Goal: Task Accomplishment & Management: Manage account settings

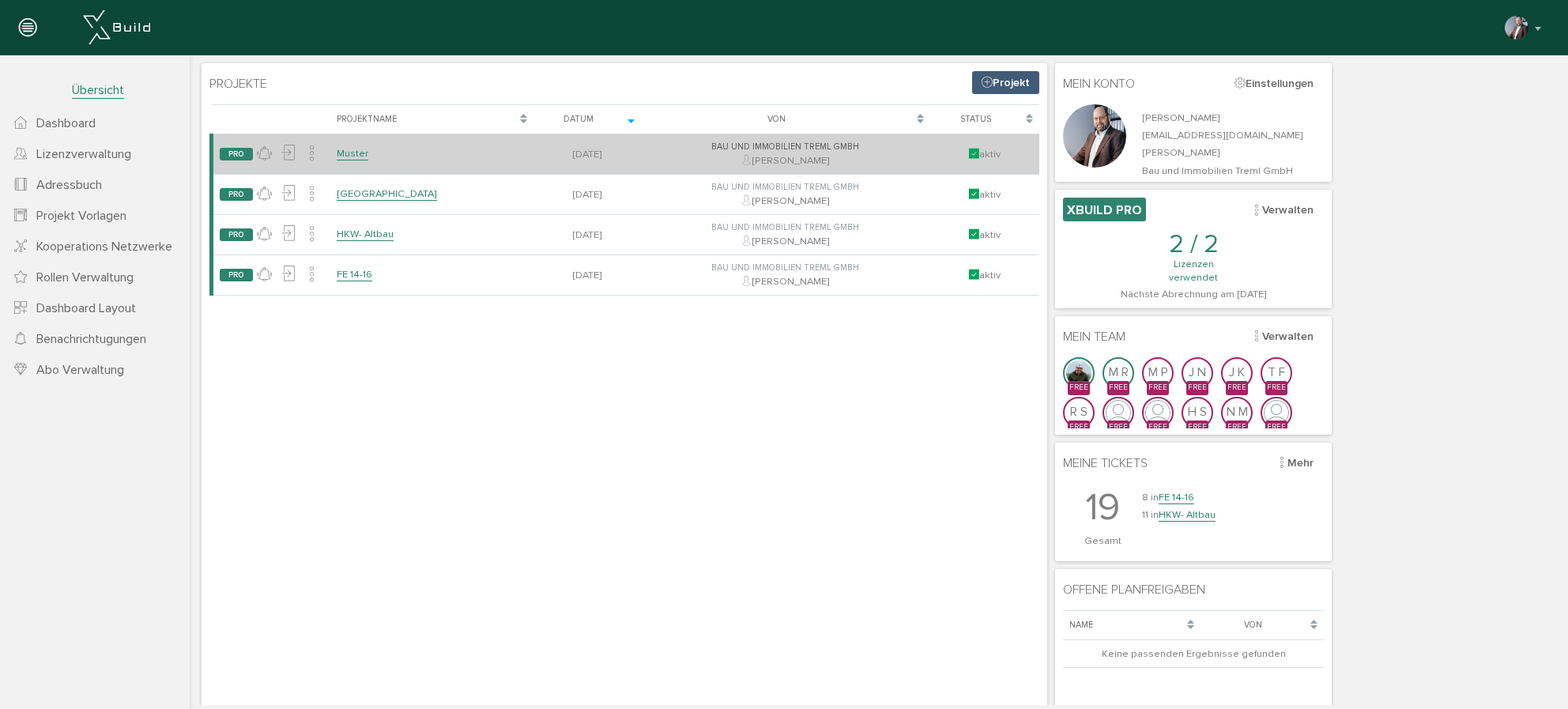
click at [367, 159] on td "Muster" at bounding box center [432, 154] width 203 height 40
click at [350, 156] on link "Muster" at bounding box center [352, 153] width 32 height 14
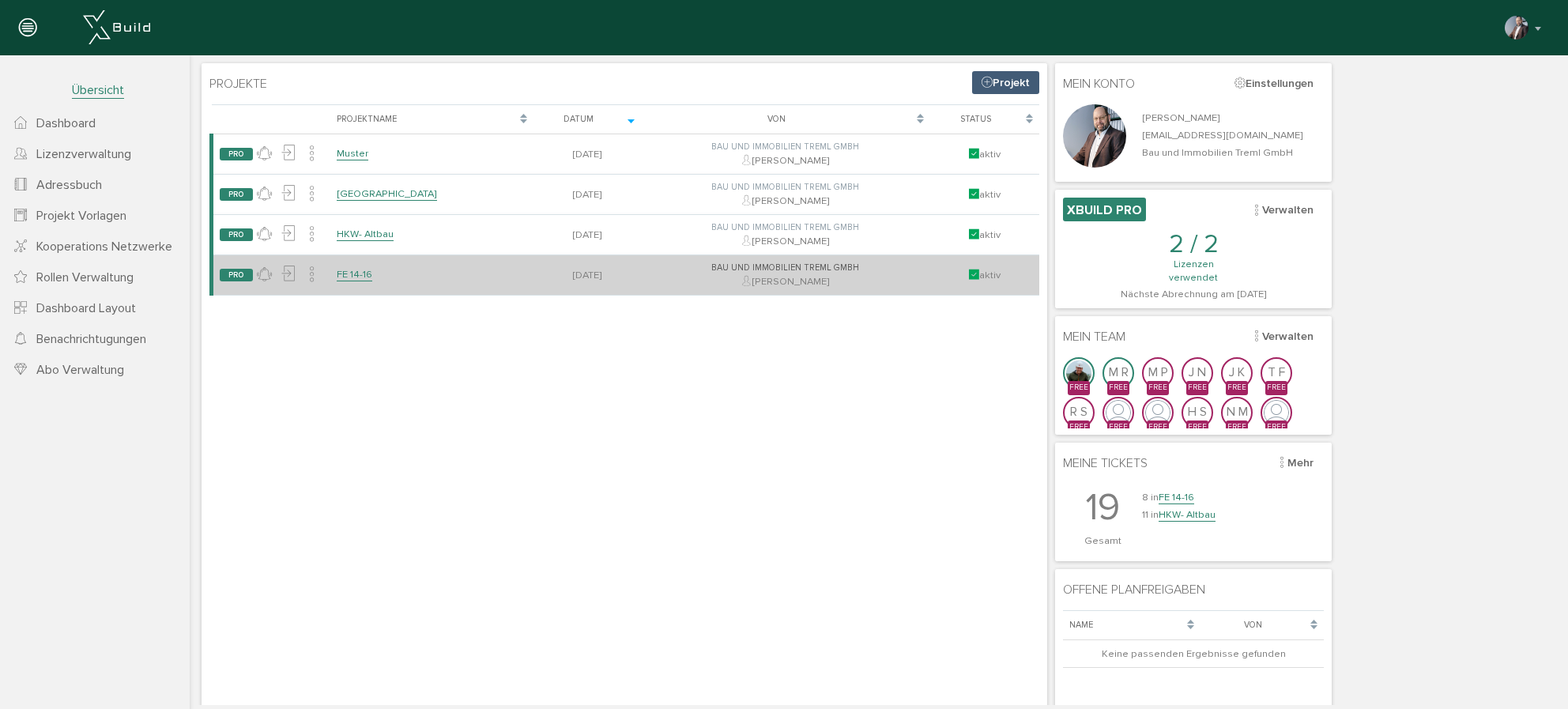
click at [349, 278] on link "FE 14-16" at bounding box center [355, 274] width 36 height 14
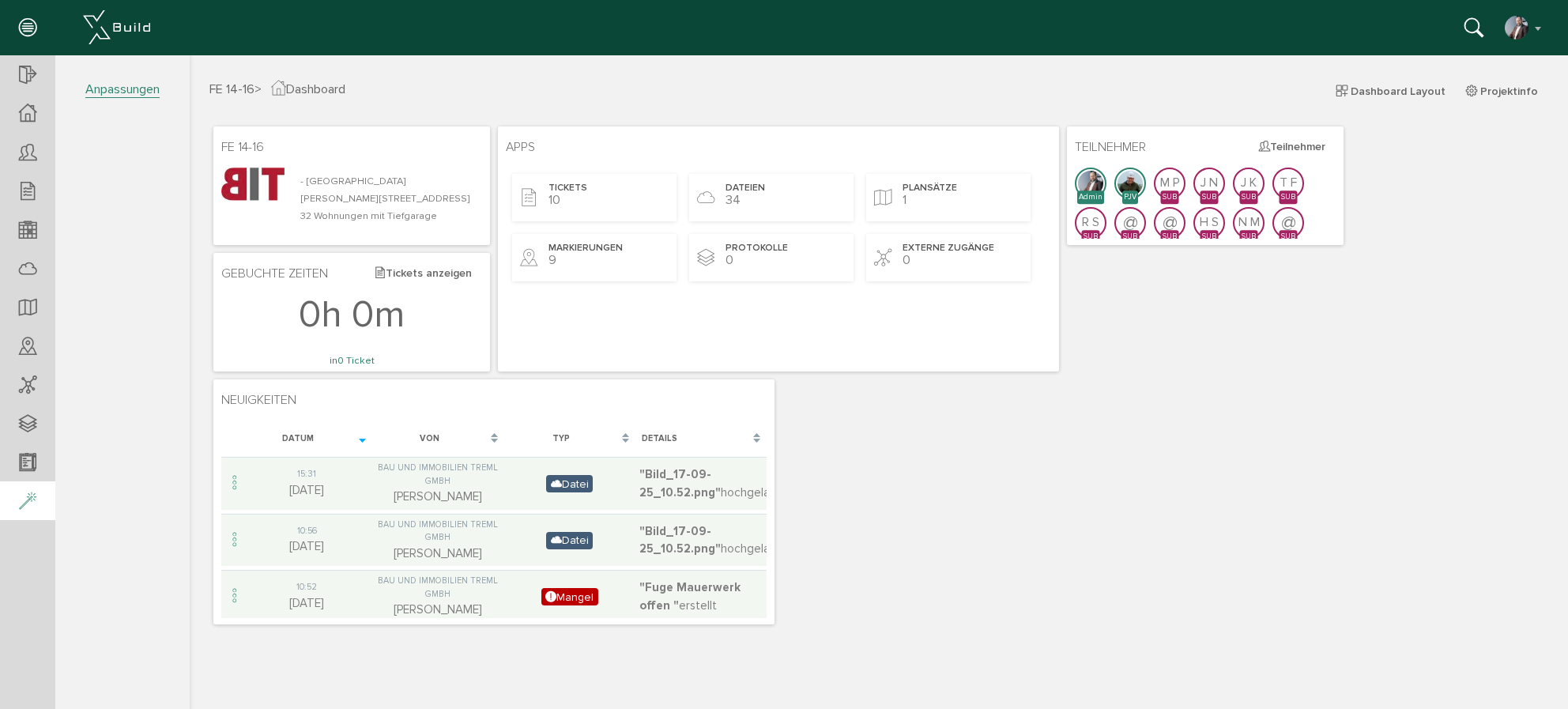
click at [32, 504] on icon at bounding box center [27, 502] width 17 height 22
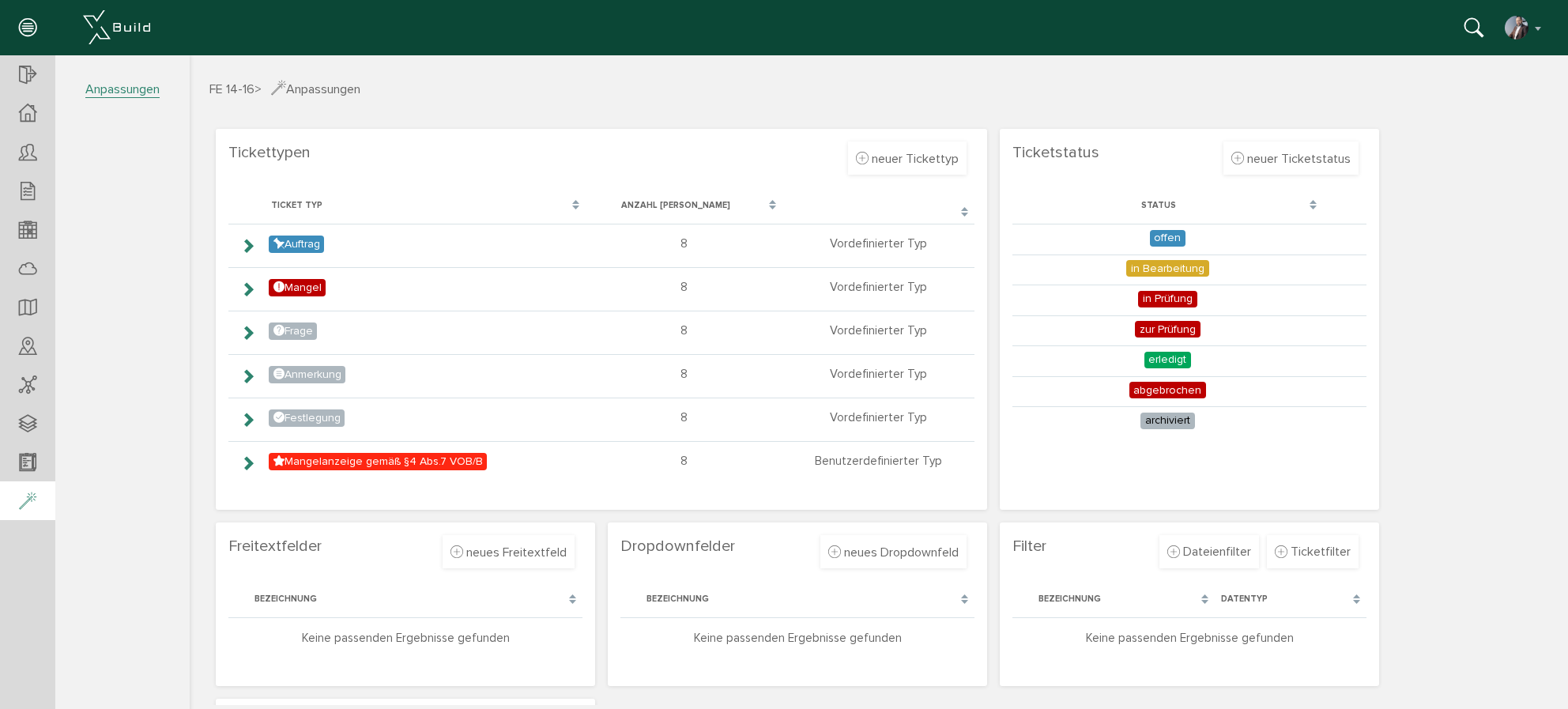
click at [25, 498] on icon at bounding box center [27, 502] width 17 height 22
click at [27, 31] on icon at bounding box center [27, 28] width 17 height 22
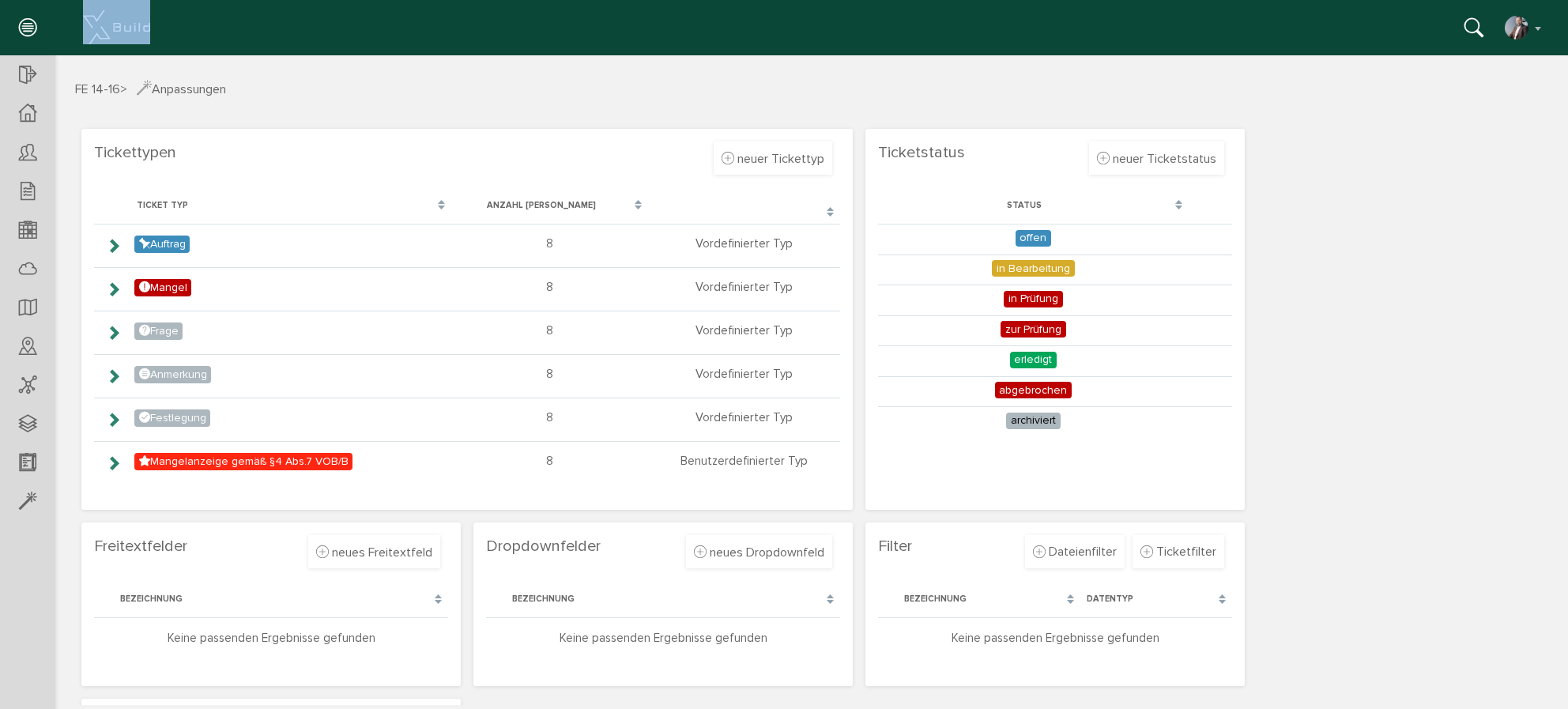
click at [27, 30] on icon at bounding box center [27, 28] width 17 height 22
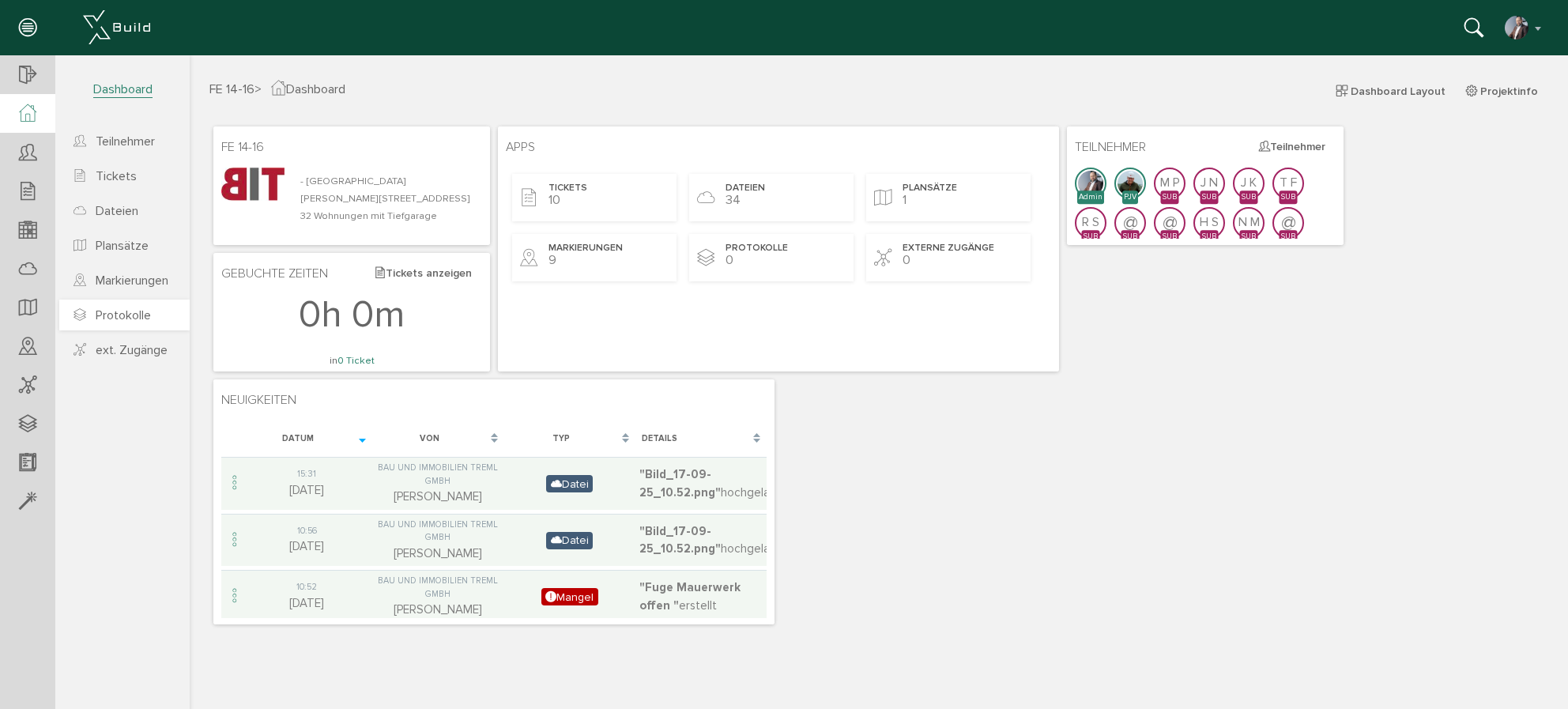
click at [118, 320] on span "Protokolle" at bounding box center [123, 315] width 55 height 16
click at [114, 176] on span "Tickets" at bounding box center [116, 176] width 41 height 16
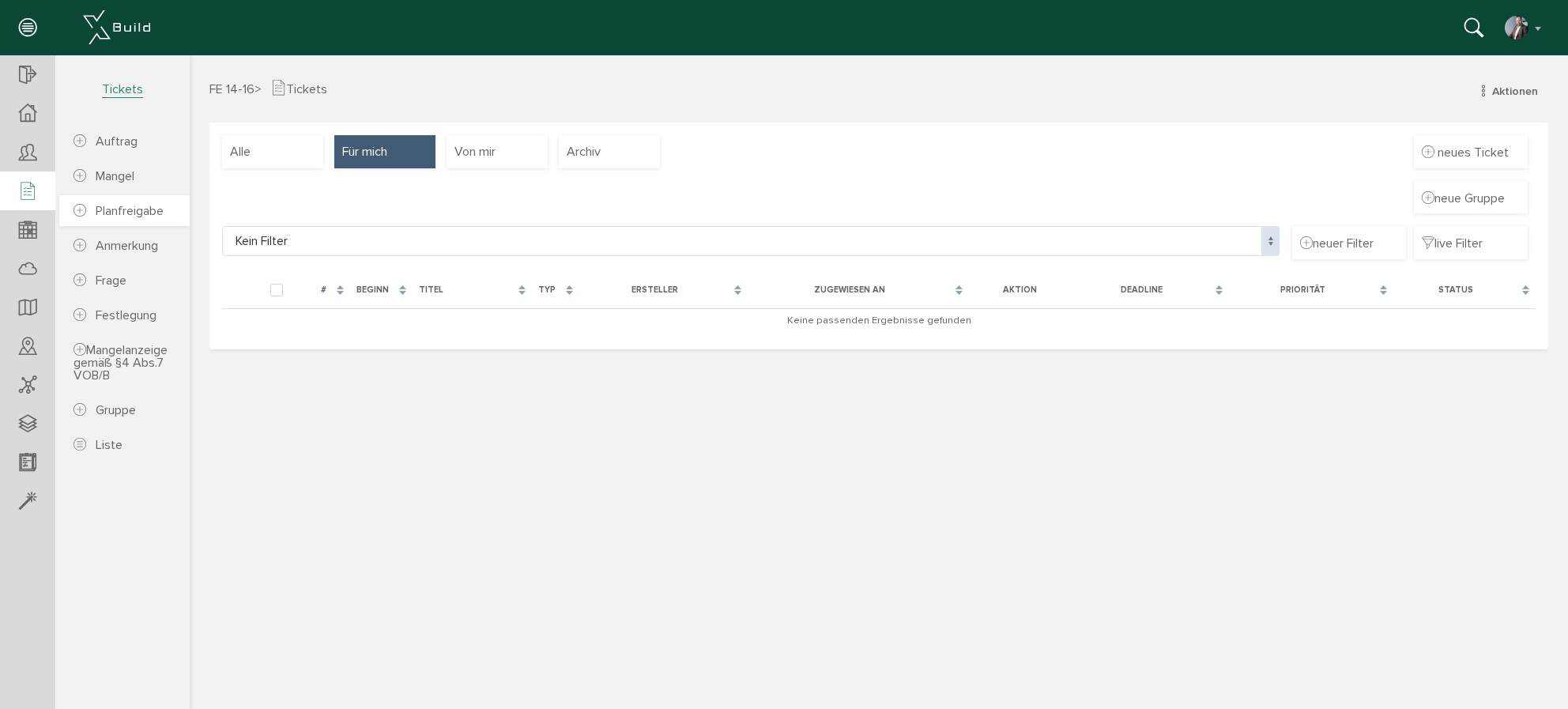
click at [114, 215] on span "Planfreigabe" at bounding box center [130, 210] width 68 height 16
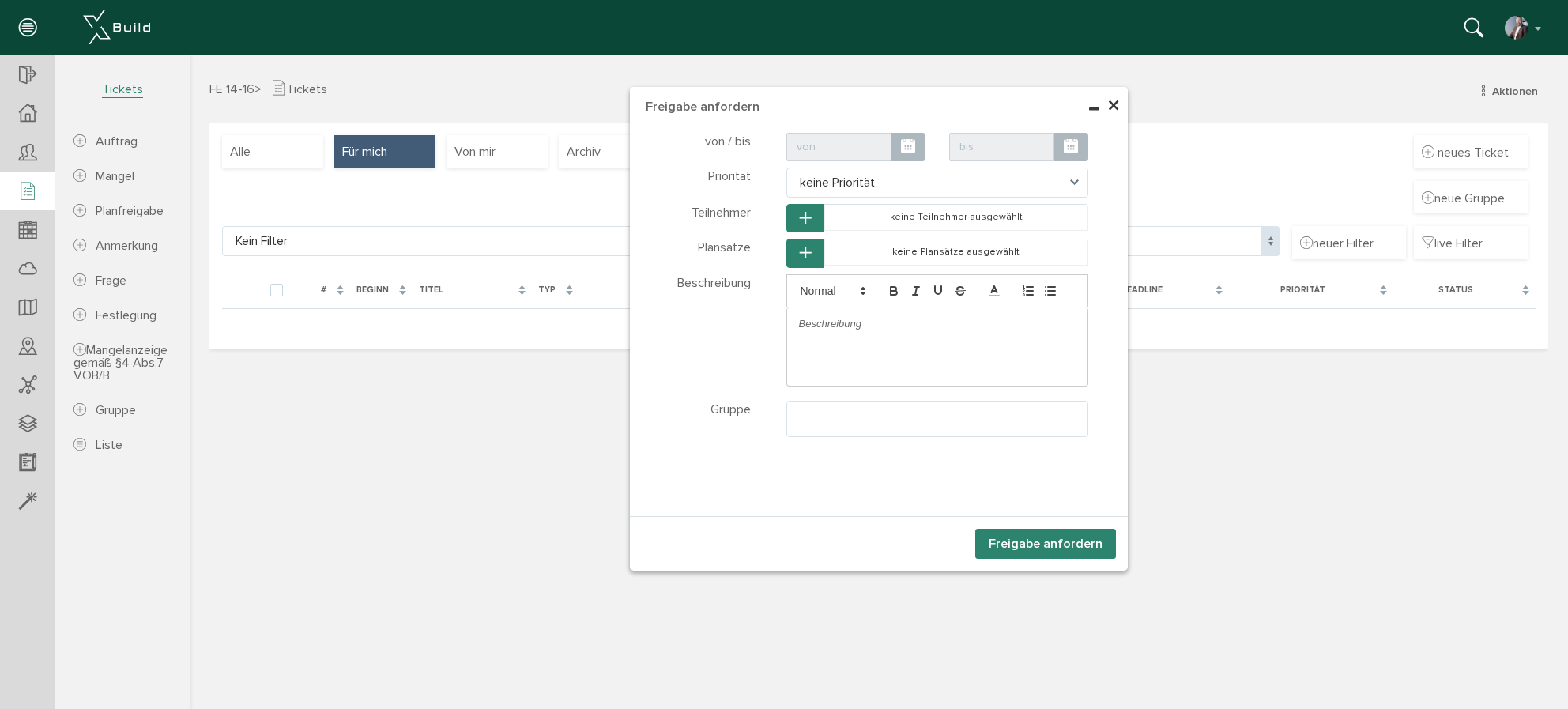
click at [1111, 107] on span "×" at bounding box center [1113, 107] width 13 height 31
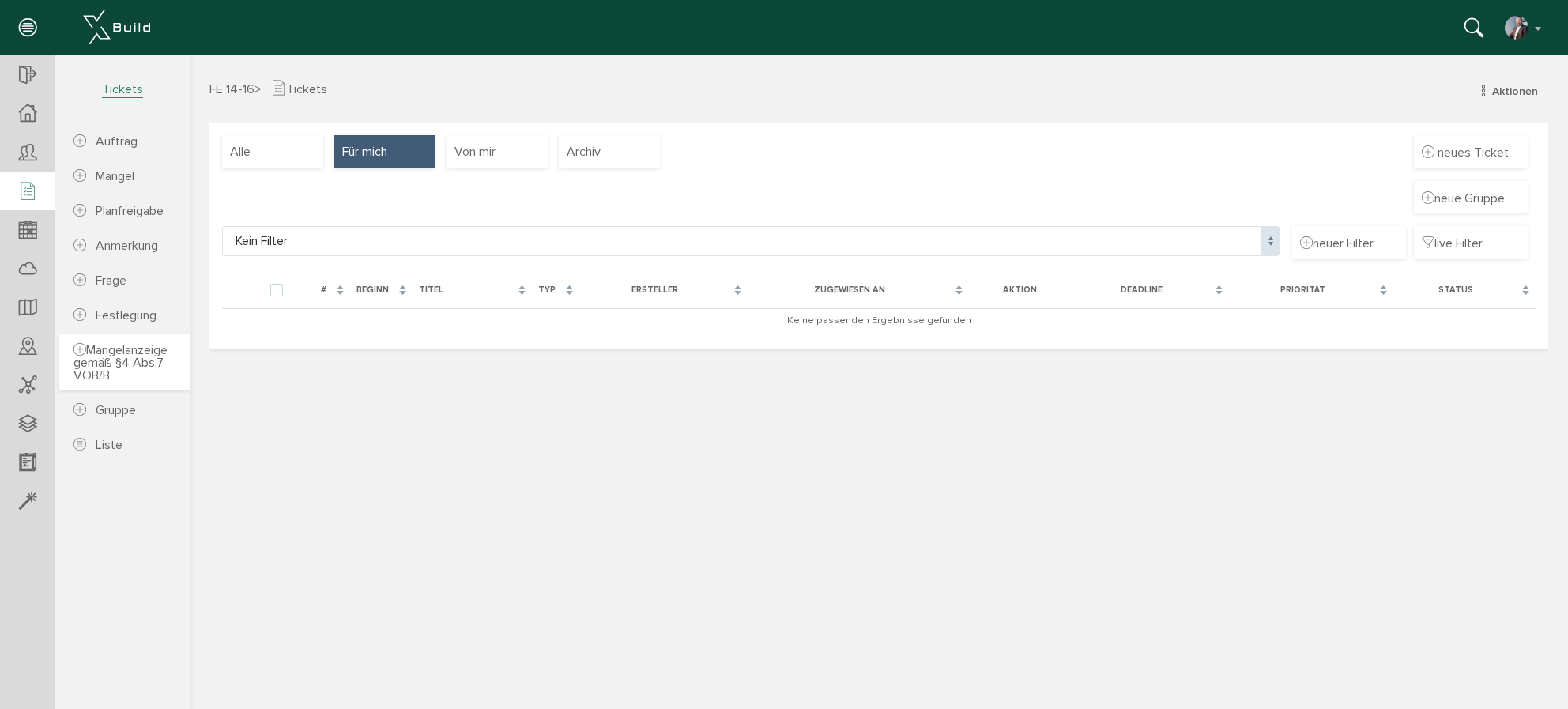
click at [103, 358] on span "Mangelanzeige gemäß §4 Abs.7 VOB/B" at bounding box center [120, 362] width 94 height 41
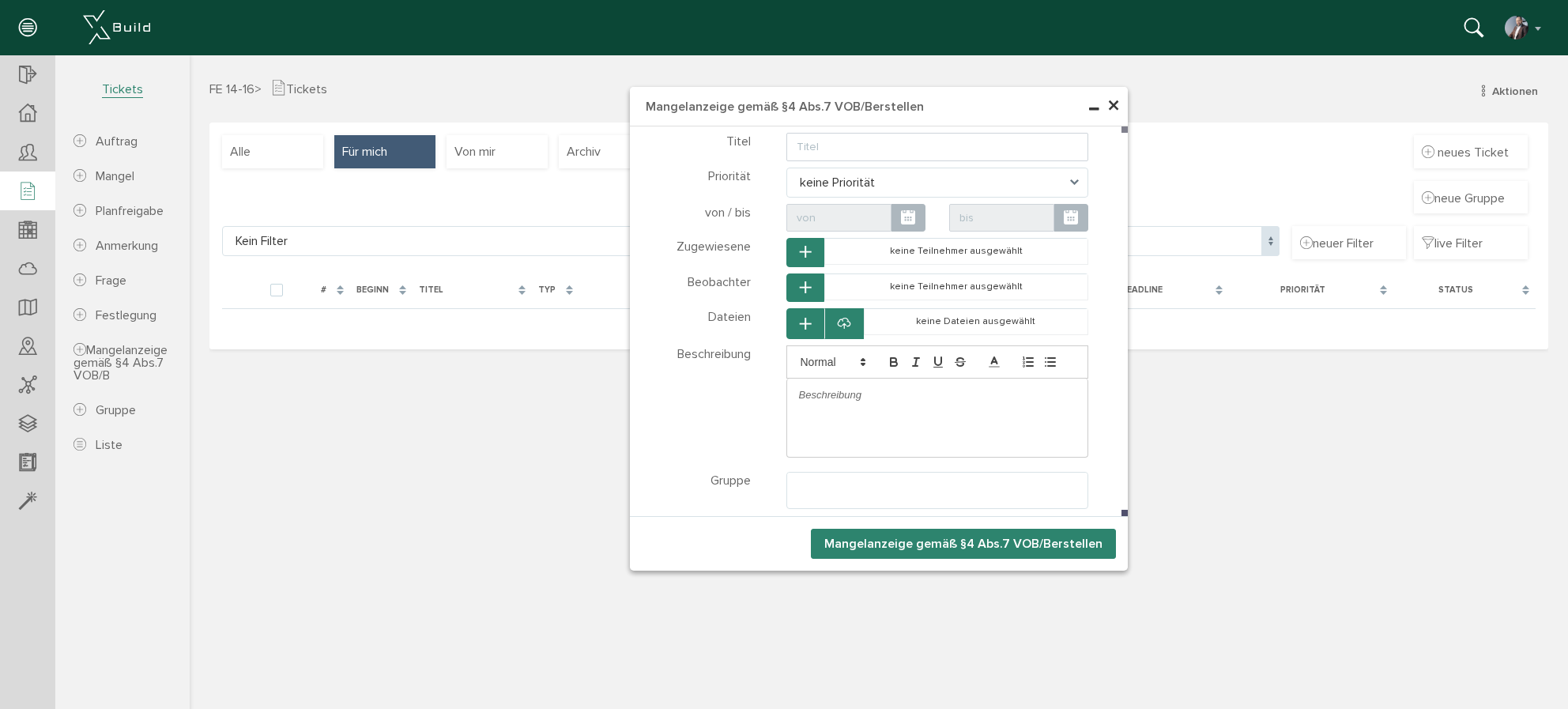
click at [1114, 107] on span "×" at bounding box center [1113, 107] width 13 height 31
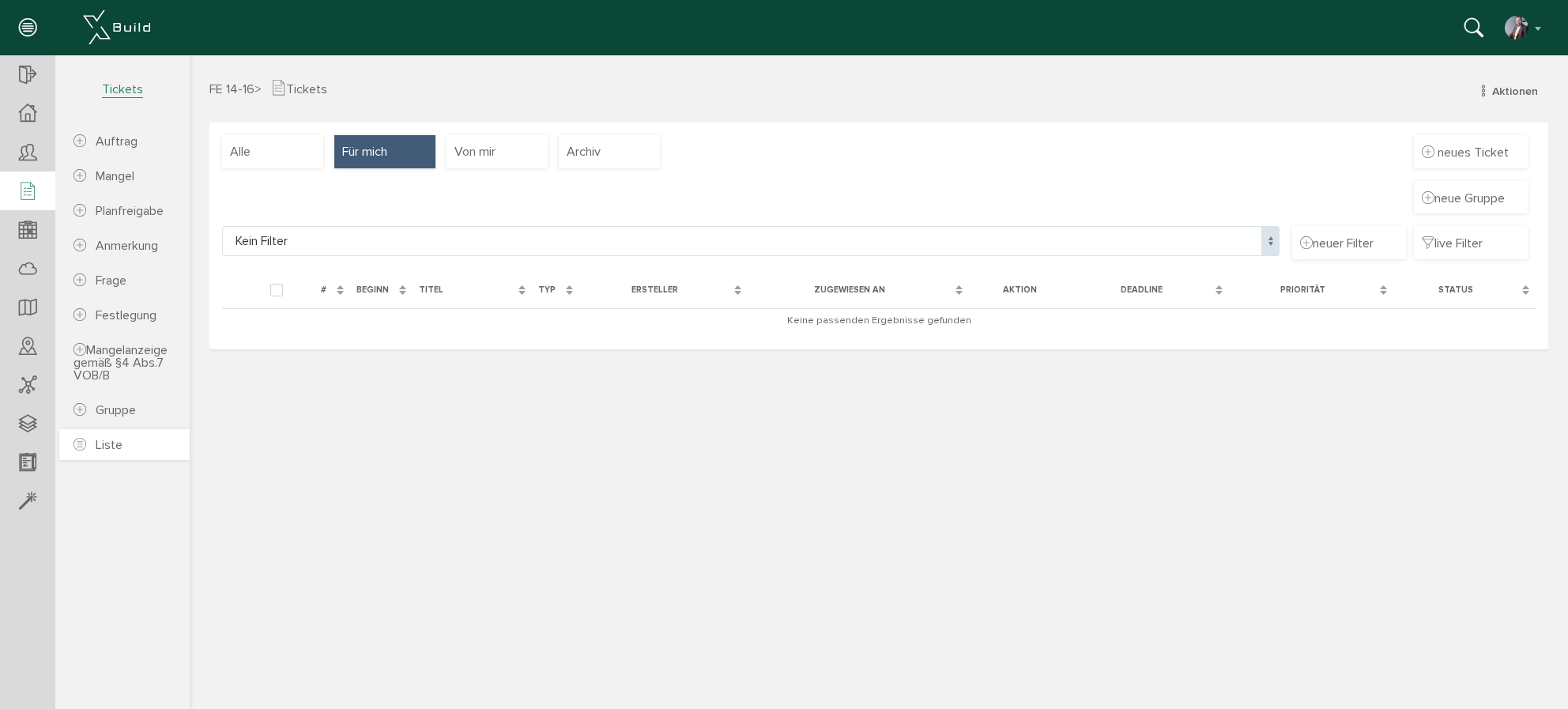
click at [115, 450] on span "Liste" at bounding box center [109, 445] width 27 height 16
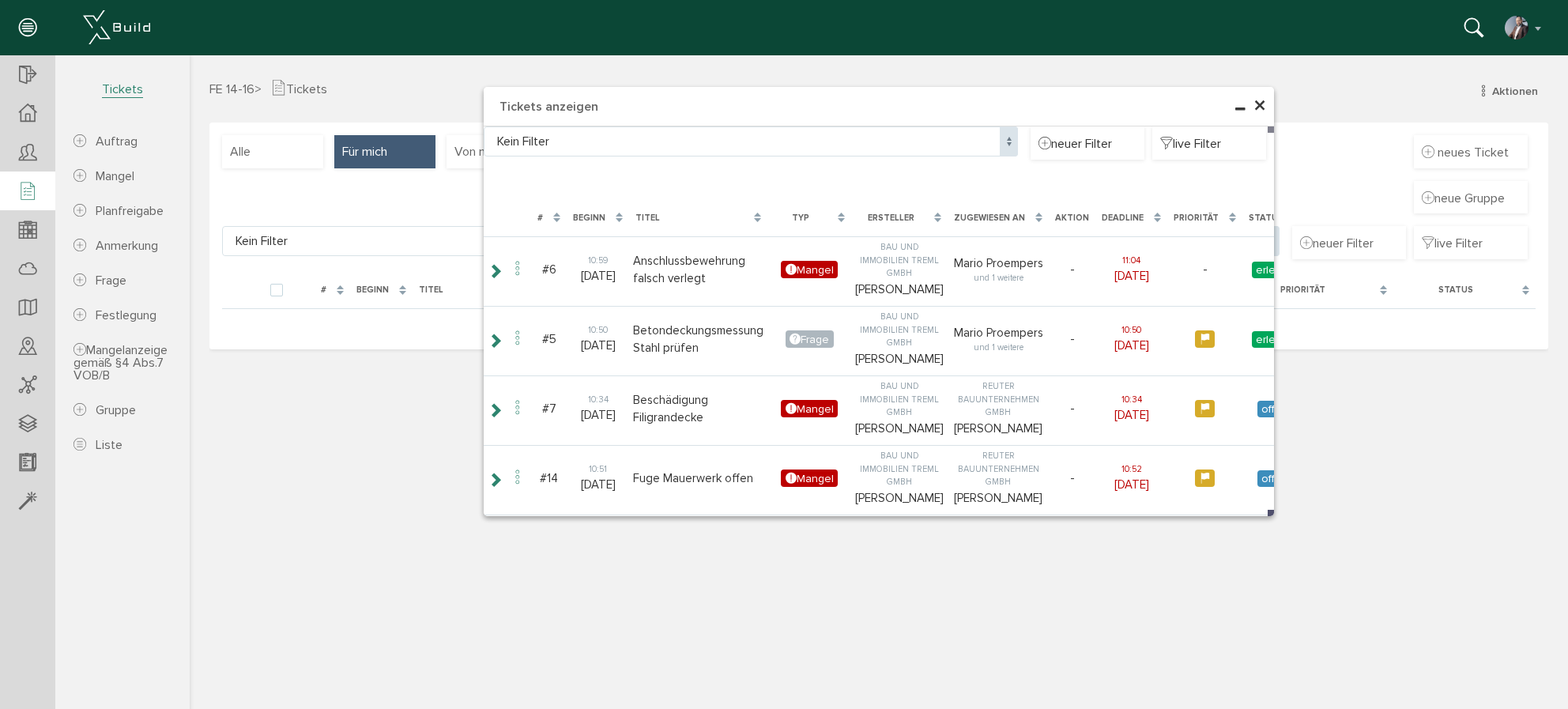
click at [1260, 110] on span "×" at bounding box center [1260, 107] width 13 height 31
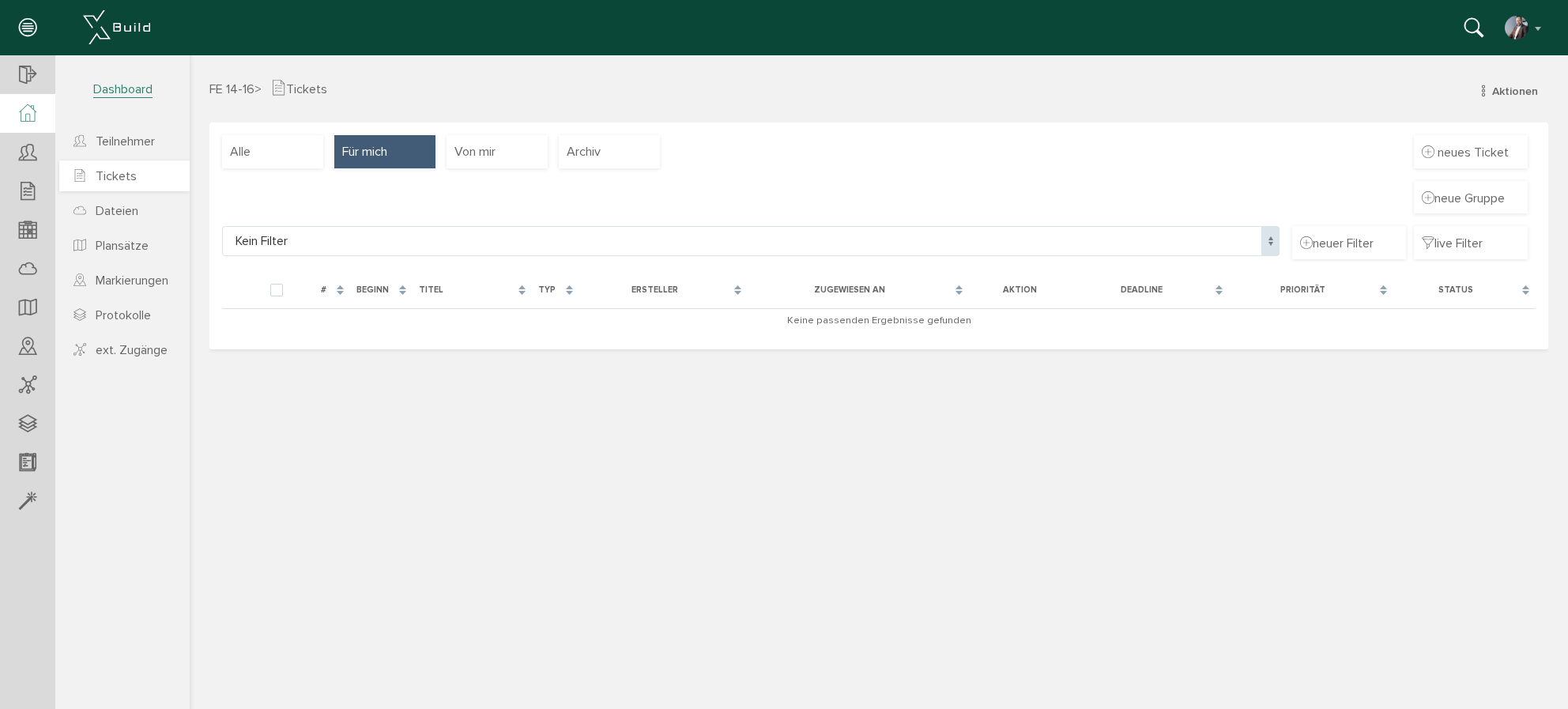
click at [107, 178] on span "Tickets" at bounding box center [116, 176] width 41 height 16
click at [26, 26] on icon at bounding box center [27, 28] width 17 height 22
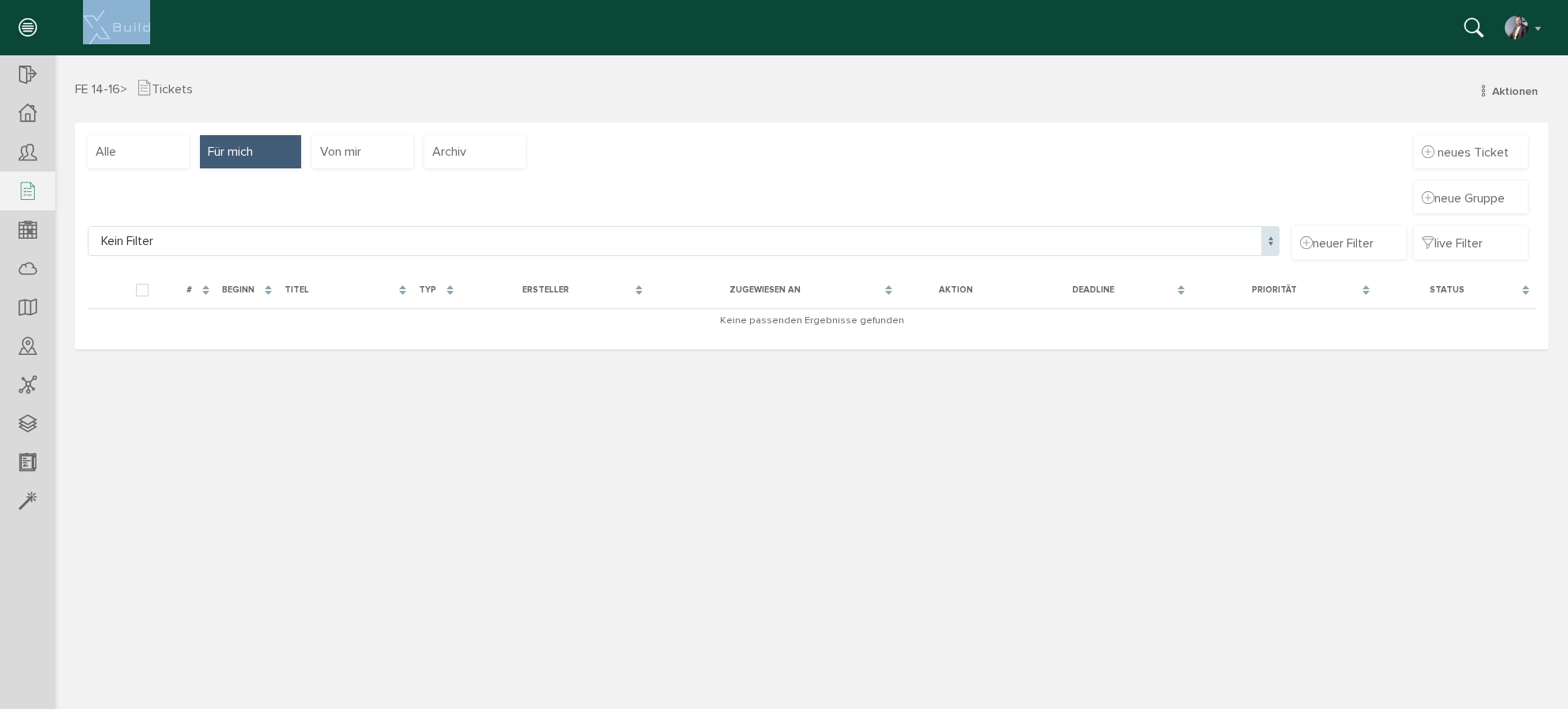
click at [26, 26] on icon at bounding box center [27, 28] width 17 height 22
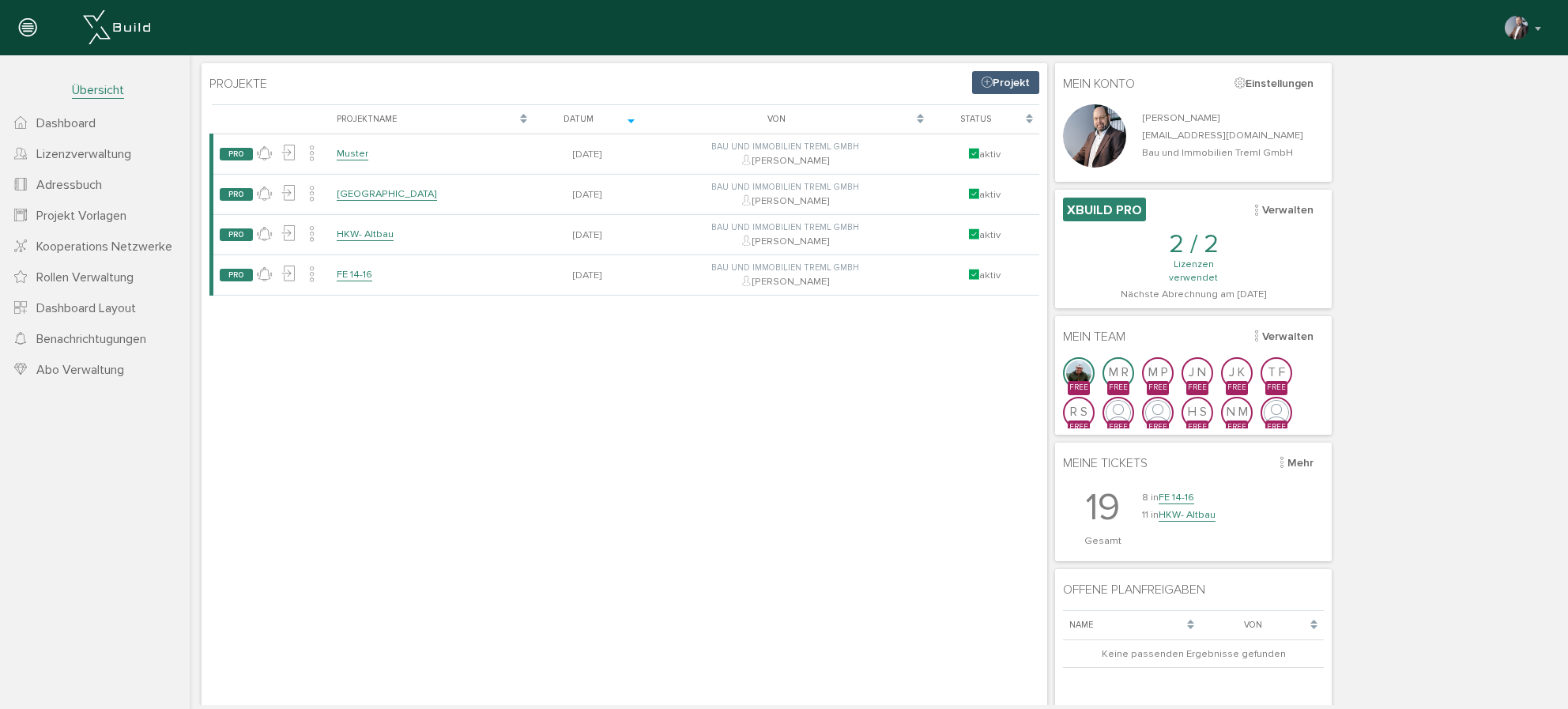
click at [97, 216] on span "Projekt Vorlagen" at bounding box center [82, 216] width 90 height 16
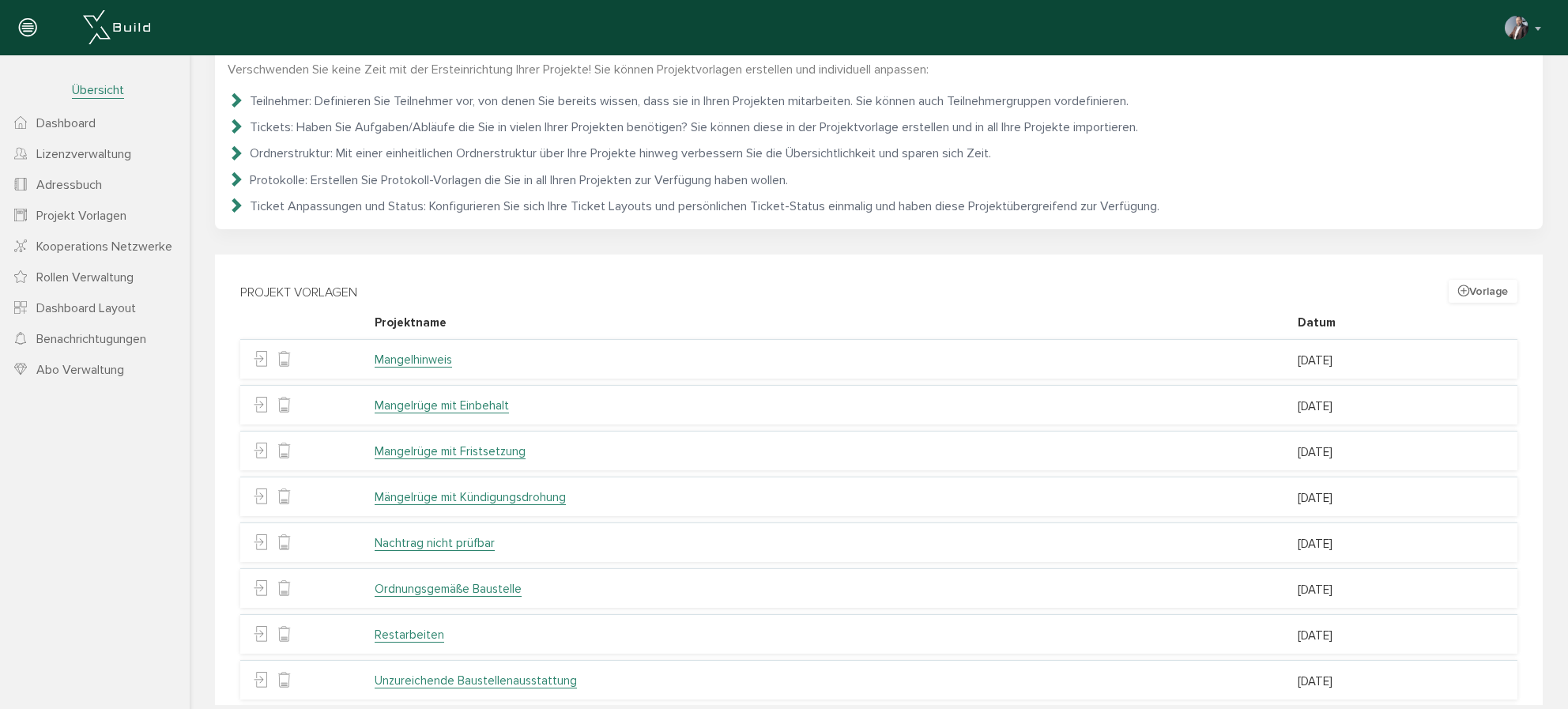
scroll to position [77, 0]
click at [424, 355] on link "Mangelhinweis" at bounding box center [413, 354] width 78 height 15
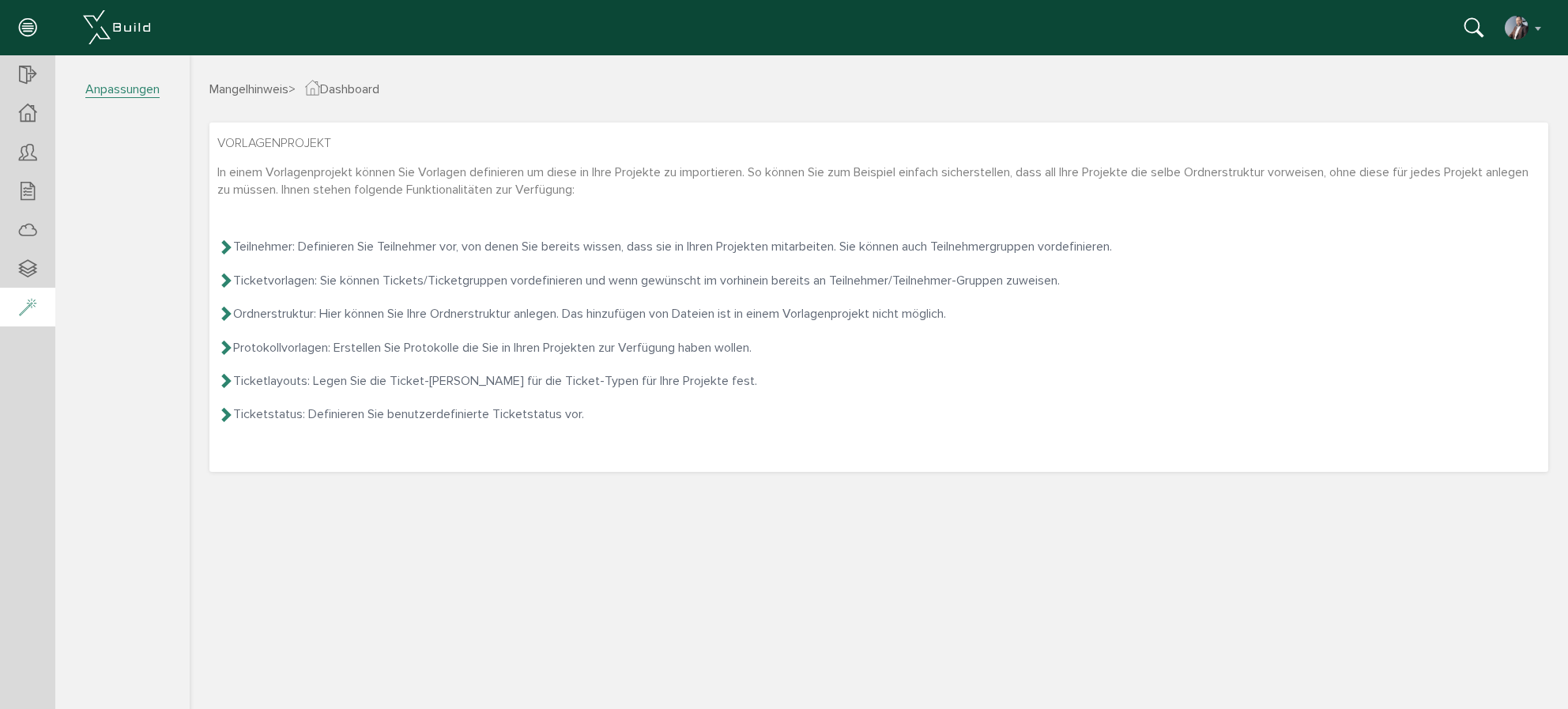
click at [33, 308] on icon at bounding box center [27, 308] width 17 height 22
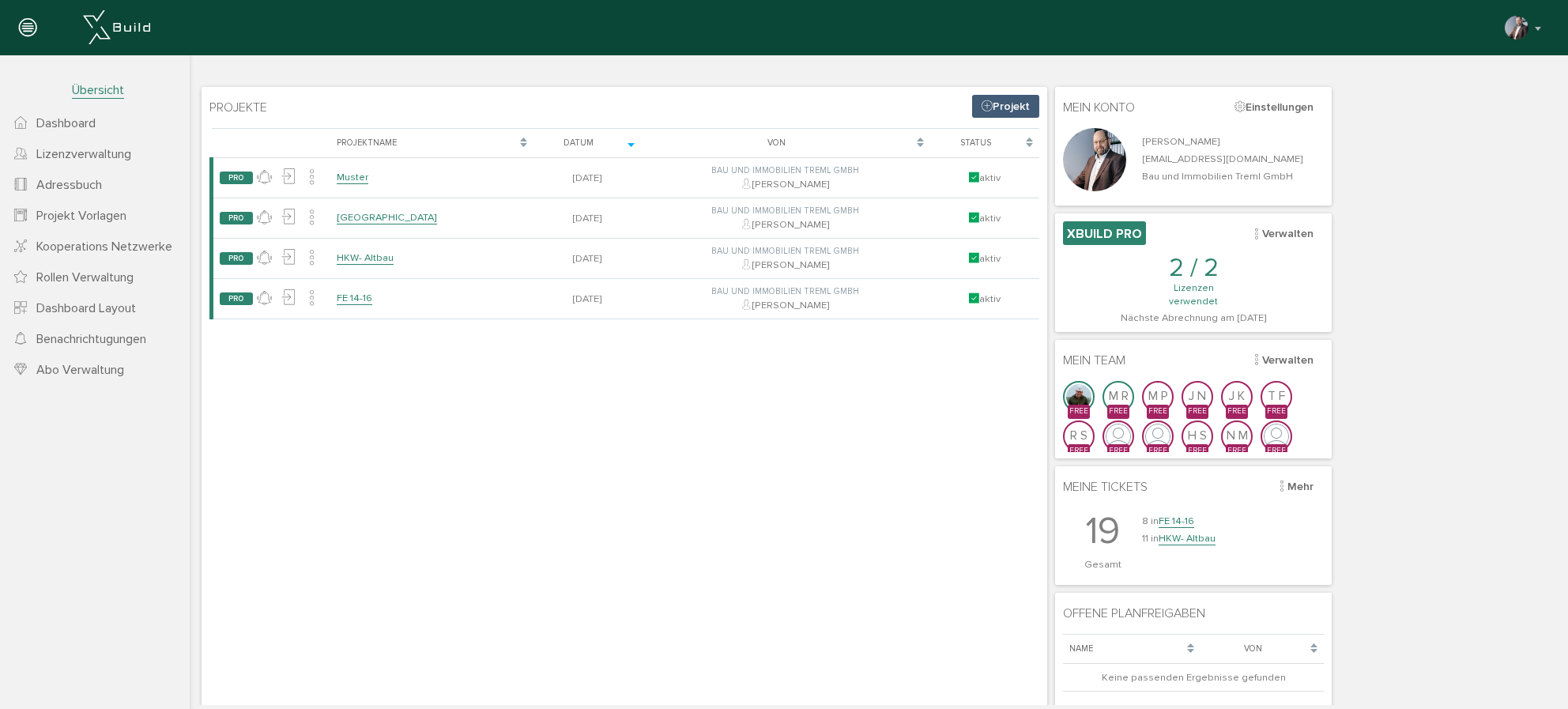
click at [85, 219] on span "Projekt Vorlagen" at bounding box center [82, 216] width 90 height 16
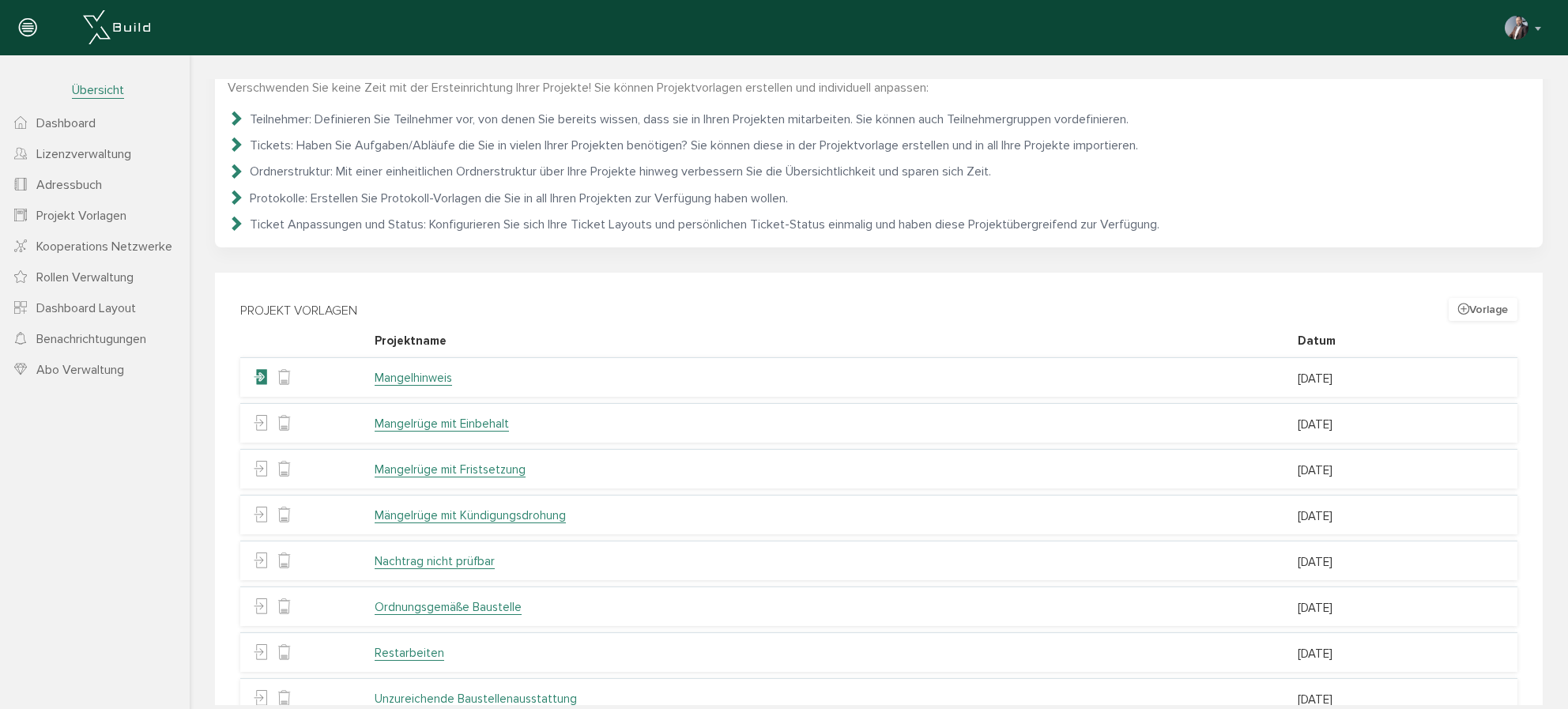
click at [266, 377] on icon at bounding box center [261, 378] width 15 height 24
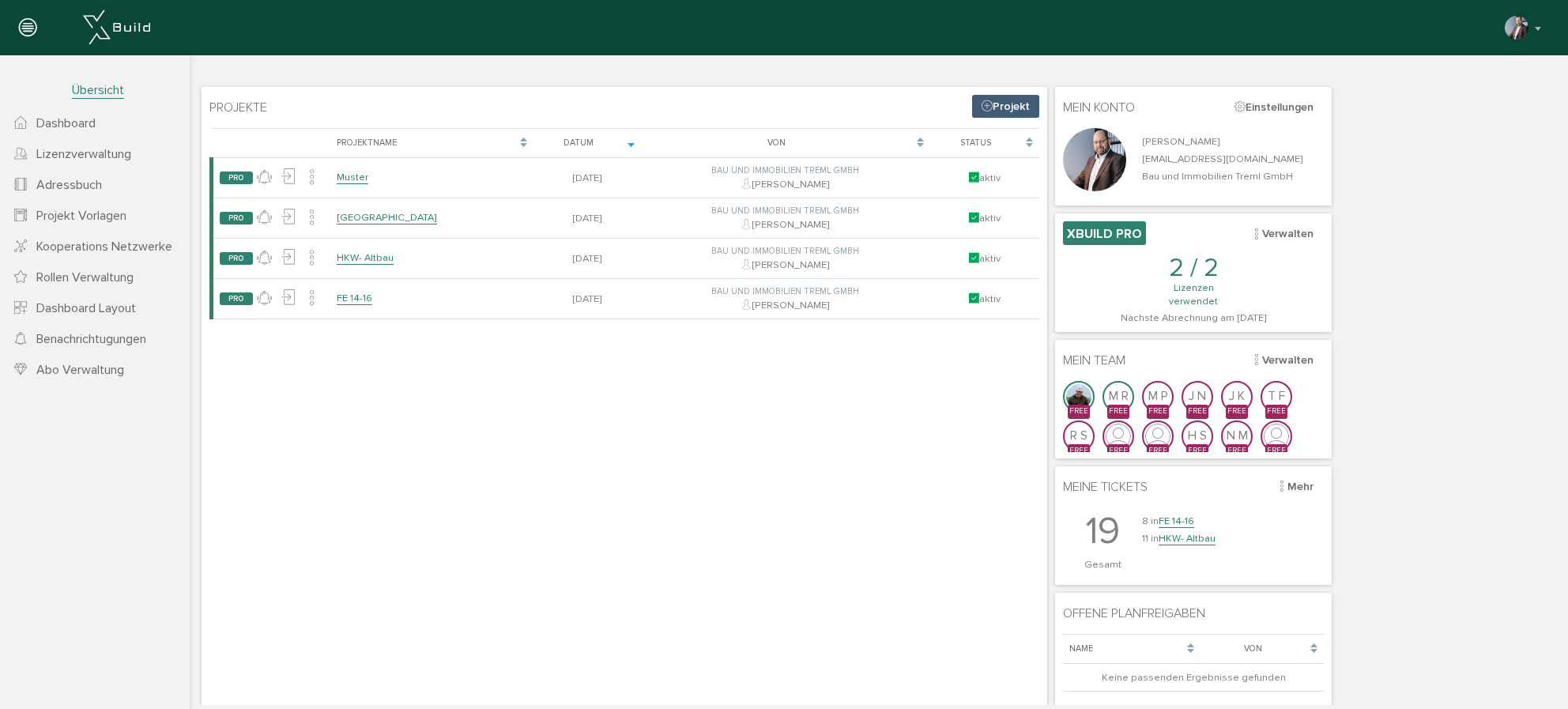
click at [74, 217] on span "Projekt Vorlagen" at bounding box center [82, 216] width 90 height 16
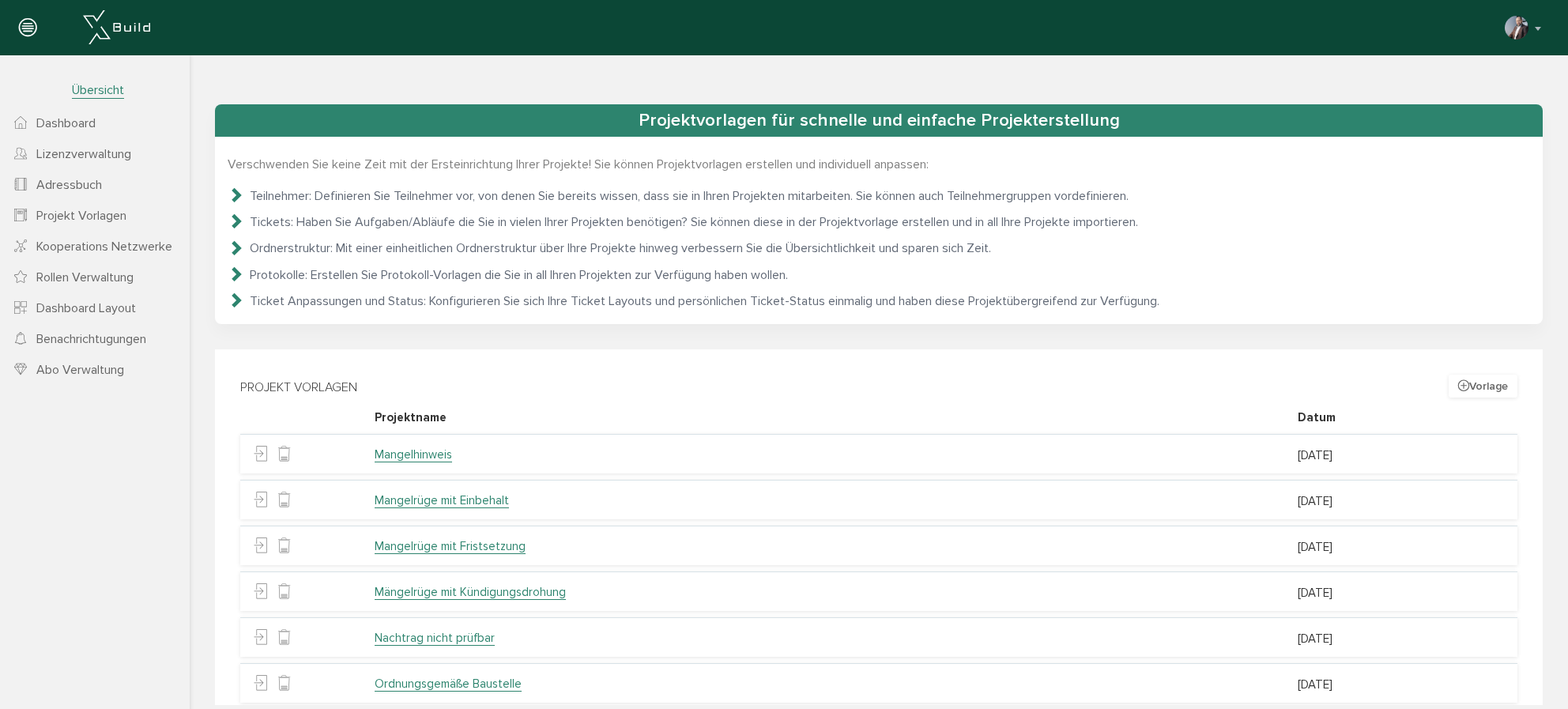
click at [413, 456] on link "Mangelhinweis" at bounding box center [413, 455] width 78 height 15
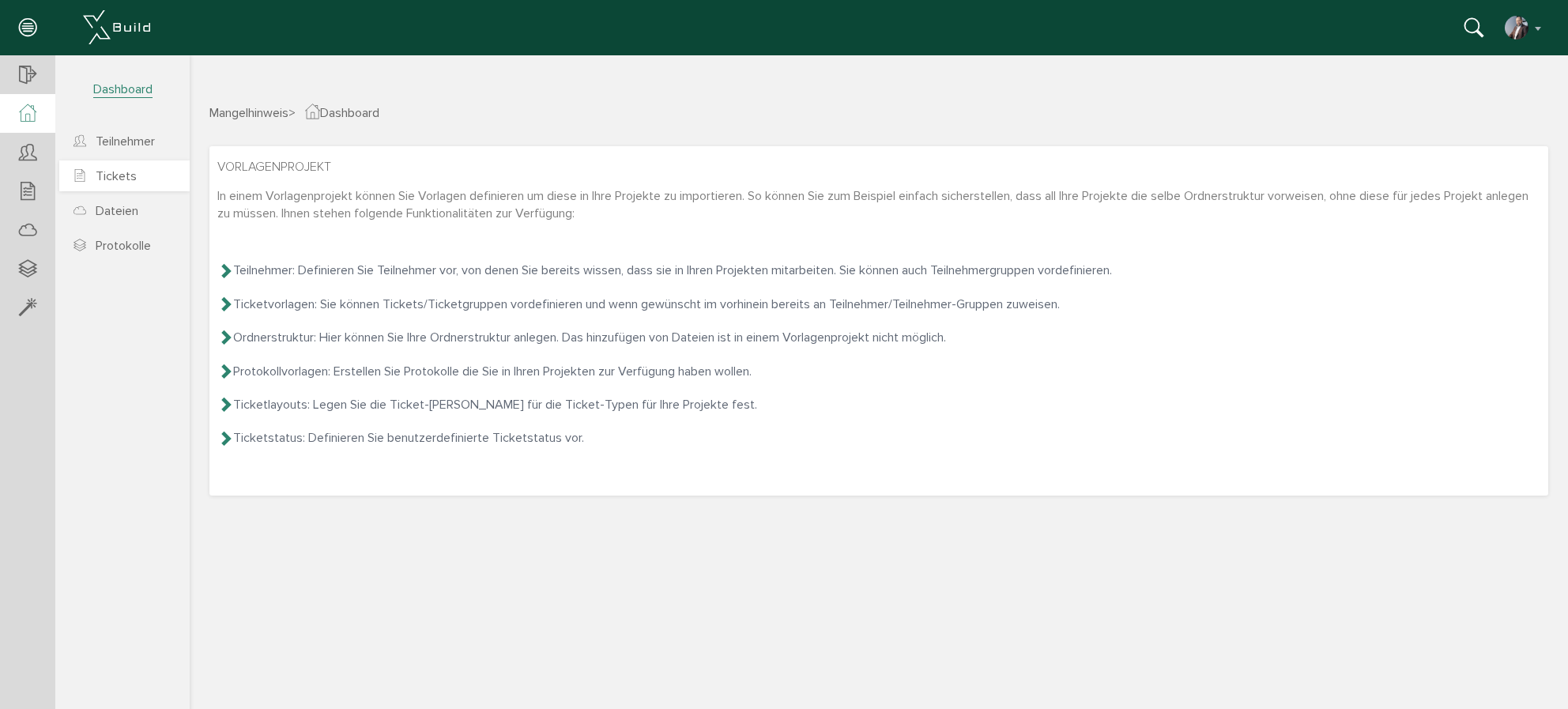
click at [128, 178] on span "Tickets" at bounding box center [116, 176] width 41 height 16
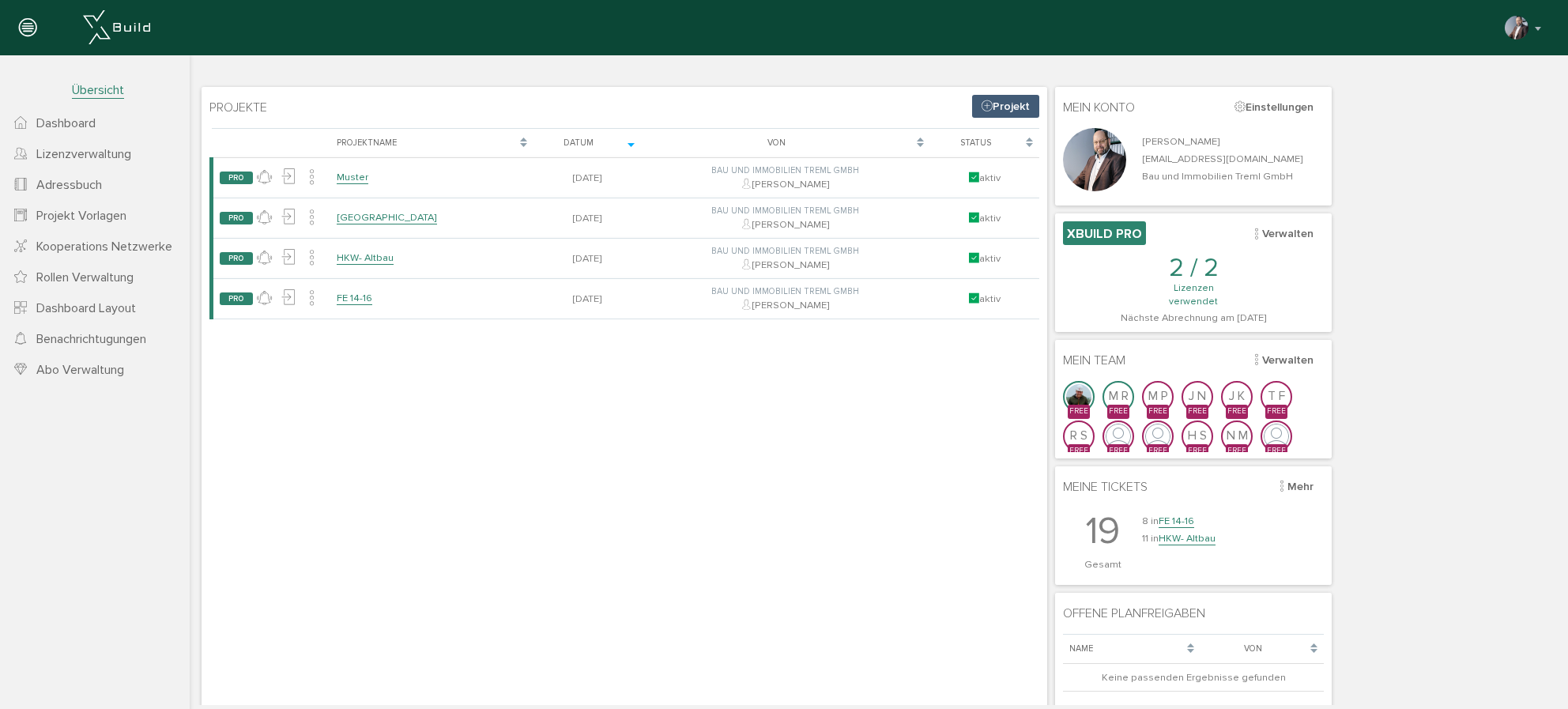
click at [78, 222] on span "Projekt Vorlagen" at bounding box center [82, 216] width 90 height 16
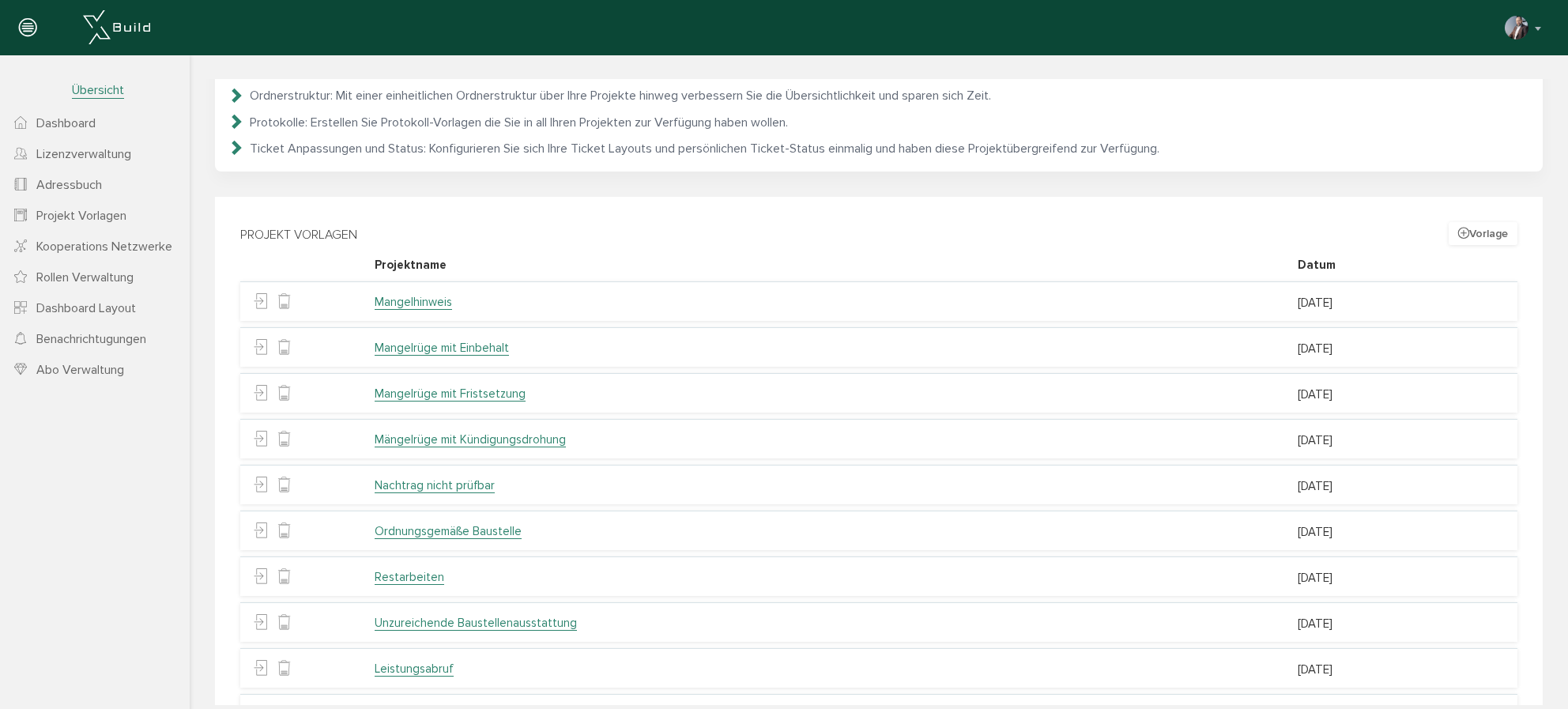
scroll to position [124, 0]
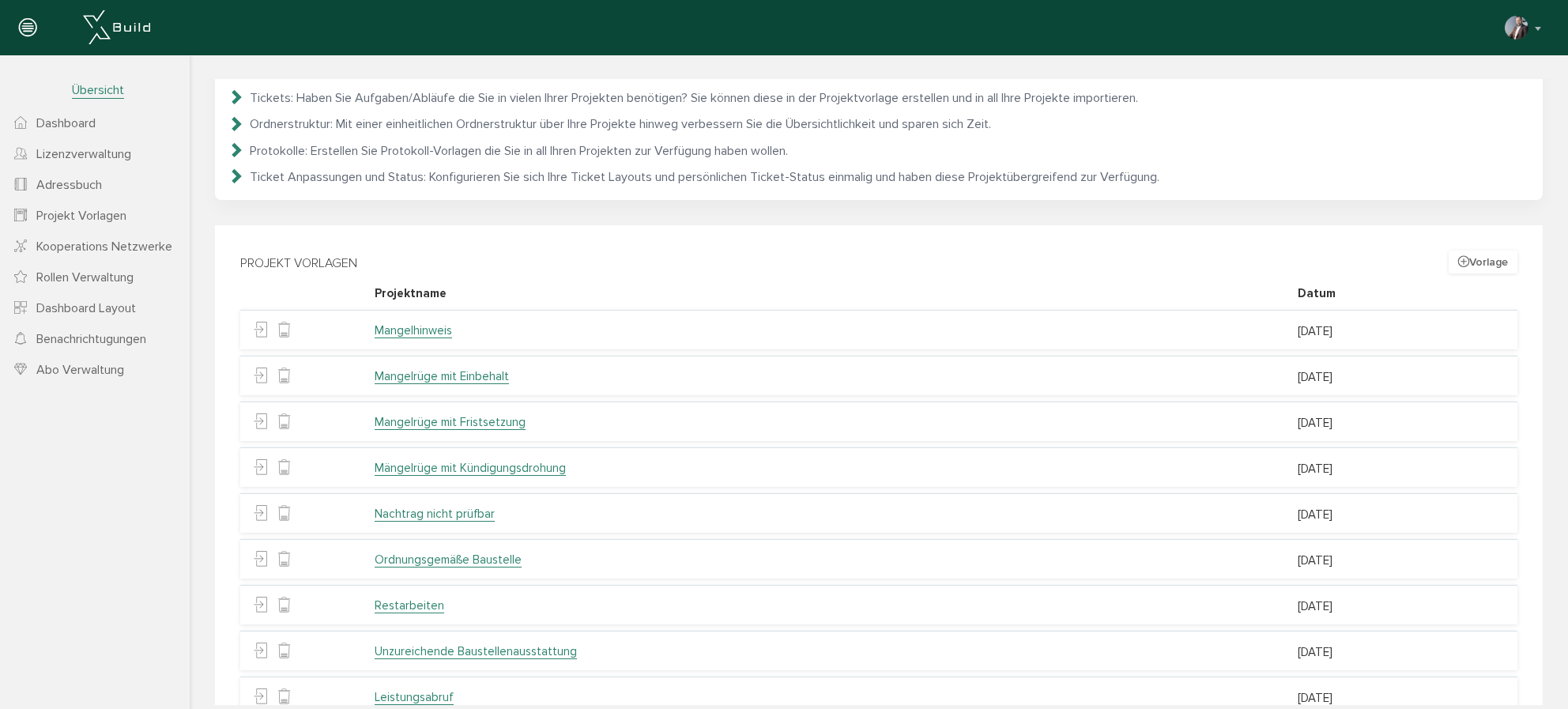
click at [405, 349] on table "Projektname Datum Mangelhinweis 02.07.2025 Mangelrüge mit Einbehalt 02.07.2025 …" at bounding box center [879, 522] width 1277 height 492
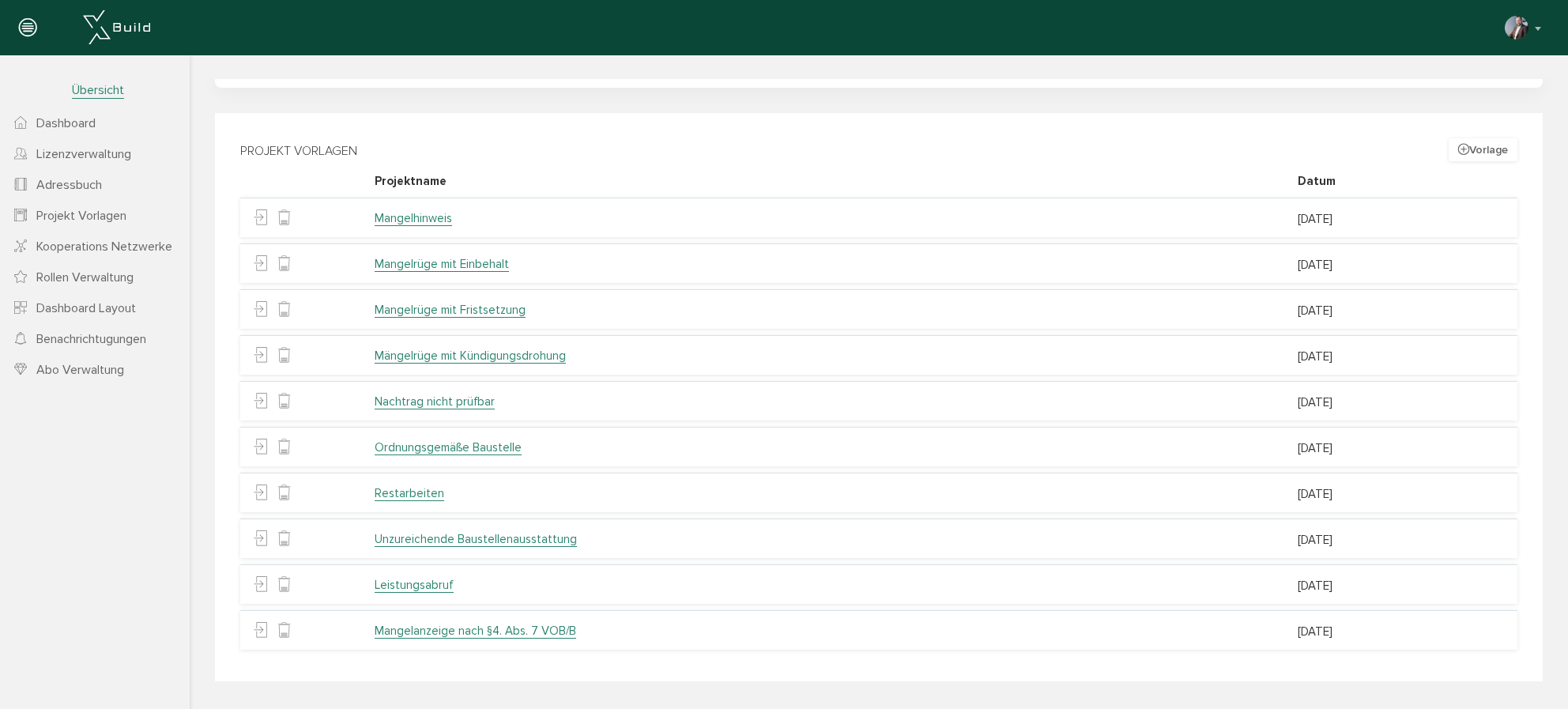
scroll to position [0, 0]
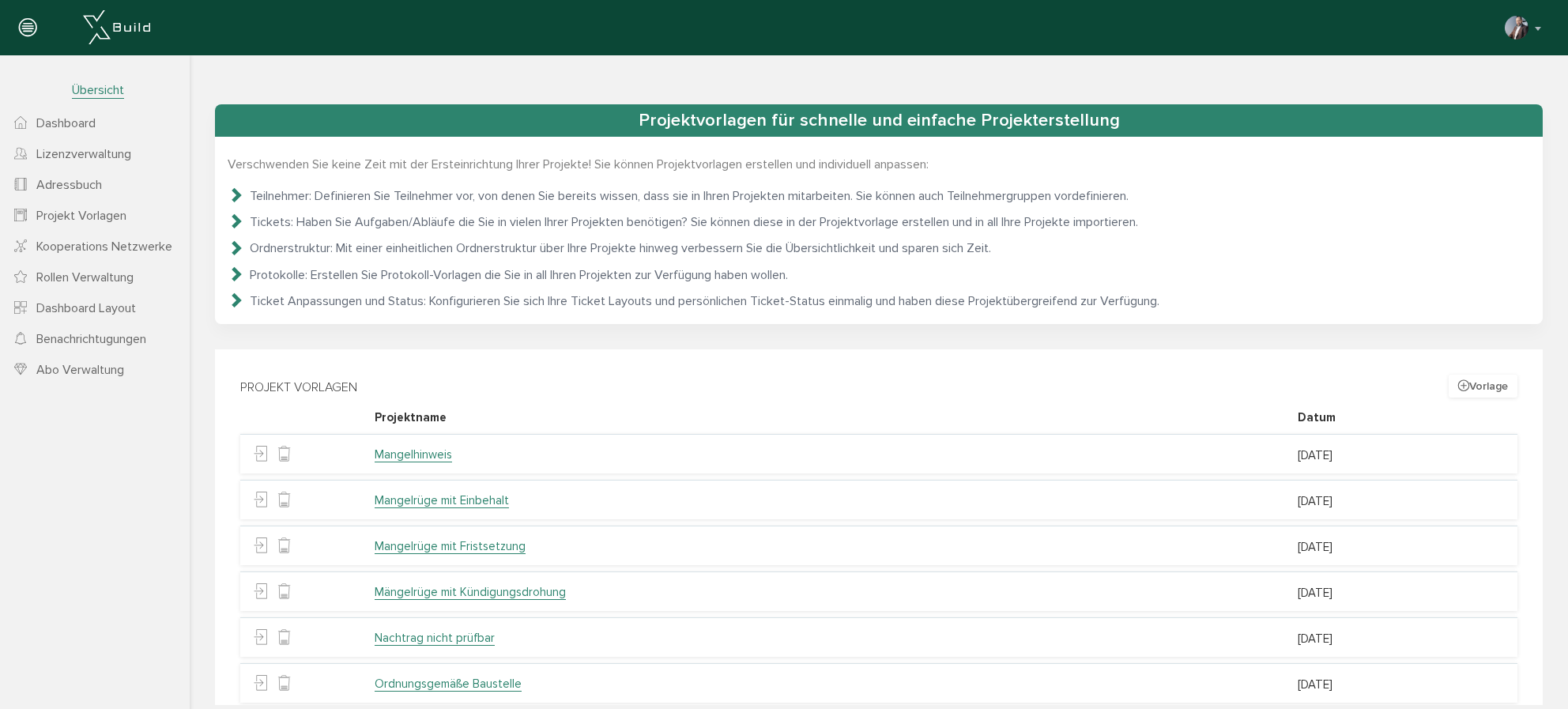
click at [415, 456] on link "Mangelhinweis" at bounding box center [413, 455] width 78 height 15
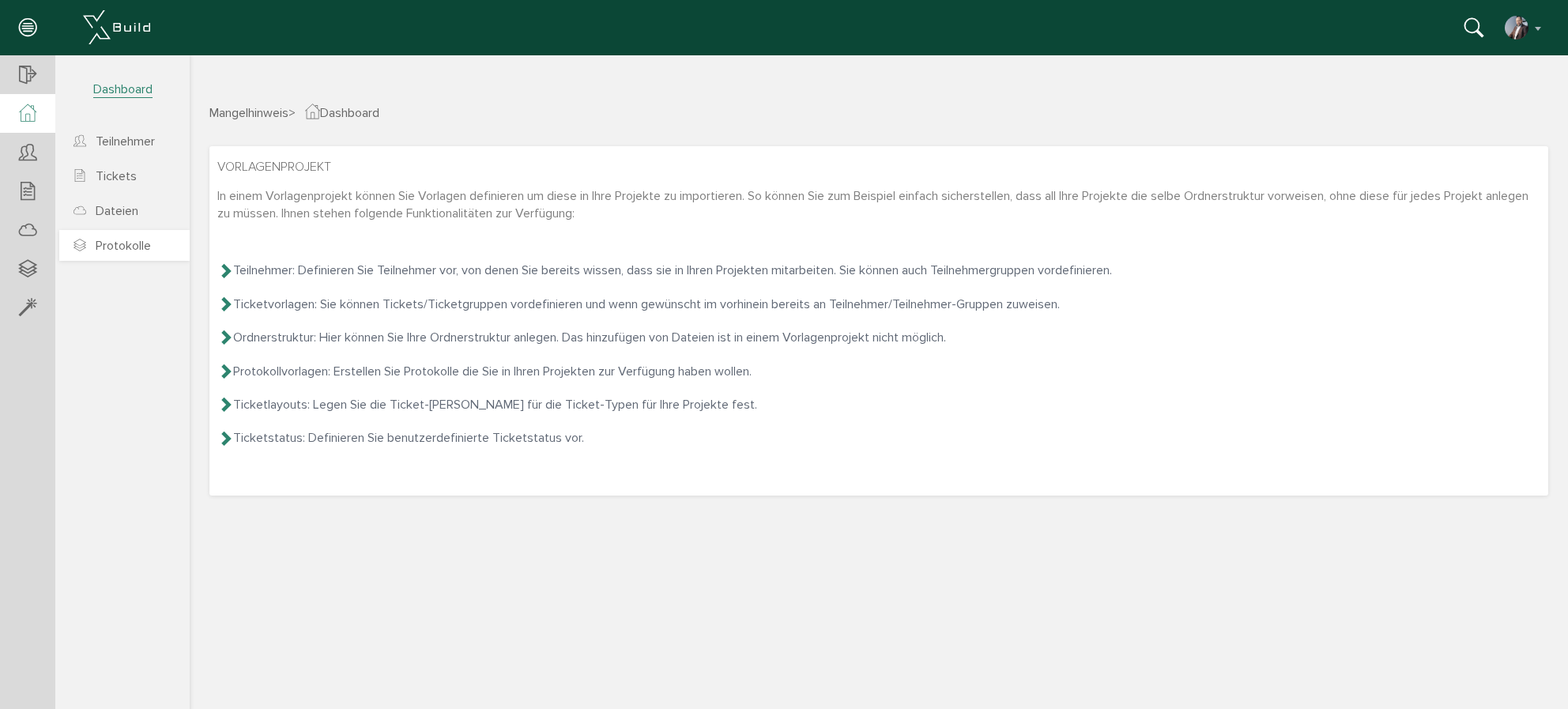
click at [115, 247] on span "Protokolle" at bounding box center [123, 245] width 55 height 16
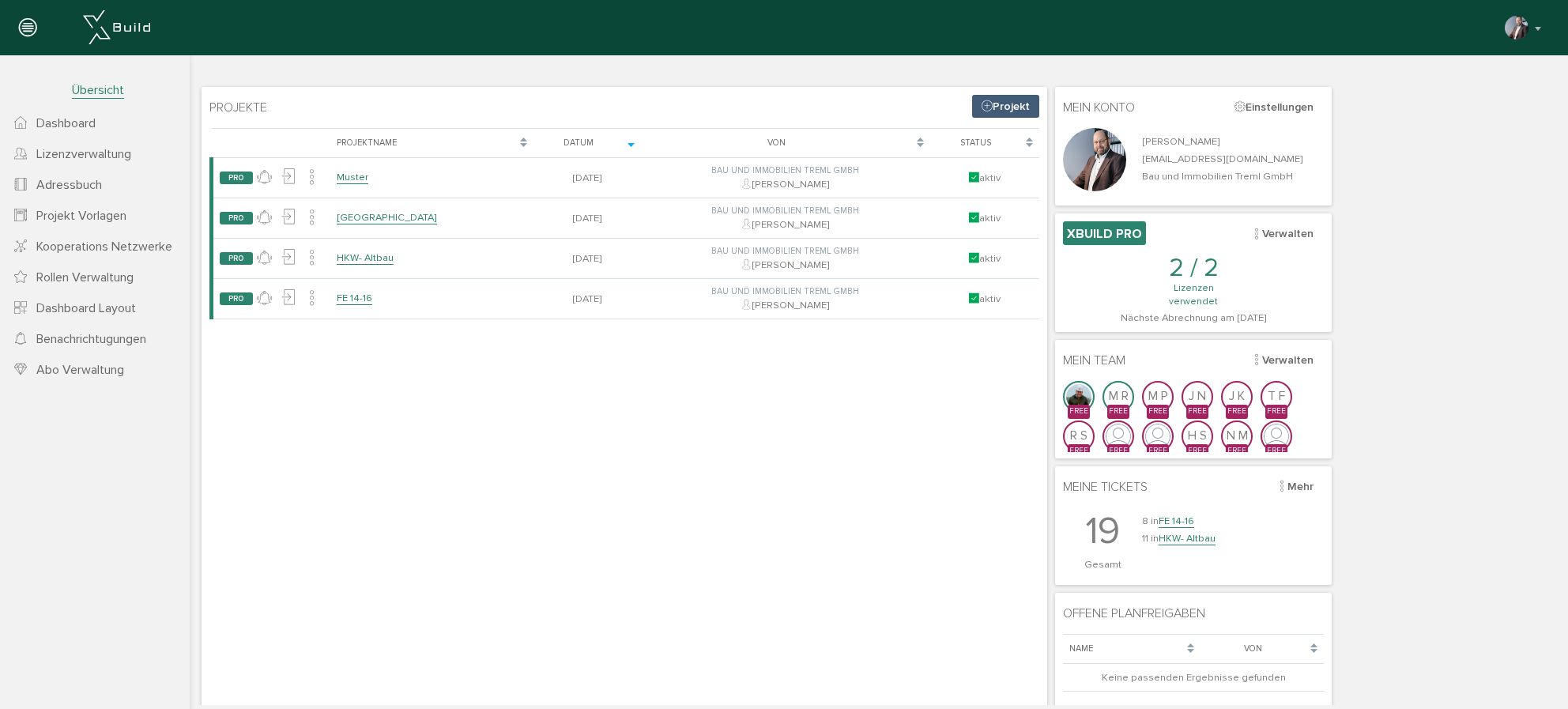
click at [97, 221] on span "Projekt Vorlagen" at bounding box center [82, 216] width 90 height 16
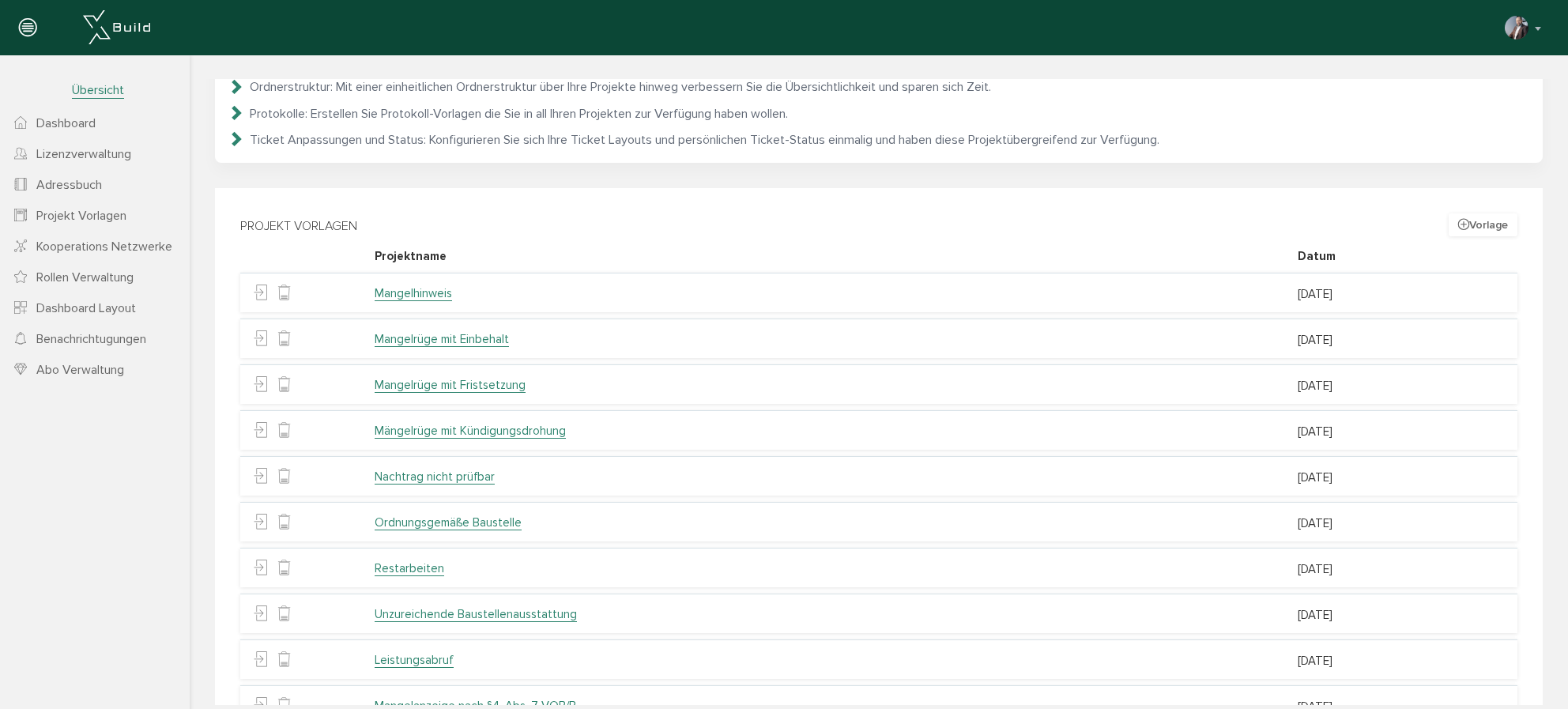
scroll to position [236, 0]
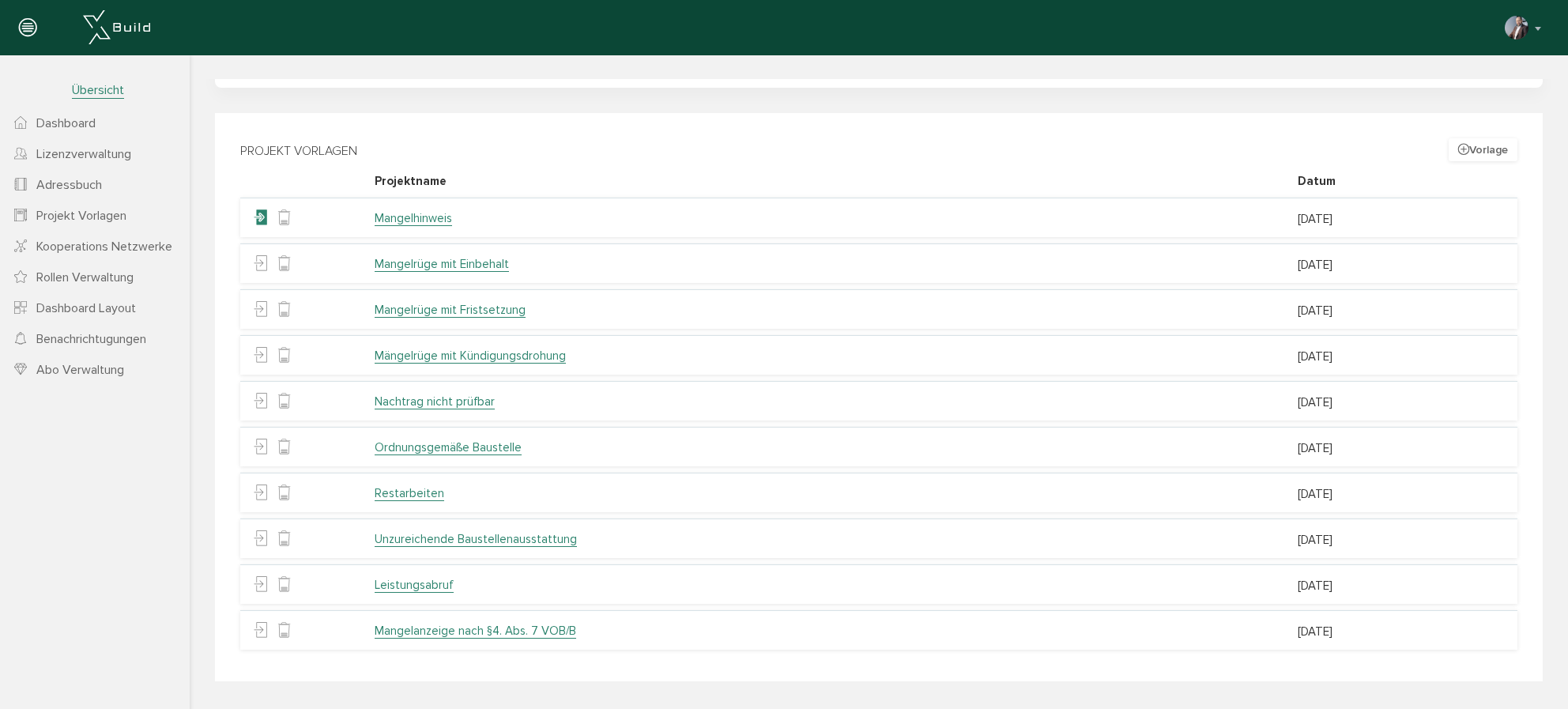
click at [262, 222] on icon at bounding box center [261, 218] width 15 height 24
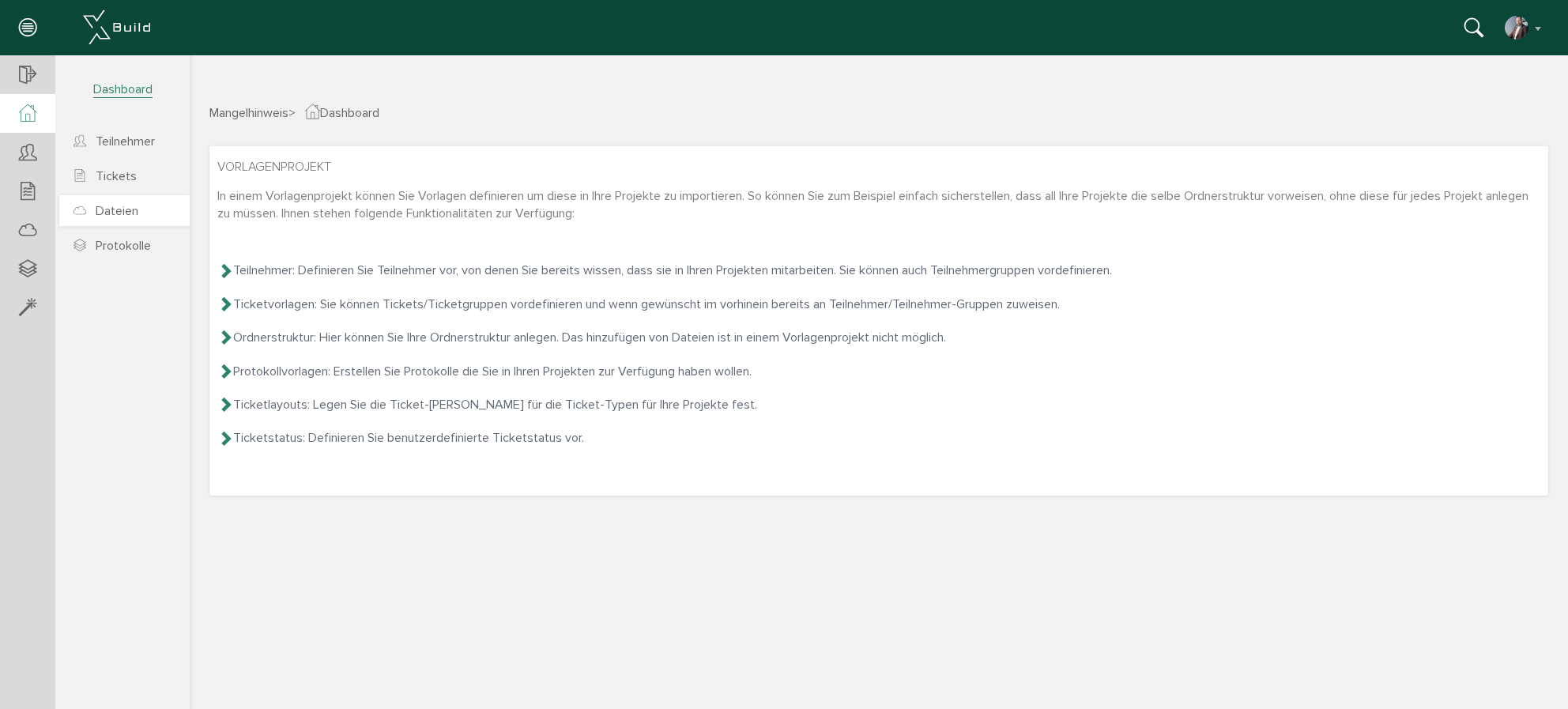
click at [130, 216] on span "Dateien" at bounding box center [117, 210] width 43 height 16
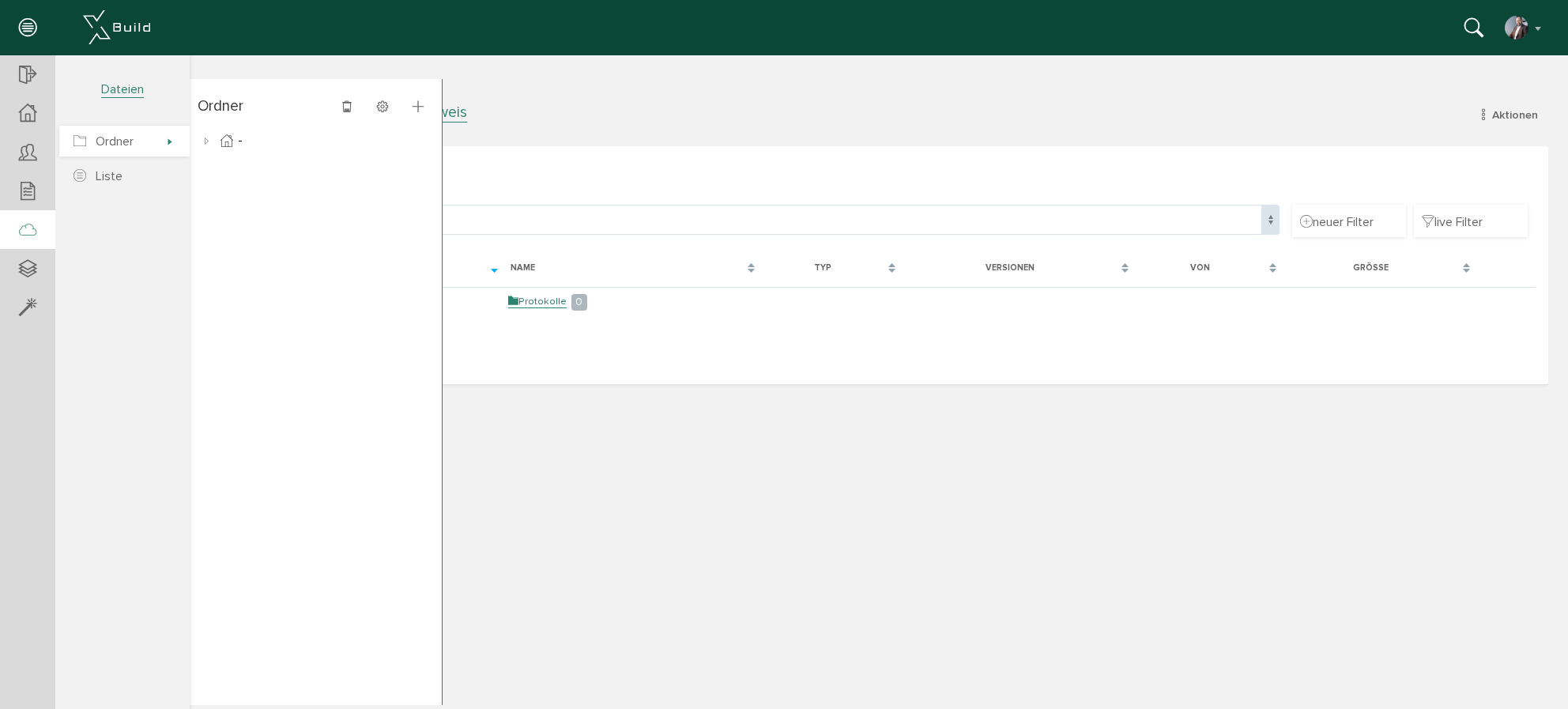
click at [125, 143] on span "Ordner" at bounding box center [114, 141] width 38 height 16
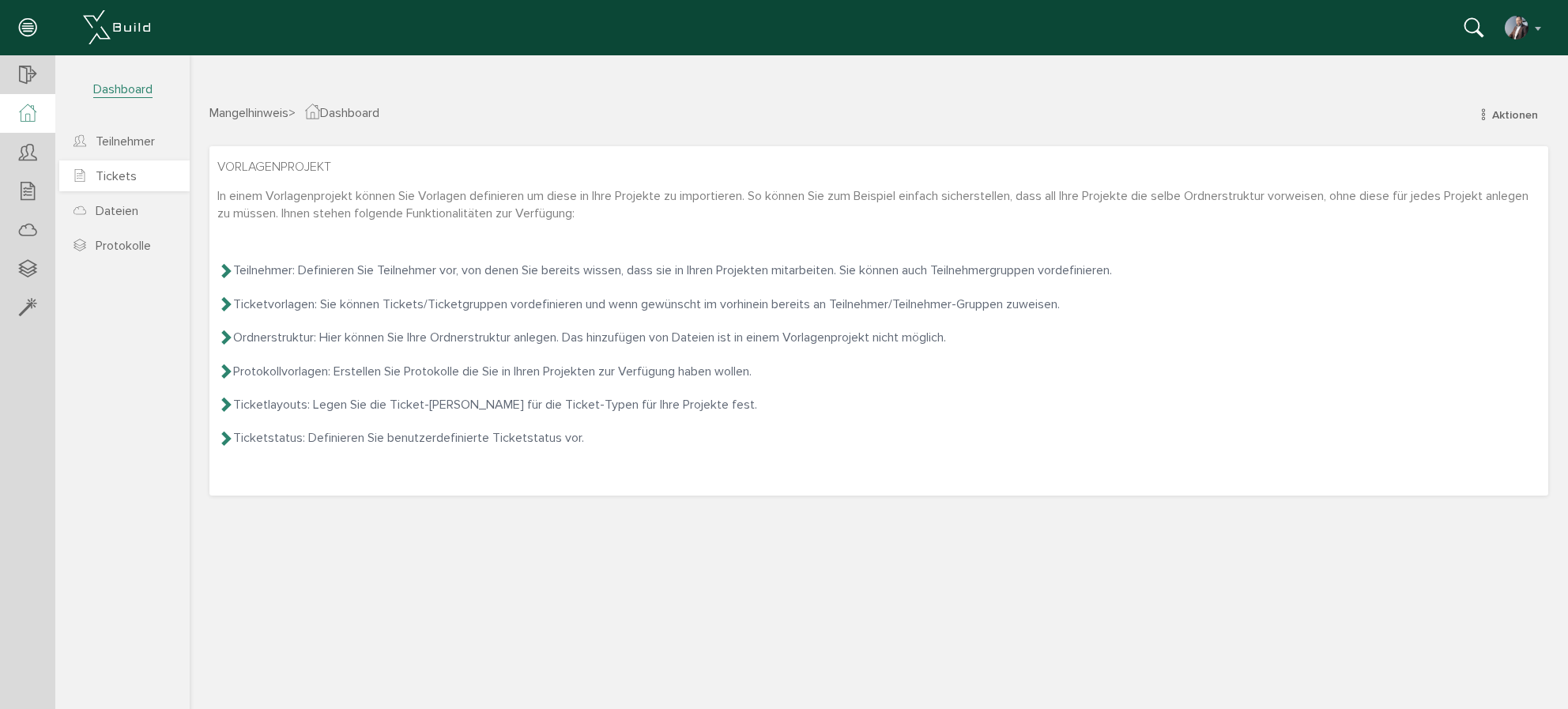
click at [122, 181] on span "Tickets" at bounding box center [116, 176] width 41 height 16
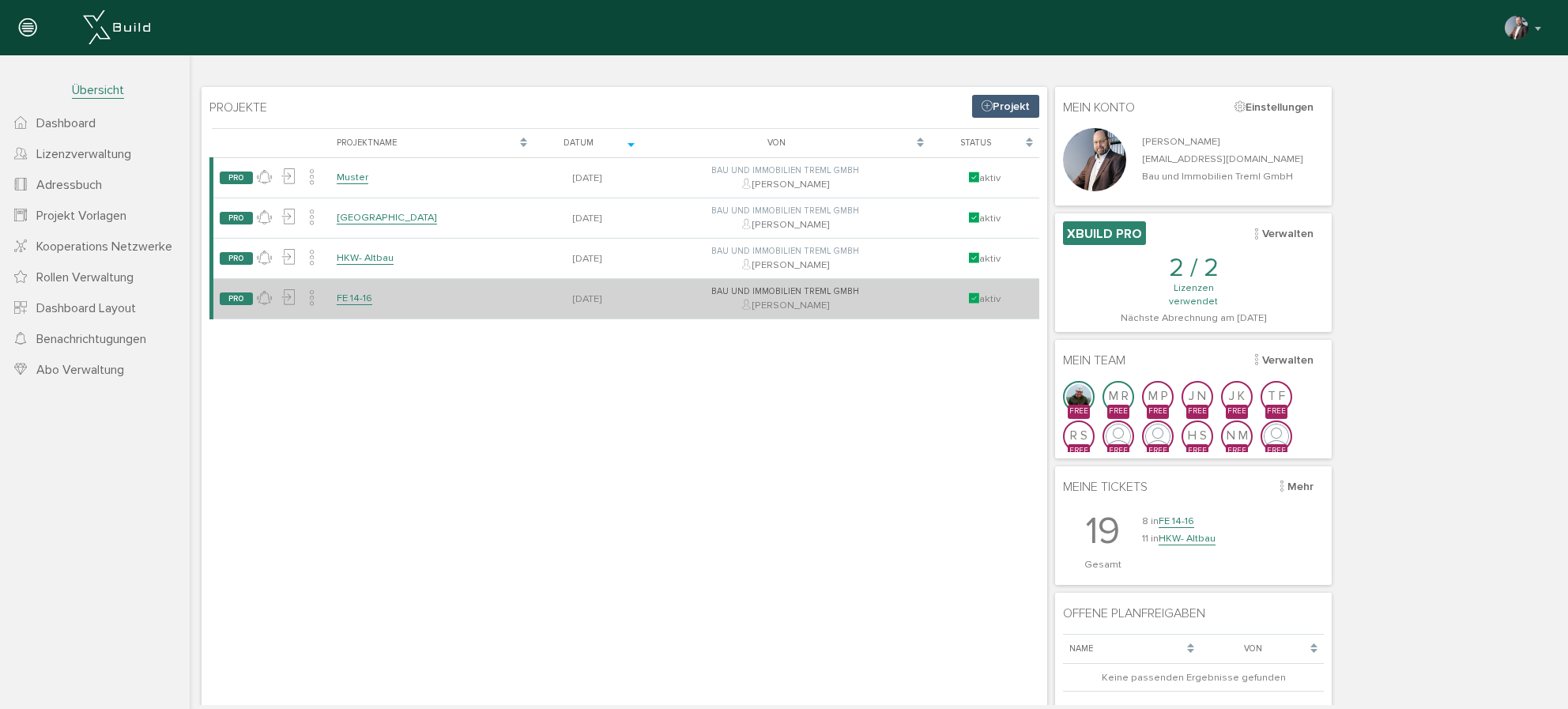
click at [355, 302] on link "FE 14-16" at bounding box center [355, 298] width 36 height 14
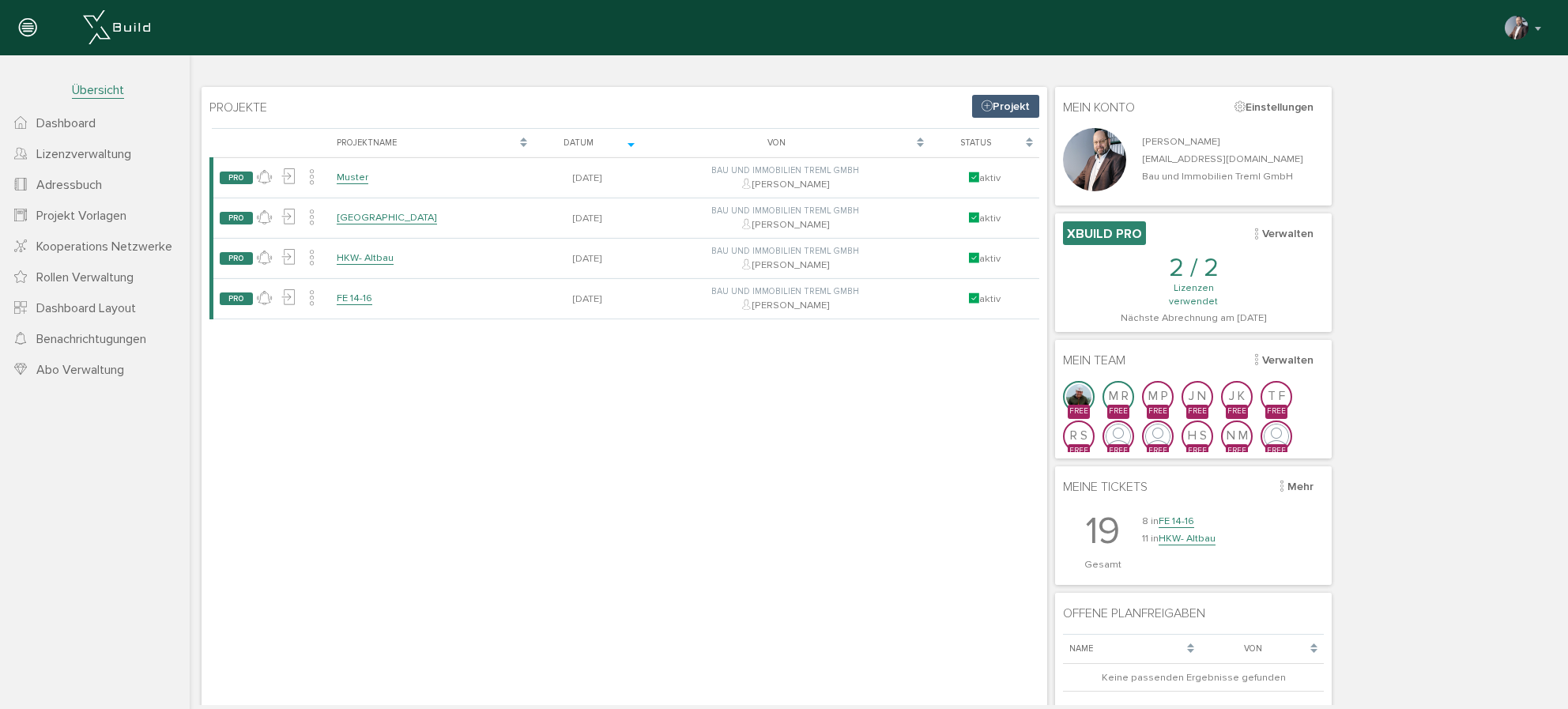
click at [17, 218] on icon at bounding box center [20, 216] width 13 height 16
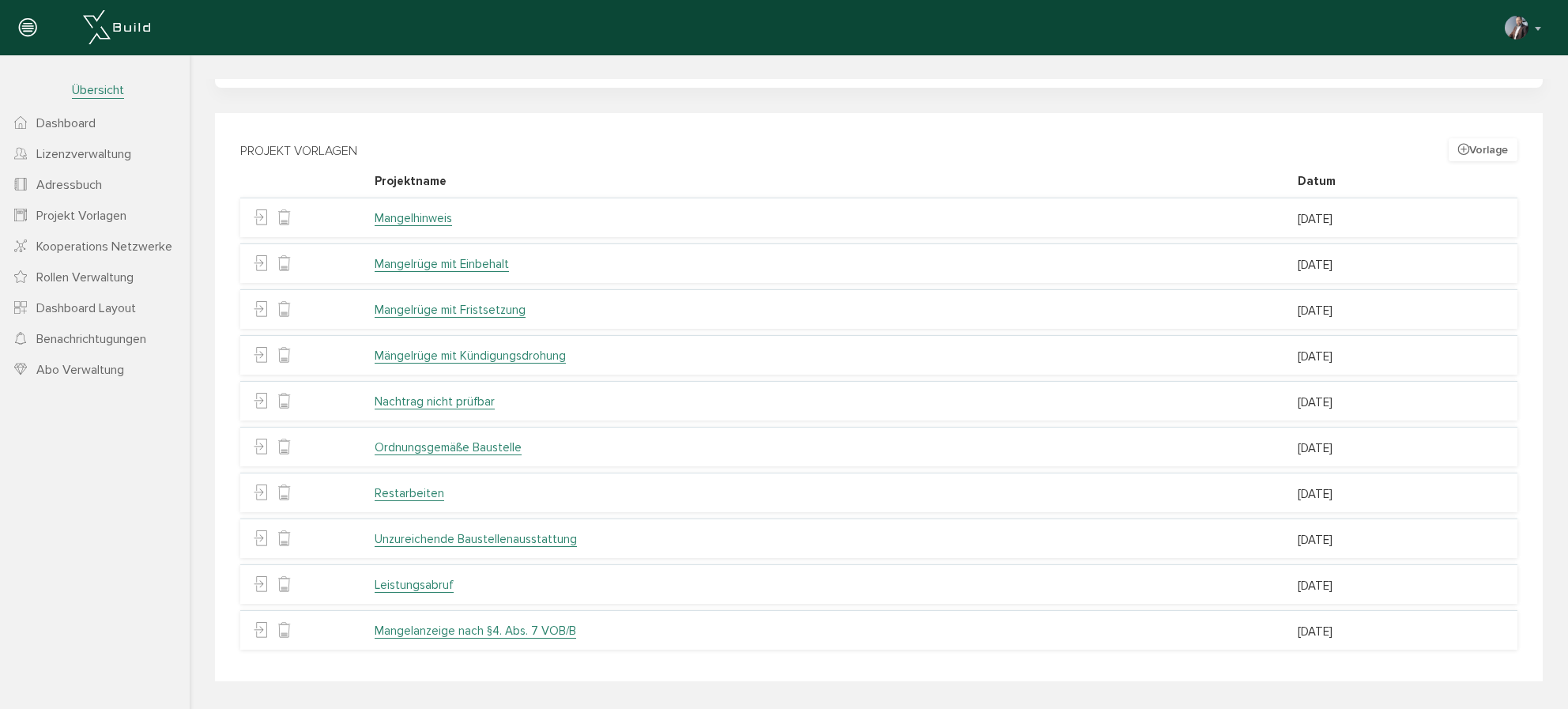
click at [416, 221] on link "Mangelhinweis" at bounding box center [413, 219] width 78 height 15
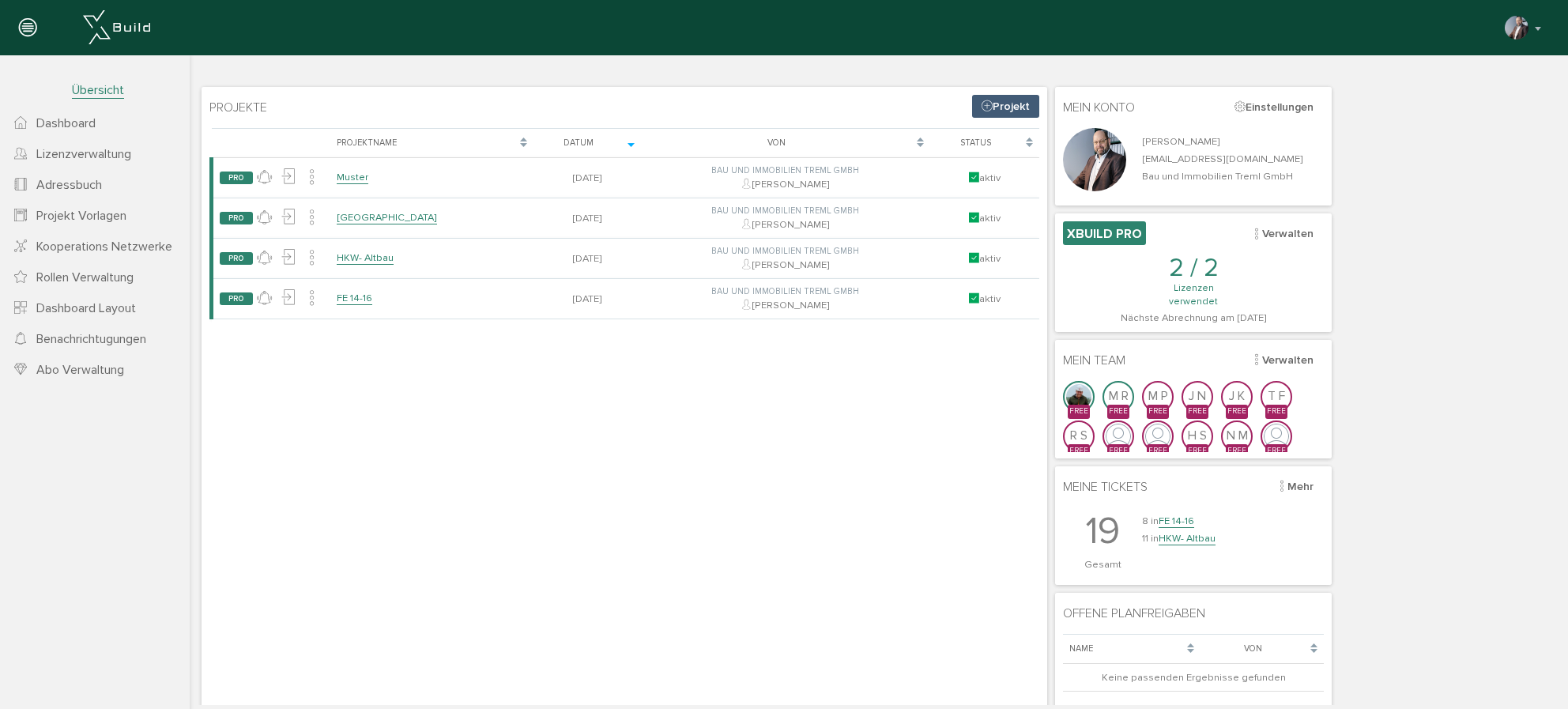
click at [84, 218] on span "Projekt Vorlagen" at bounding box center [82, 216] width 90 height 16
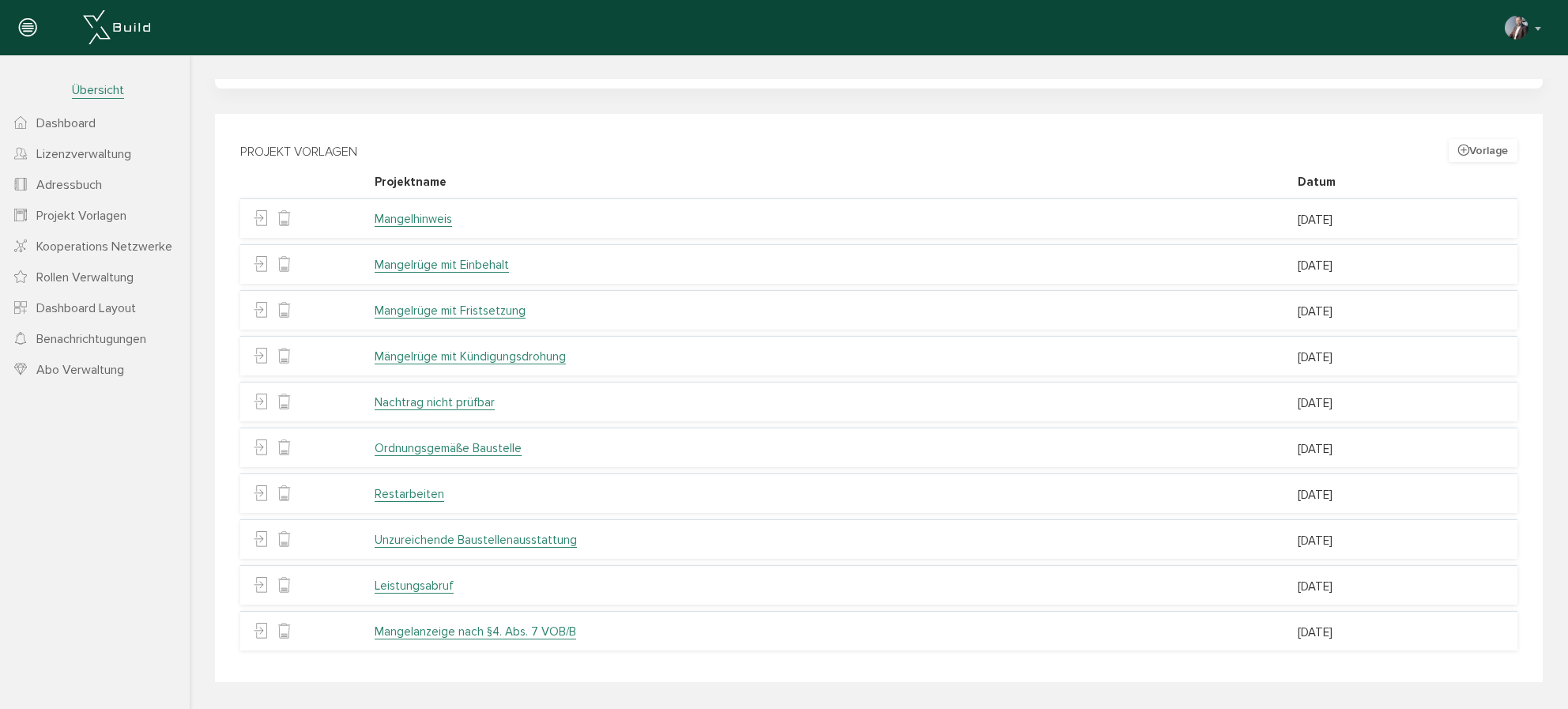
scroll to position [236, 0]
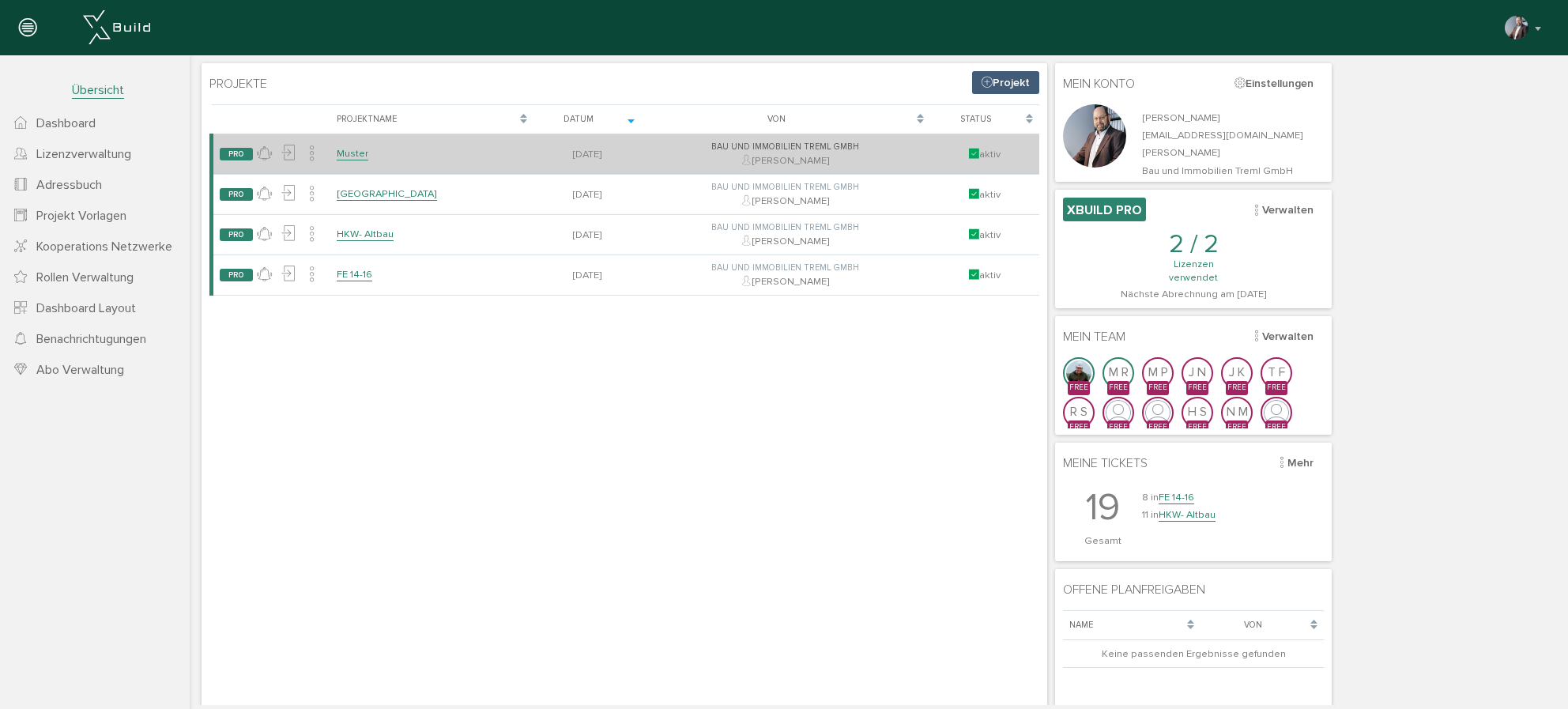
click at [353, 156] on link "Muster" at bounding box center [352, 153] width 32 height 14
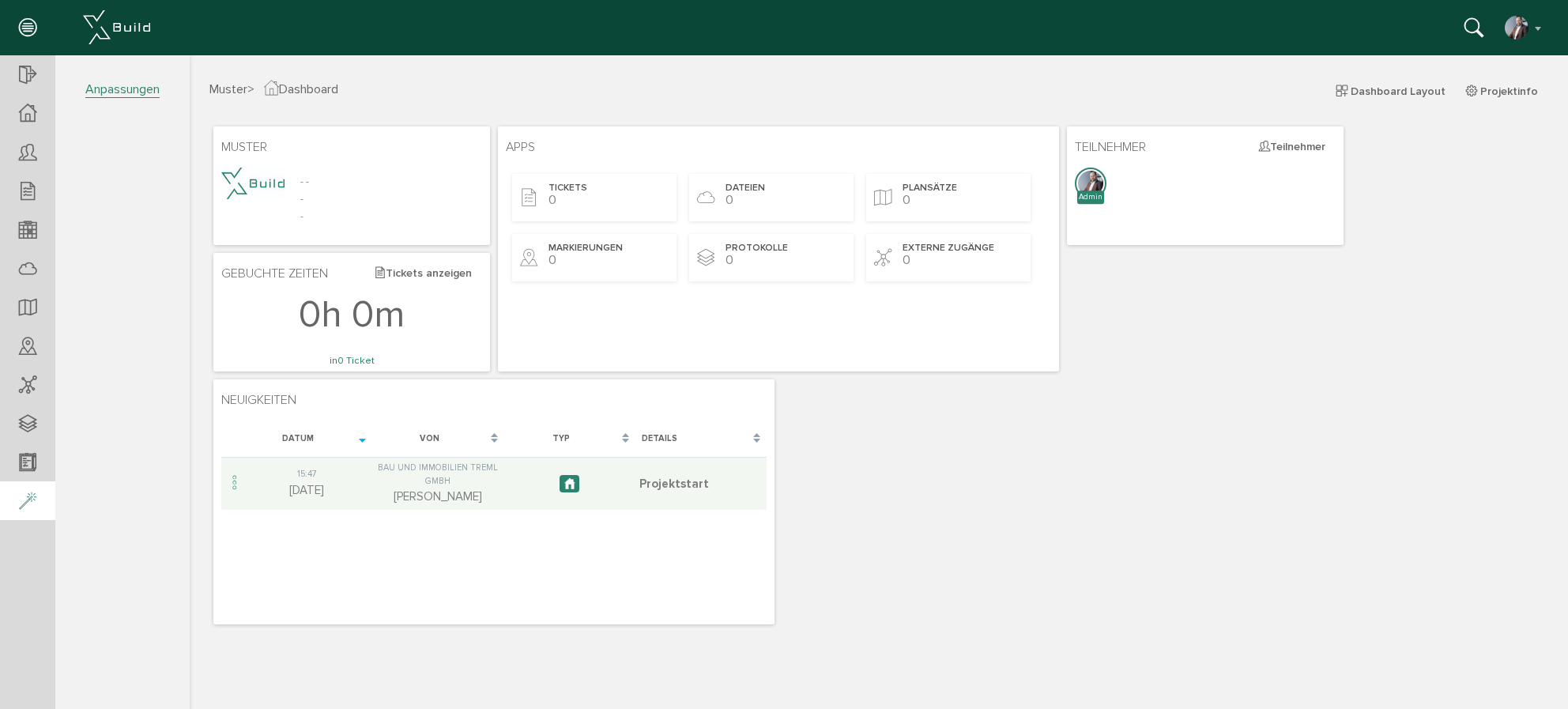
click at [30, 495] on icon at bounding box center [27, 502] width 17 height 22
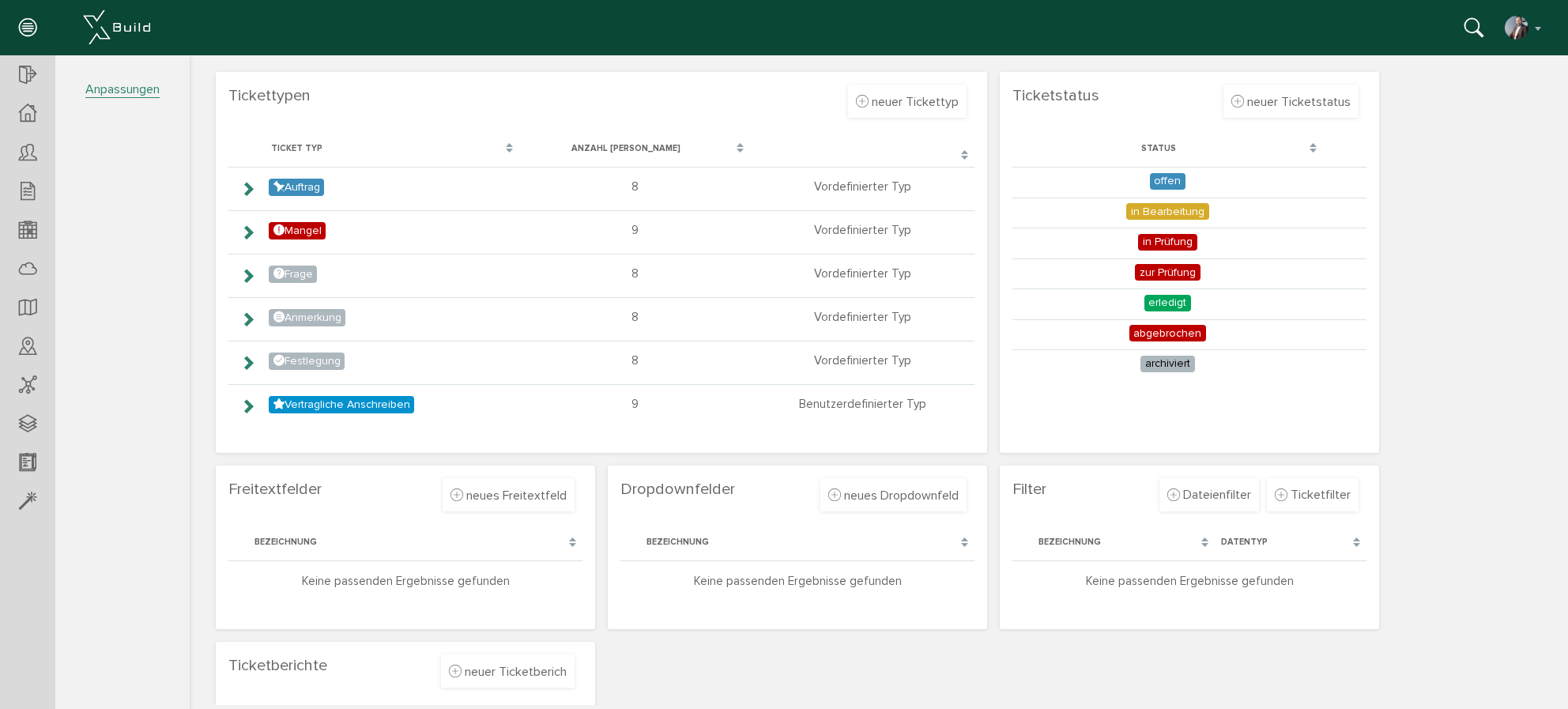
scroll to position [163, 0]
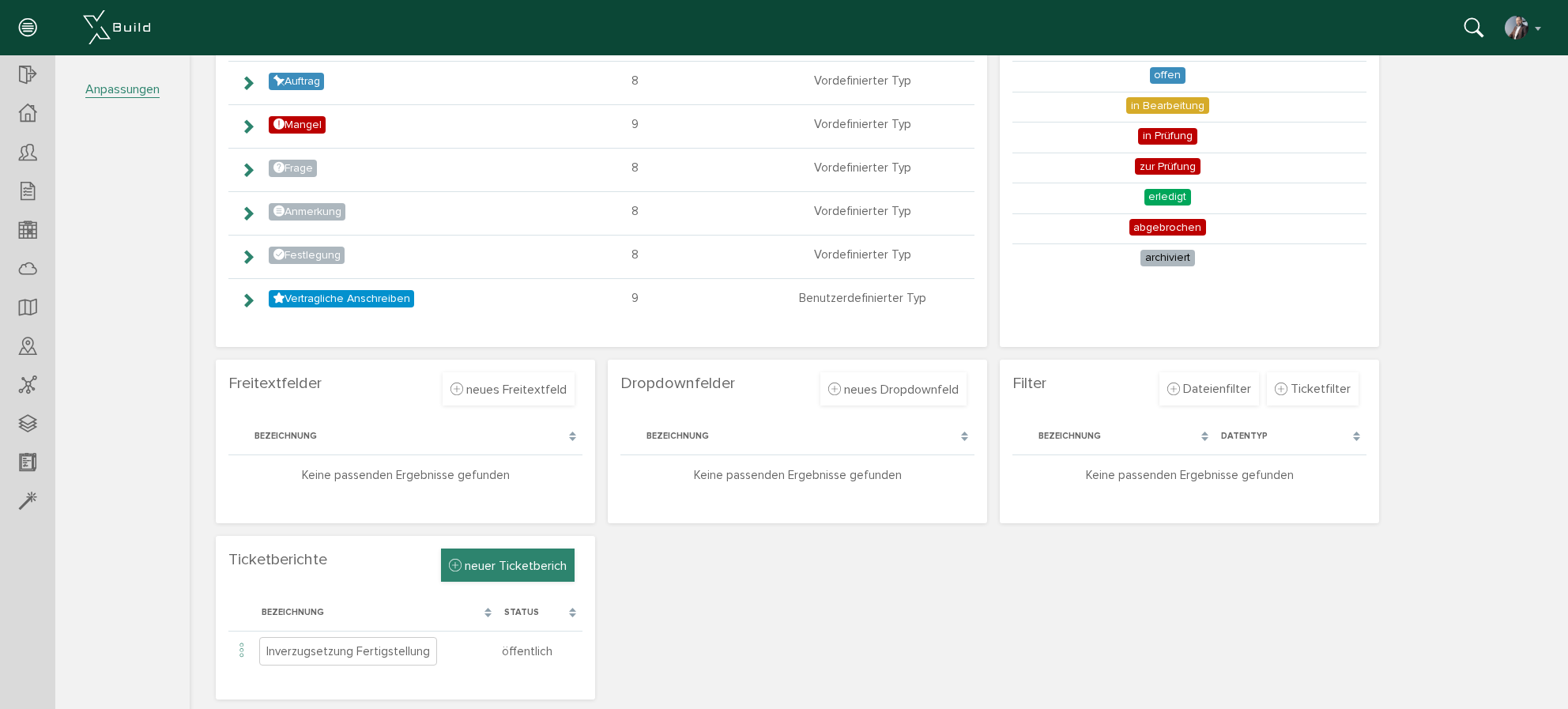
click at [504, 563] on span "neuer Ticketberich" at bounding box center [516, 566] width 102 height 16
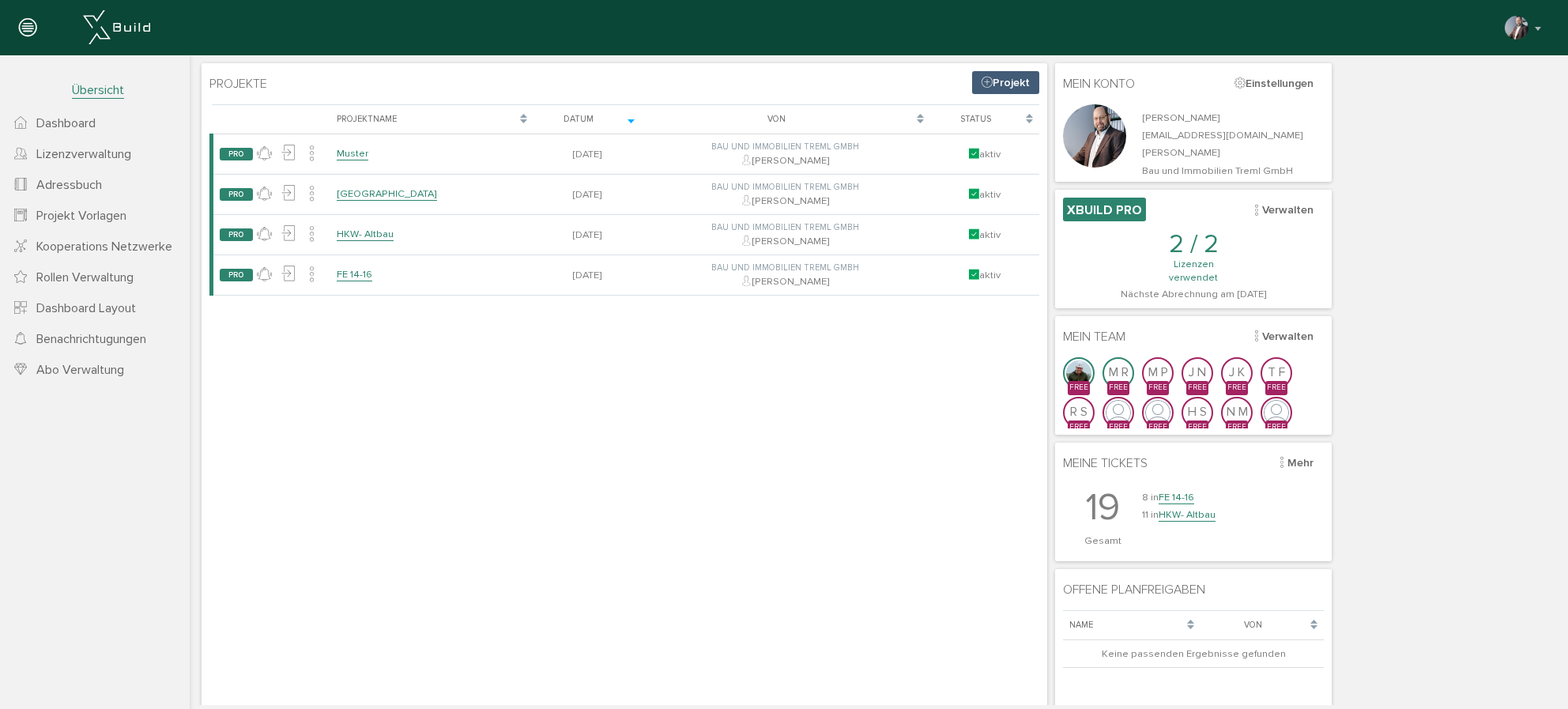
click at [96, 219] on span "Projekt Vorlagen" at bounding box center [82, 216] width 90 height 16
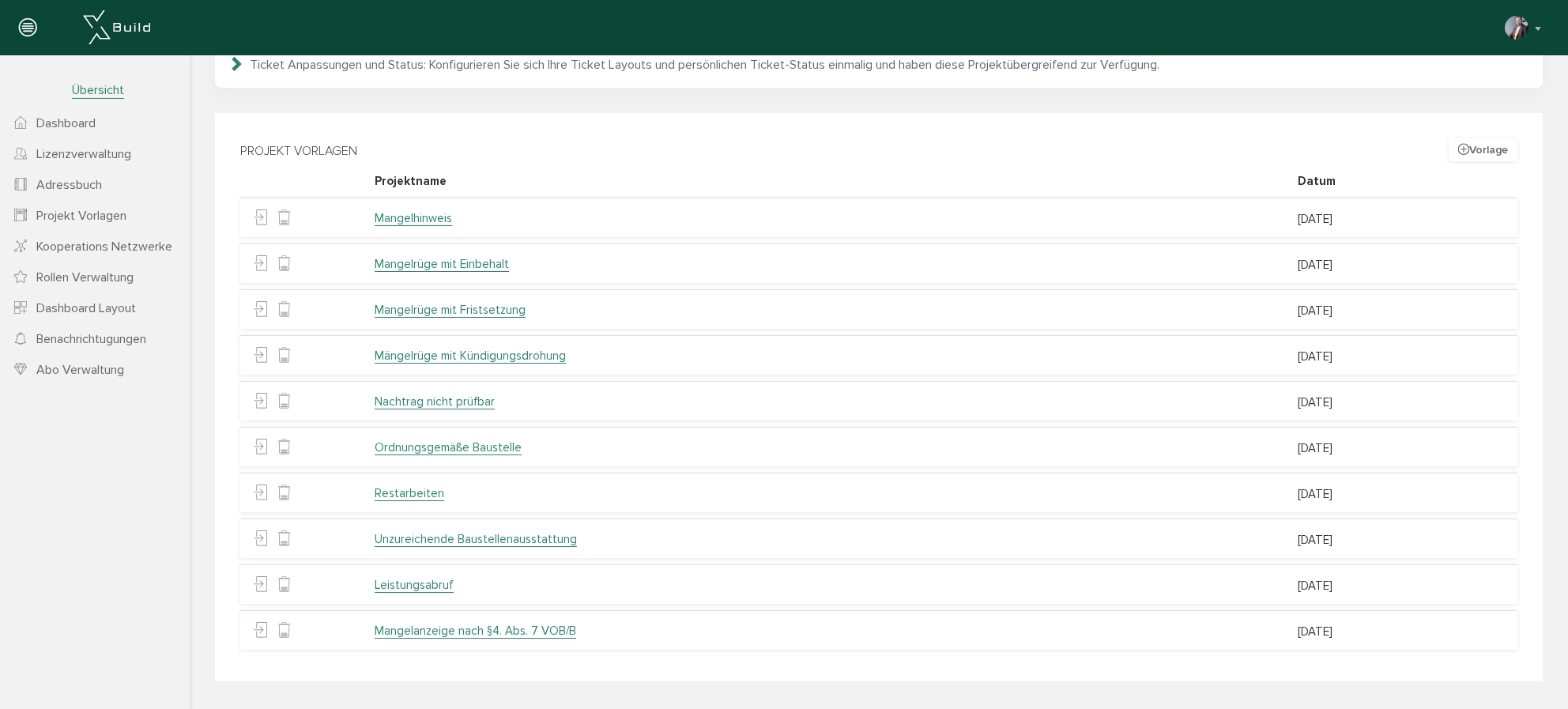
scroll to position [211, 0]
click at [349, 224] on div at bounding box center [303, 220] width 111 height 24
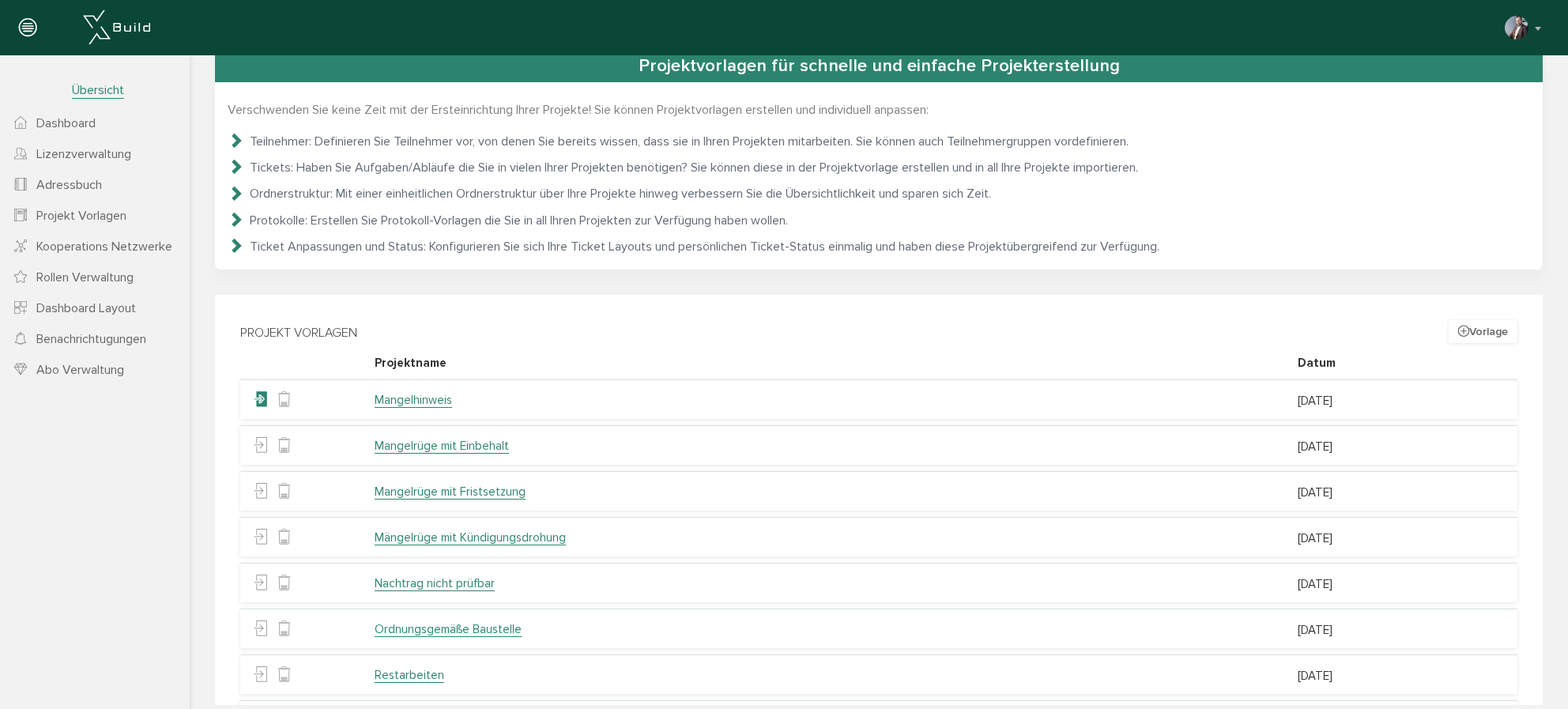
click at [260, 401] on icon at bounding box center [261, 400] width 15 height 24
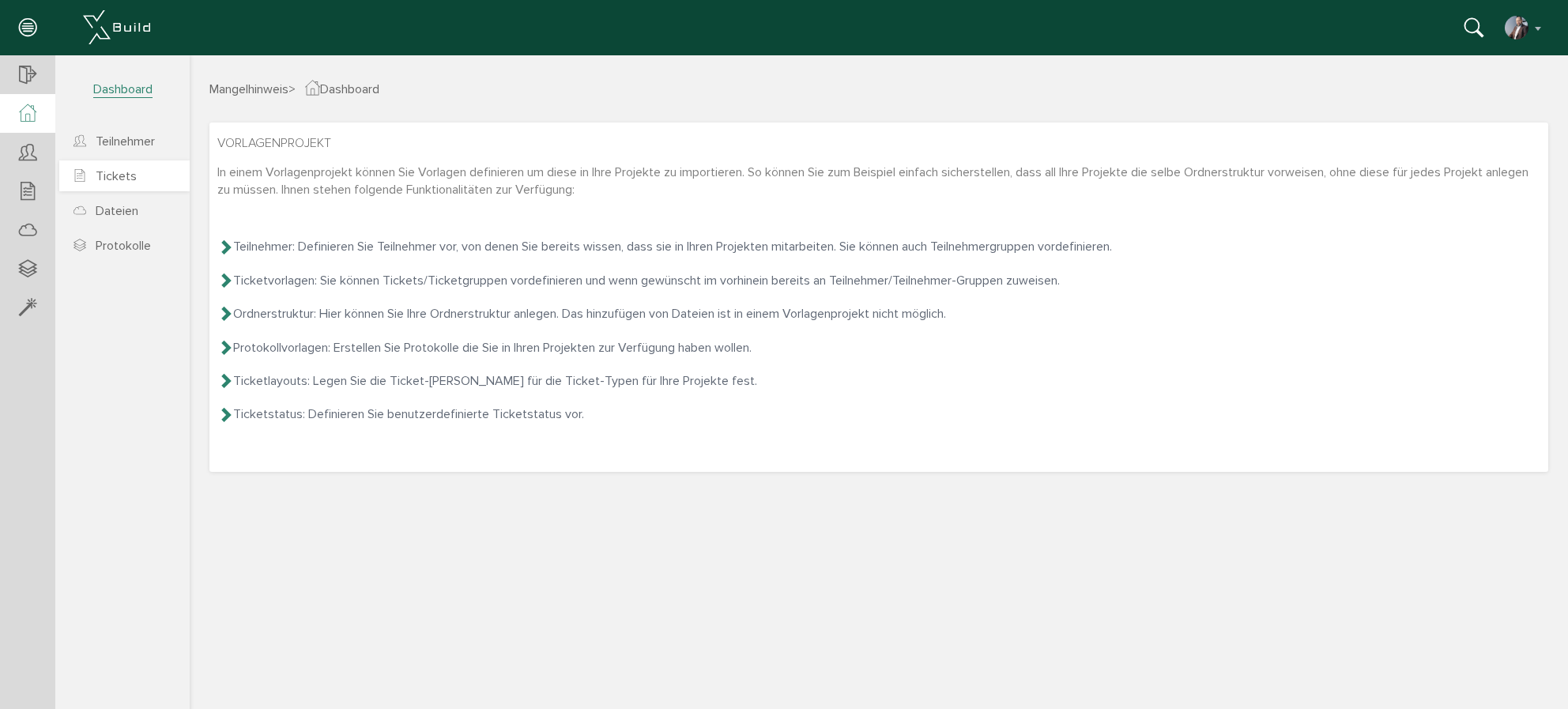
click at [125, 179] on span "Tickets" at bounding box center [116, 176] width 41 height 16
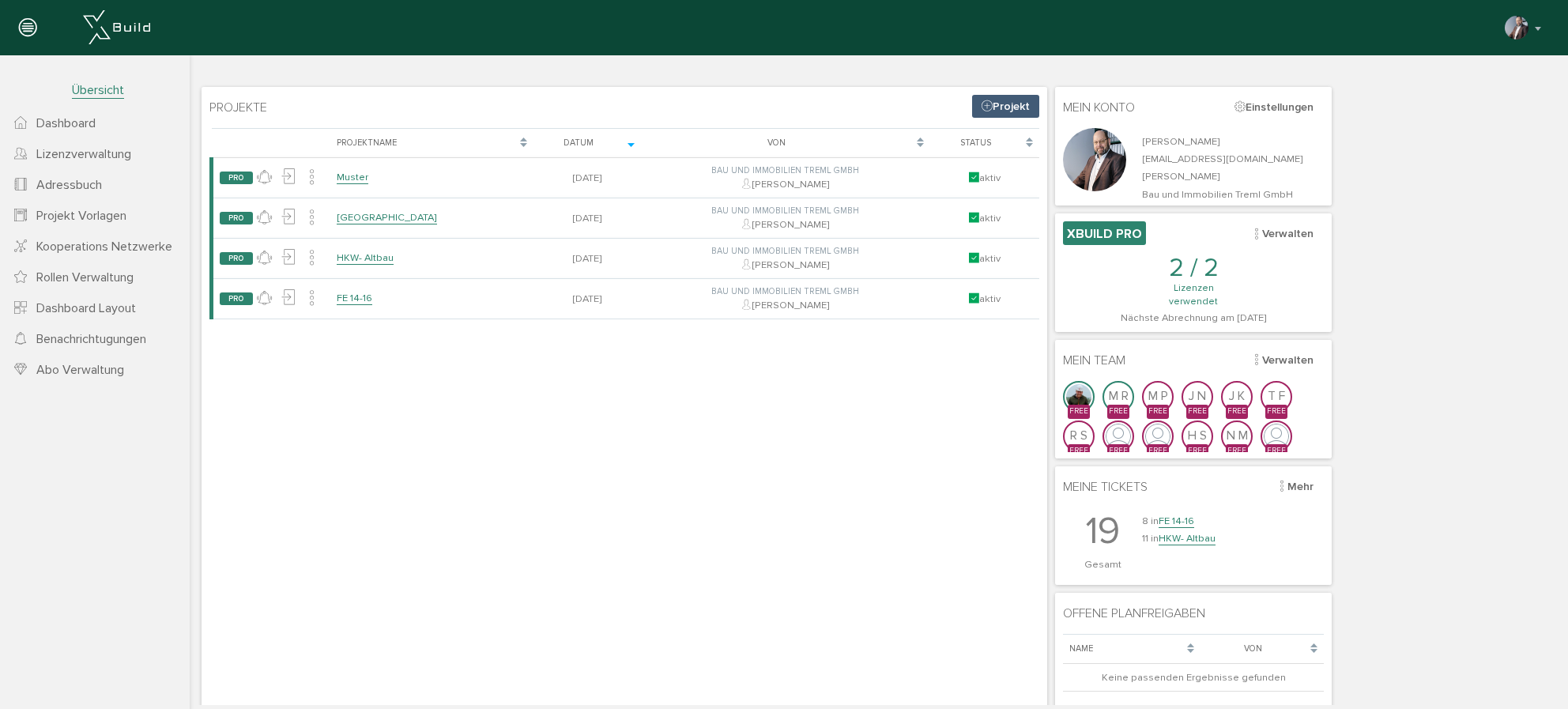
click at [98, 217] on span "Projekt Vorlagen" at bounding box center [82, 216] width 90 height 16
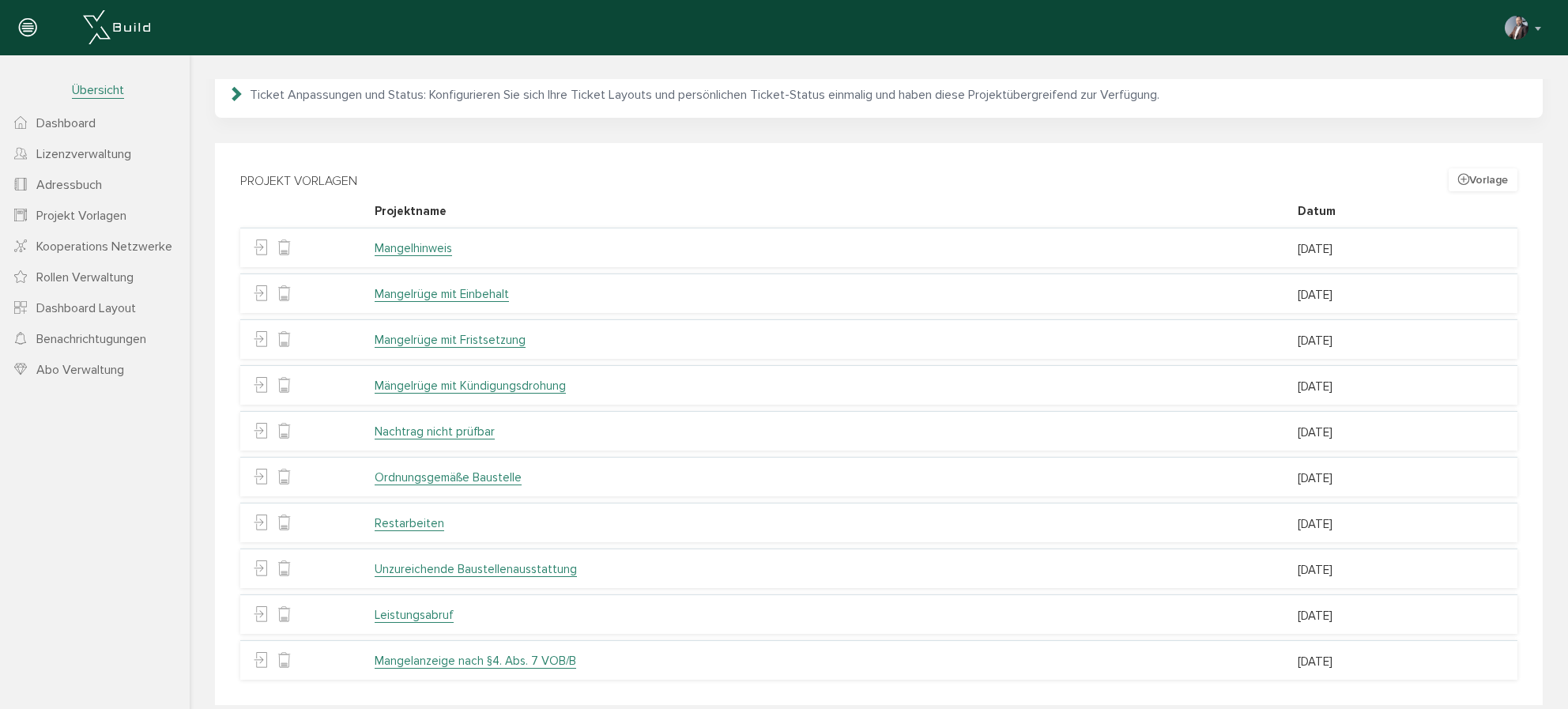
scroll to position [236, 0]
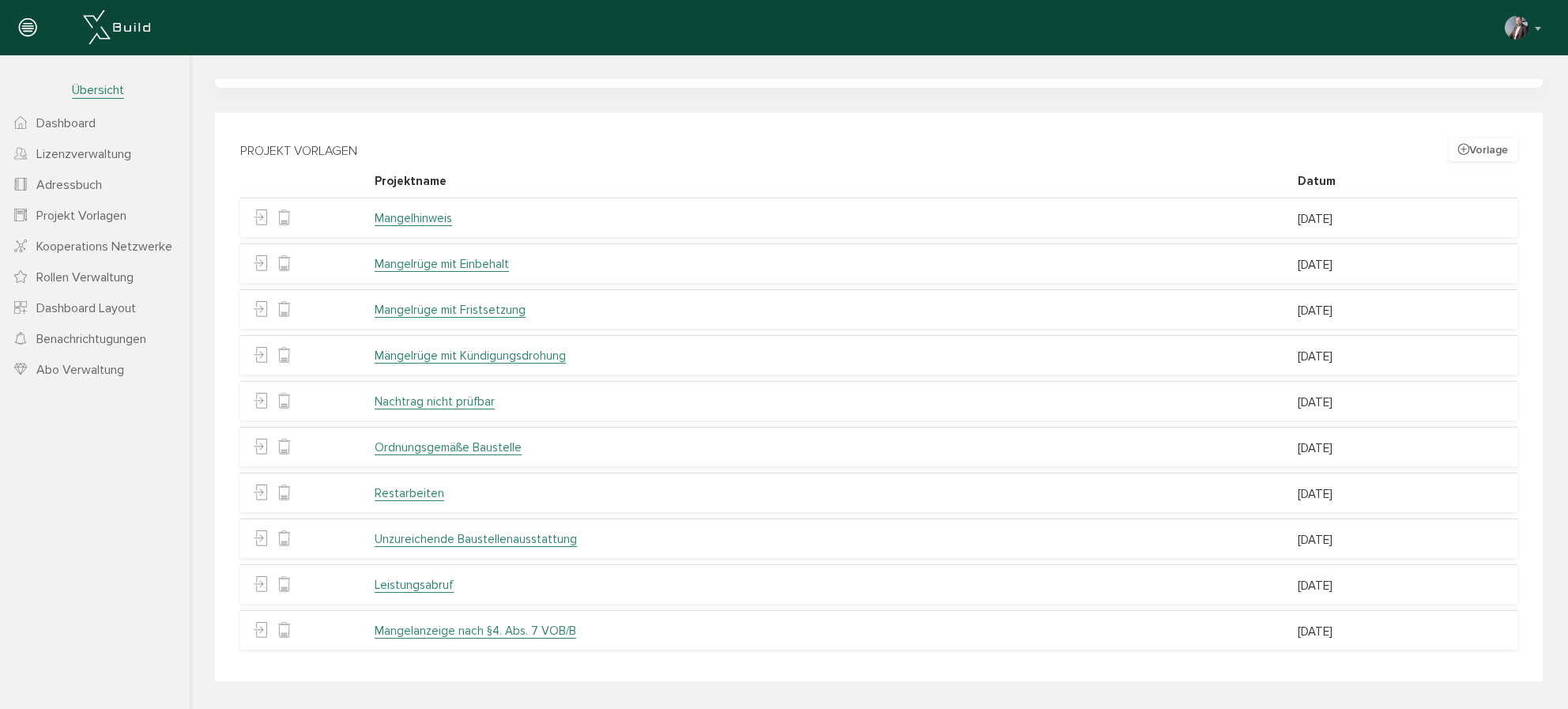
click at [556, 159] on div "Projekt Vorlagen Vorlage Projektname Datum Mangelhinweis [DATE] Mangelrüge mit …" at bounding box center [879, 397] width 1328 height 568
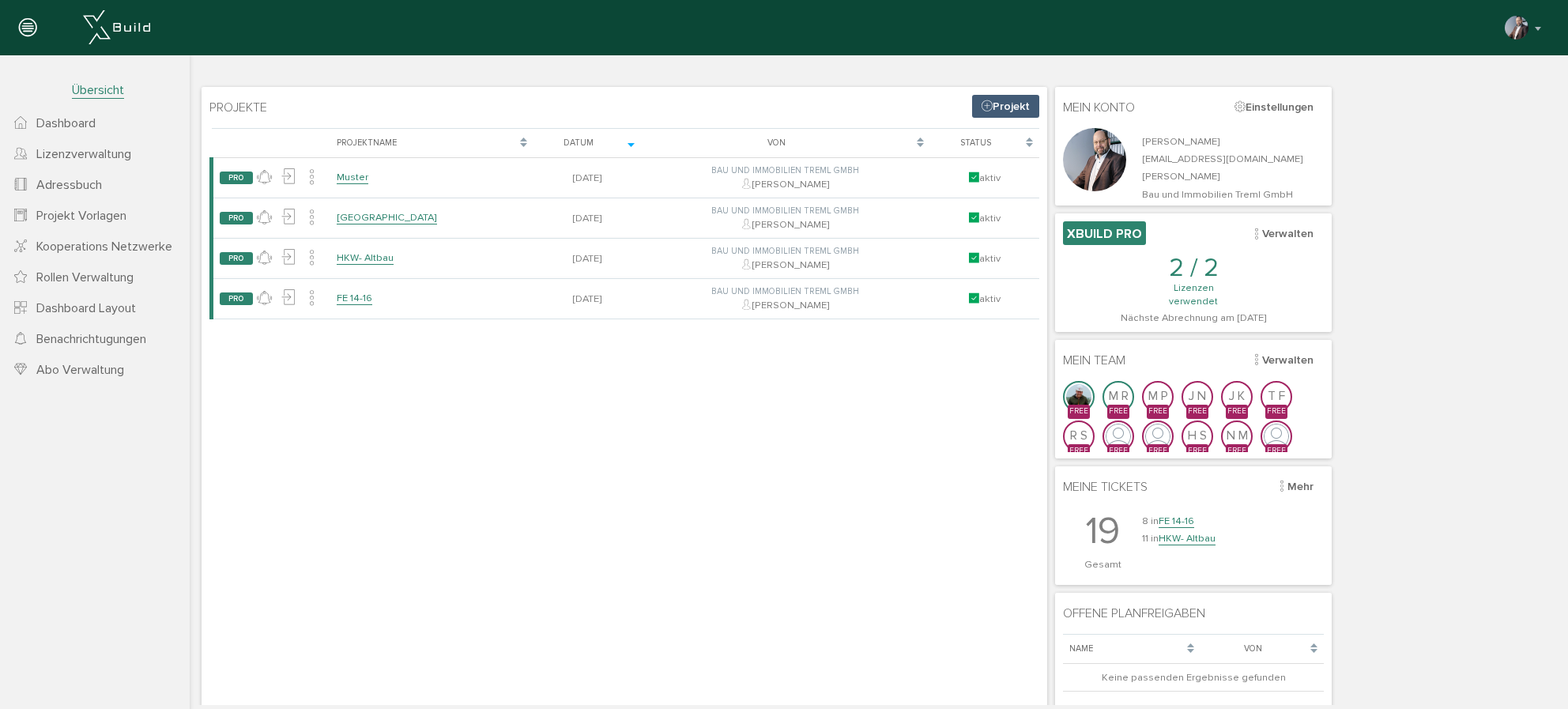
click at [68, 220] on span "Projekt Vorlagen" at bounding box center [82, 216] width 90 height 16
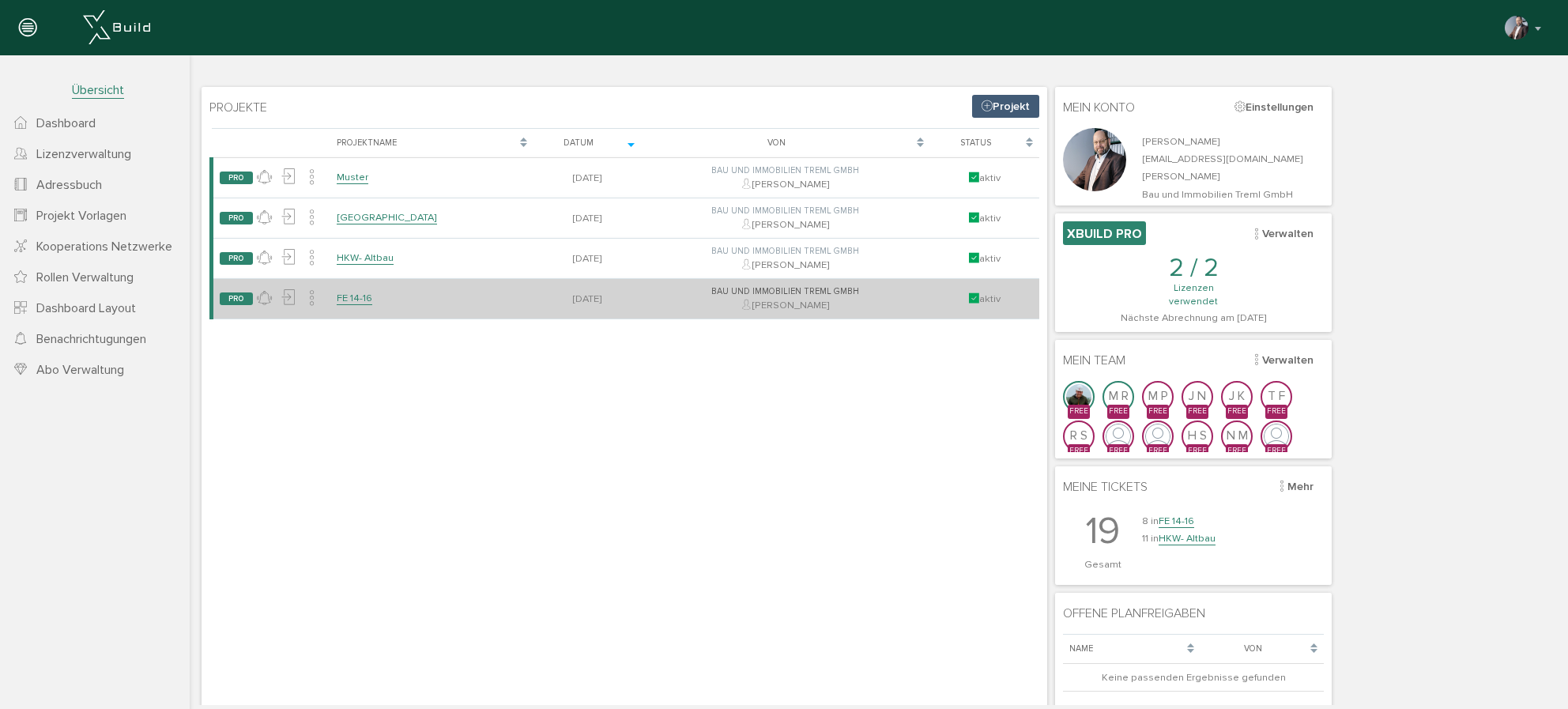
click at [360, 303] on link "FE 14-16" at bounding box center [355, 298] width 36 height 14
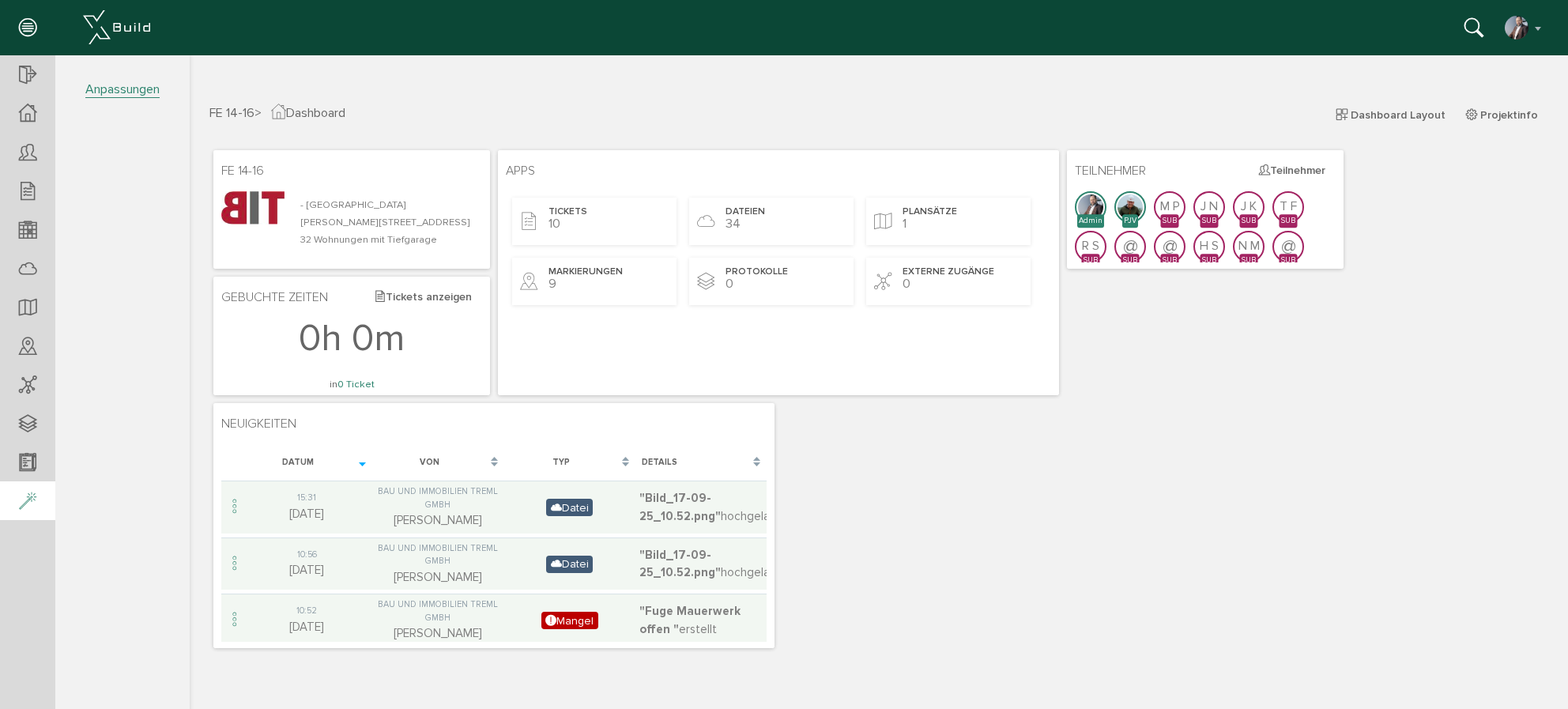
click at [31, 501] on icon at bounding box center [27, 502] width 17 height 22
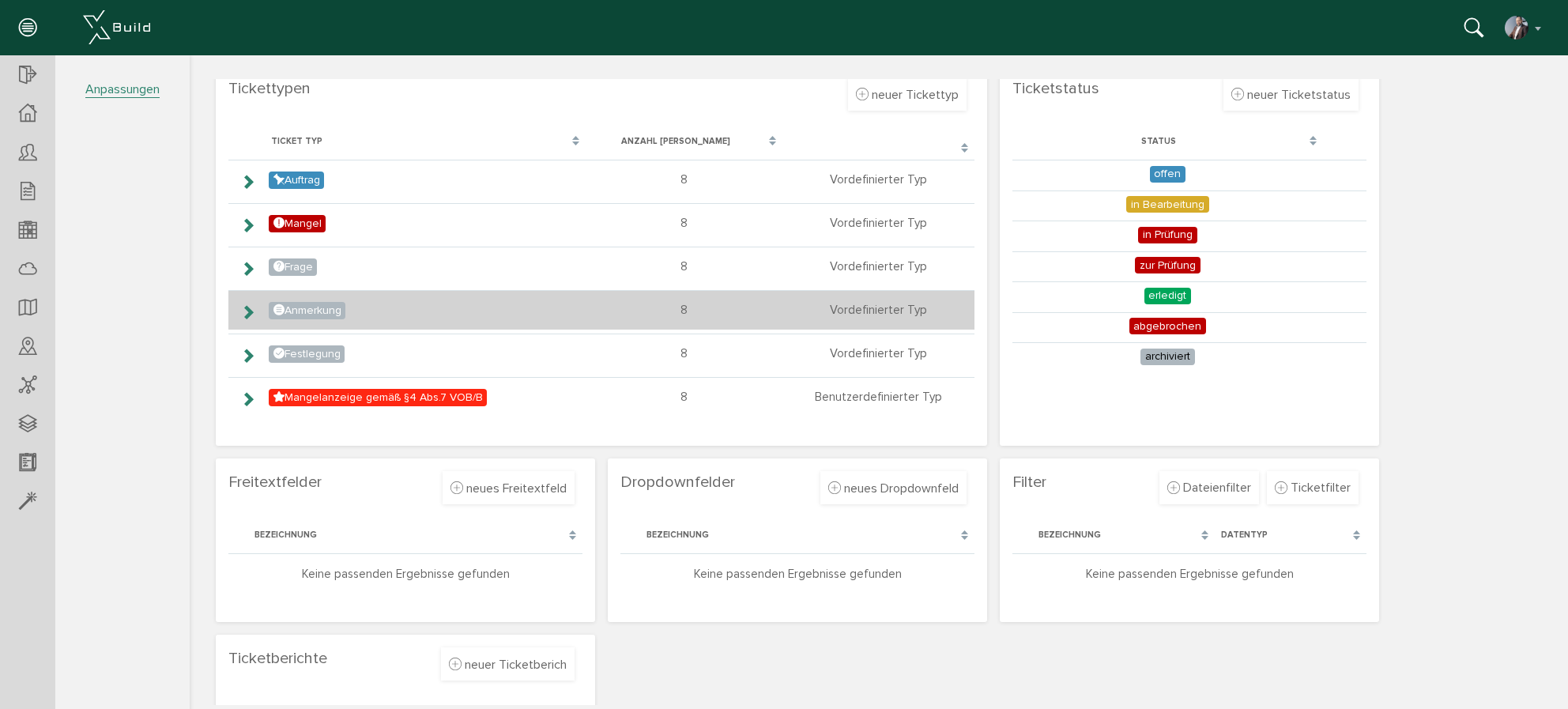
scroll to position [230, 0]
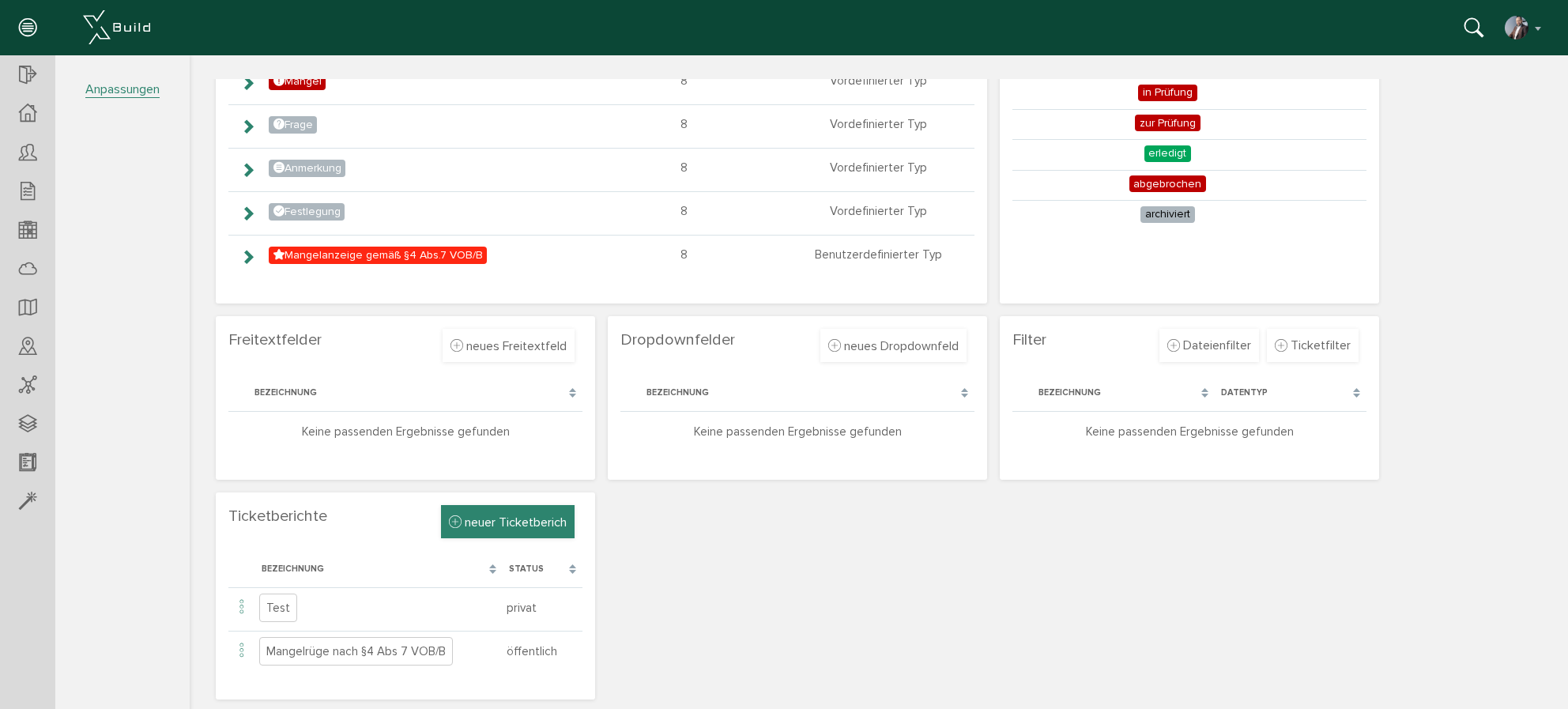
click at [499, 526] on span "neuer Ticketberich" at bounding box center [516, 522] width 102 height 16
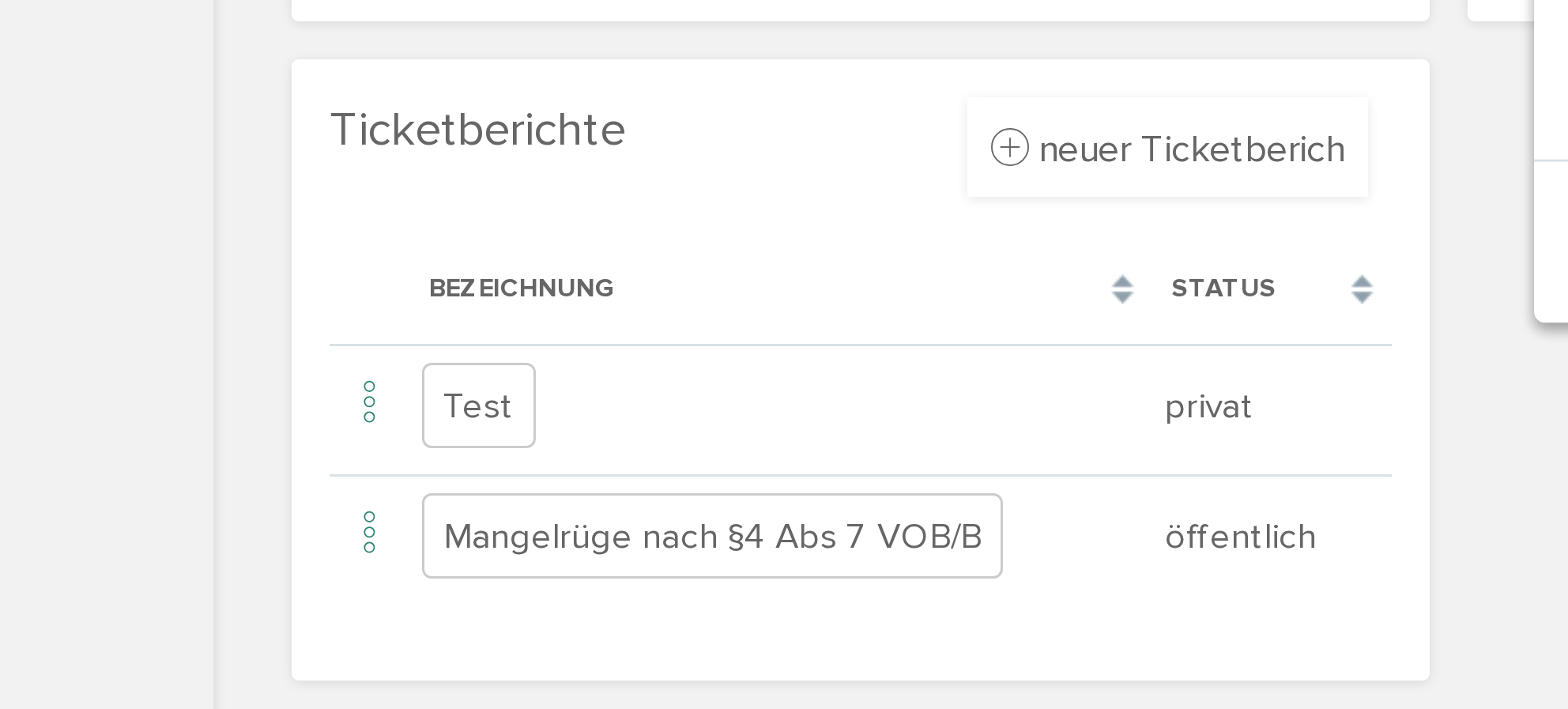
scroll to position [0, 0]
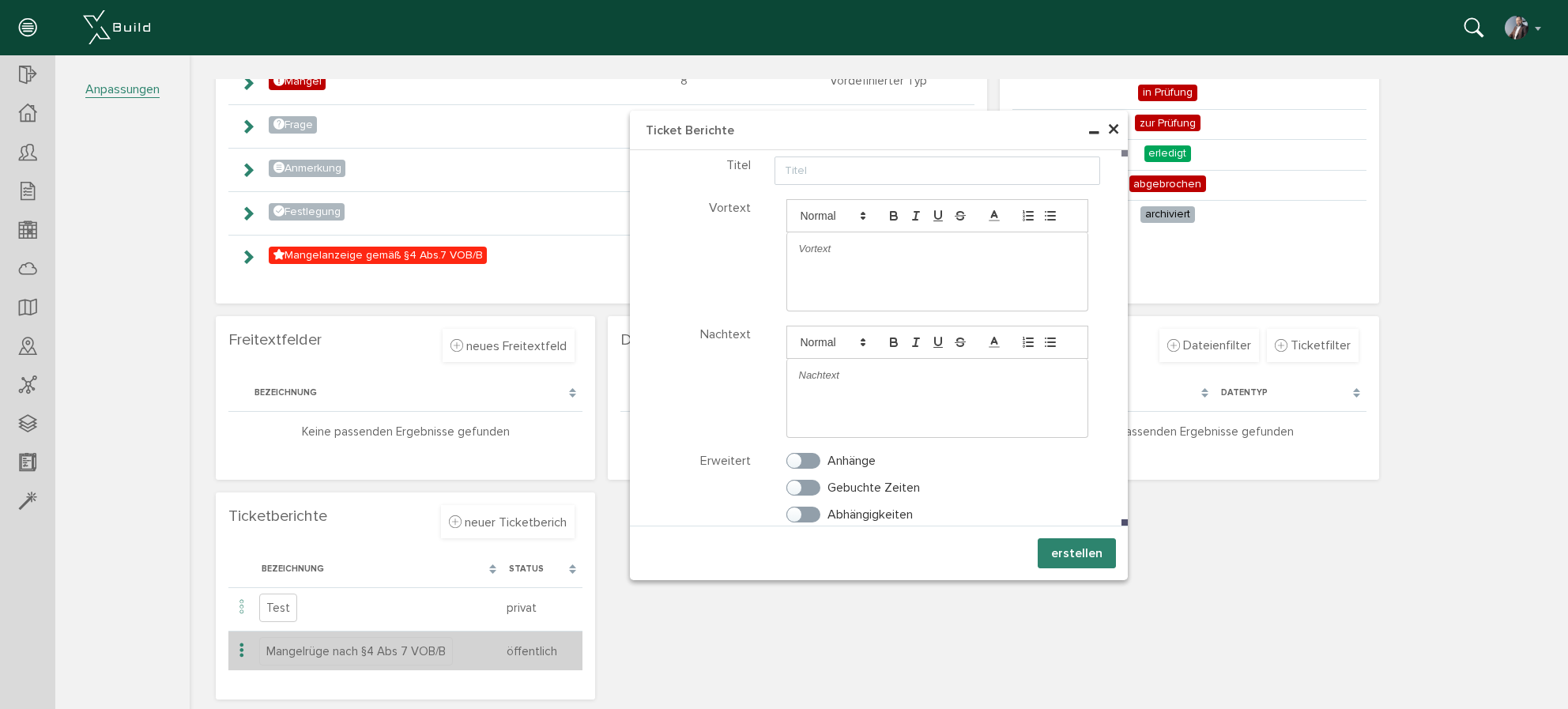
click at [233, 650] on icon at bounding box center [242, 650] width 19 height 21
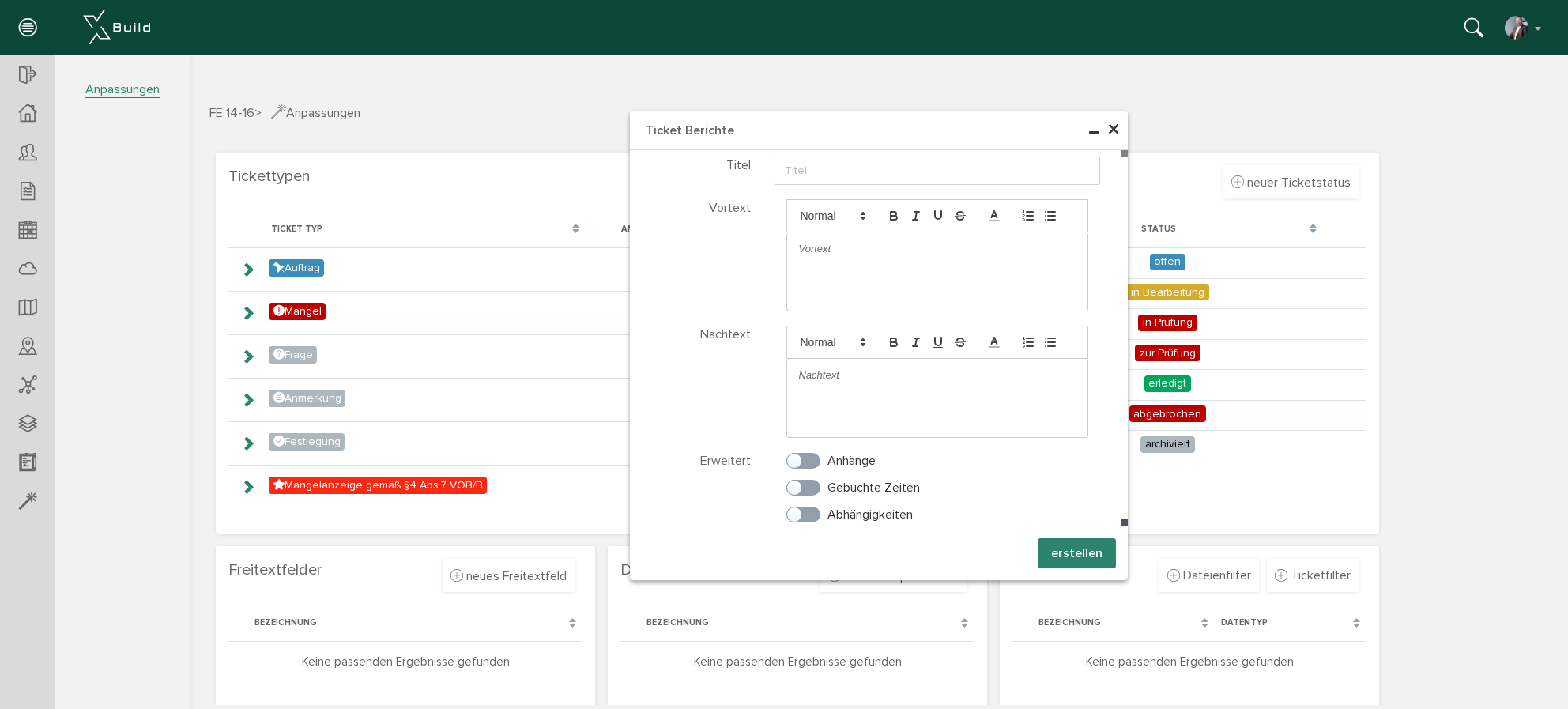
click at [576, 79] on body "erweiterte Suche Datum durchsuchen Deadline durchsuchen Vorgängerversionen durc…" at bounding box center [879, 79] width 1378 height 0
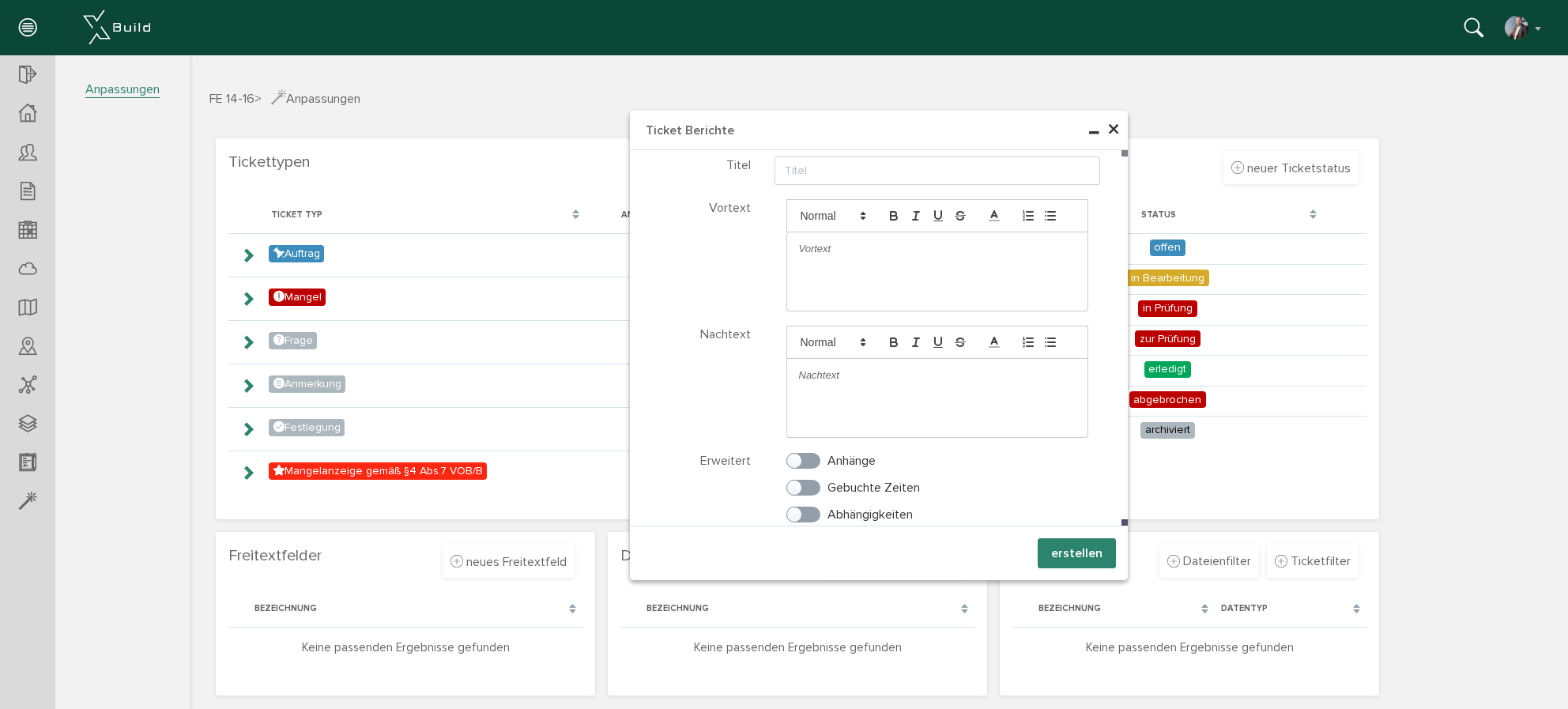
scroll to position [16, 0]
click at [1114, 128] on span "×" at bounding box center [1113, 130] width 13 height 31
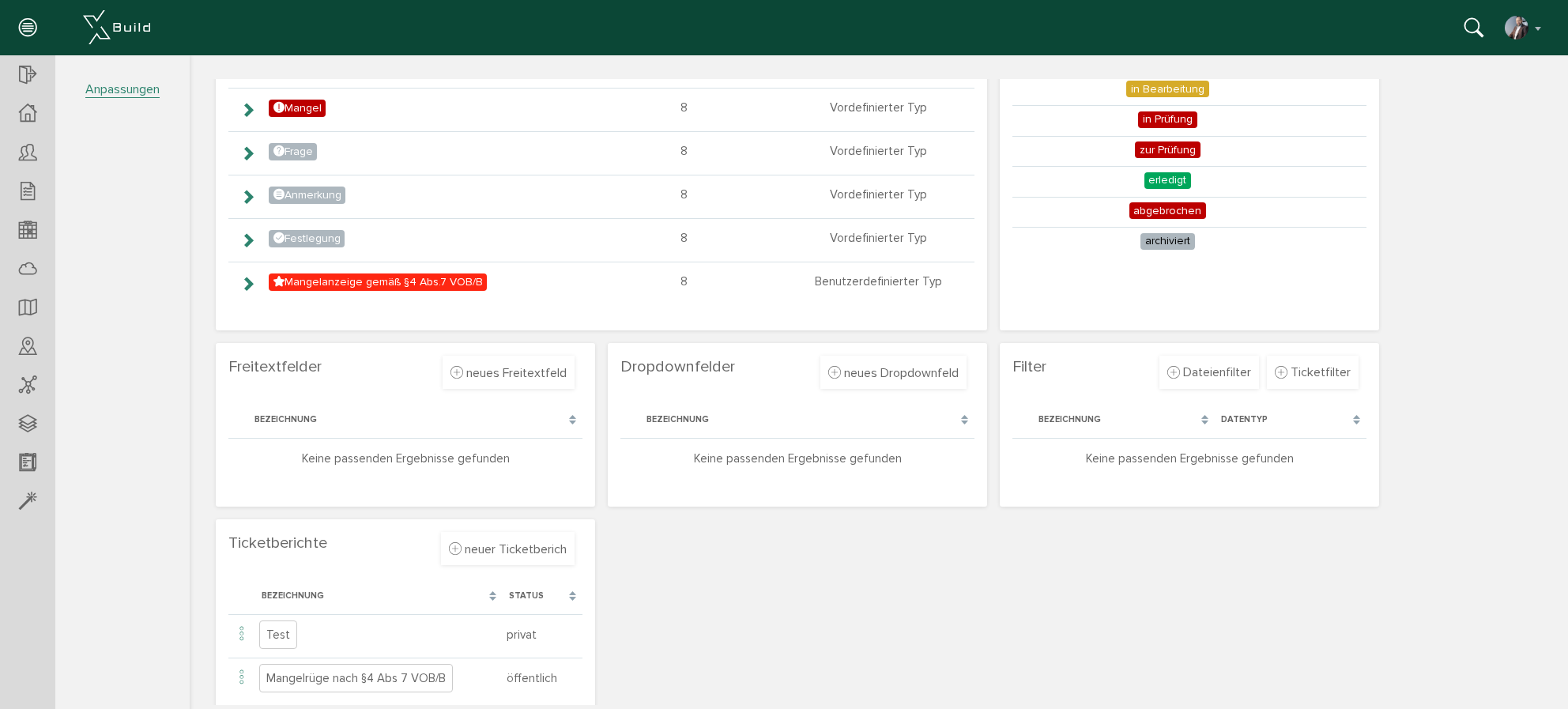
scroll to position [230, 0]
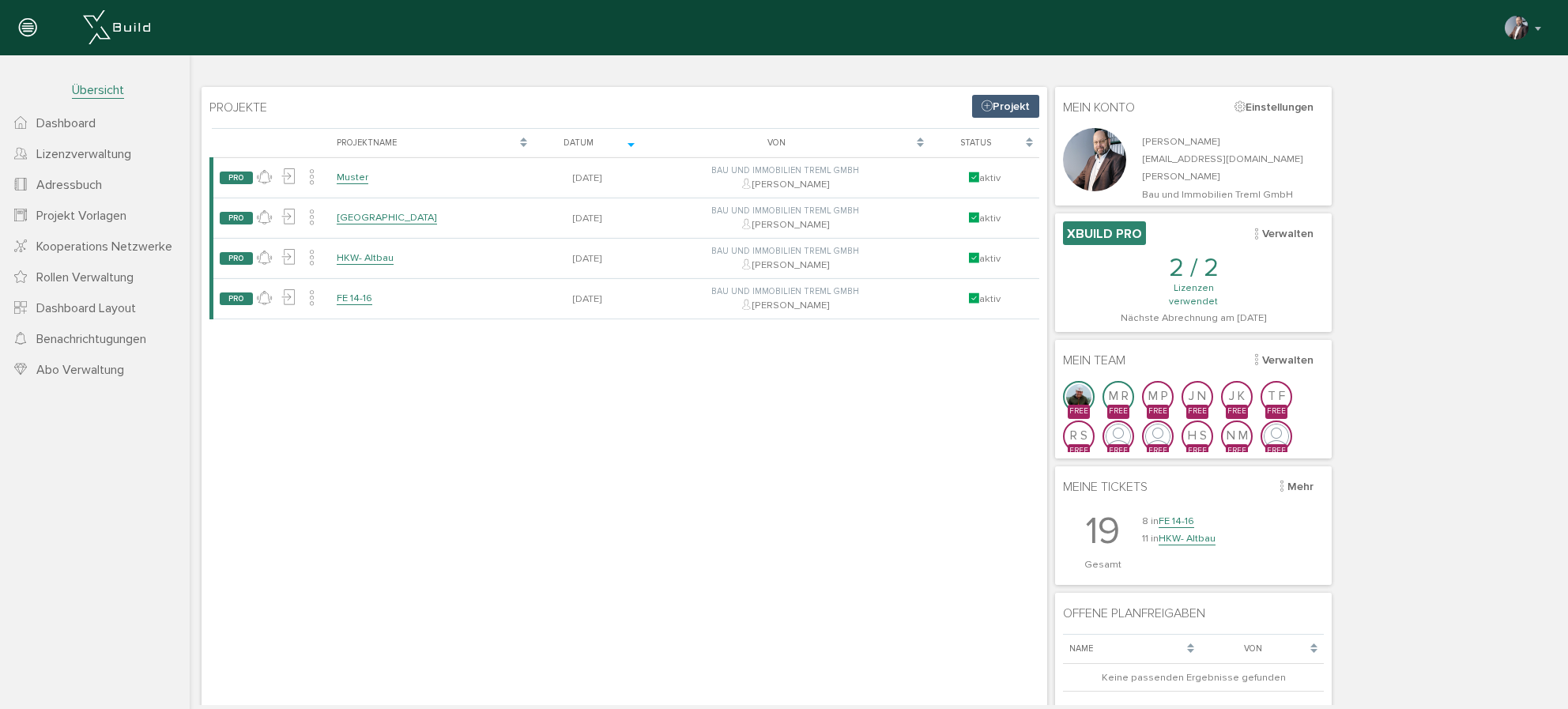
click at [80, 214] on span "Projekt Vorlagen" at bounding box center [82, 216] width 90 height 16
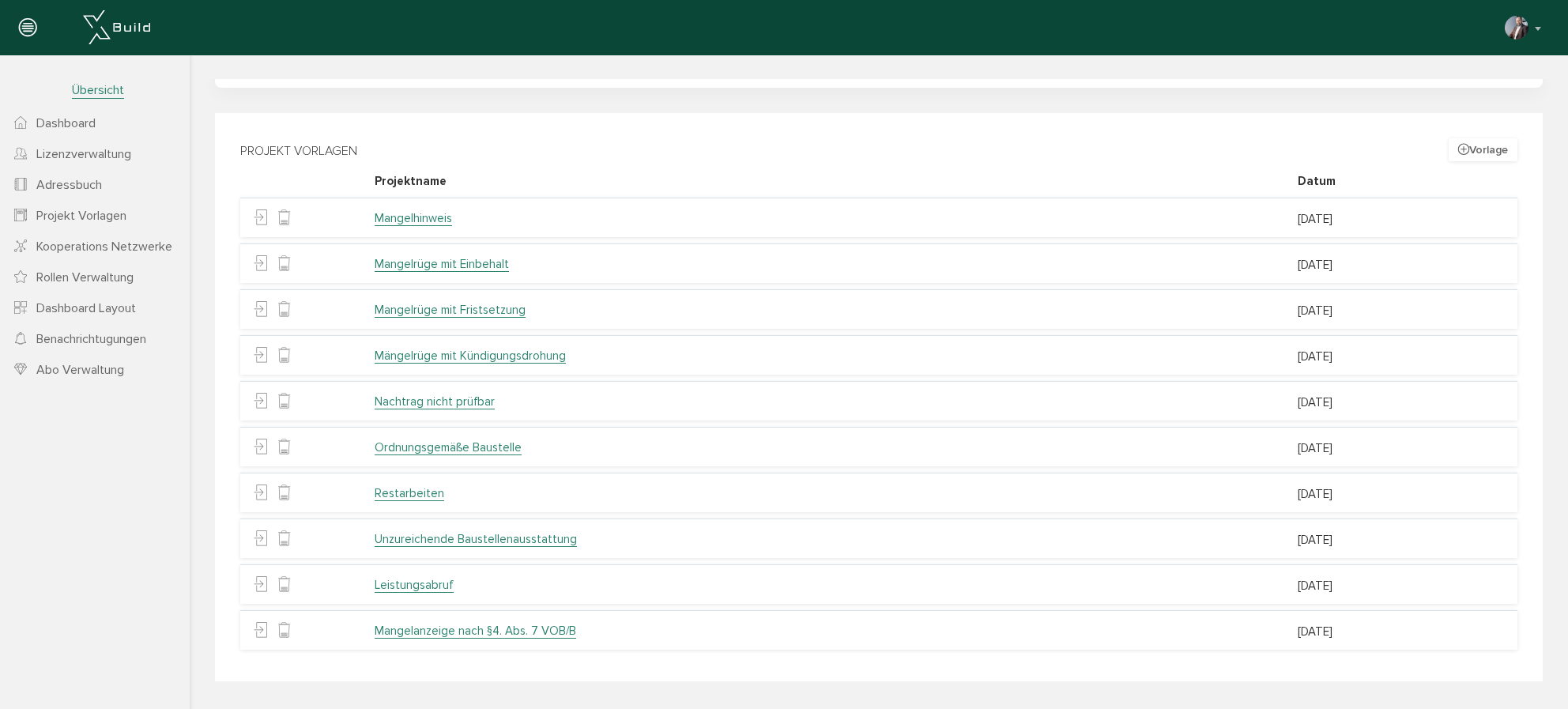
click at [92, 221] on span "Projekt Vorlagen" at bounding box center [82, 216] width 90 height 16
click at [91, 218] on span "Projekt Vorlagen" at bounding box center [82, 216] width 90 height 16
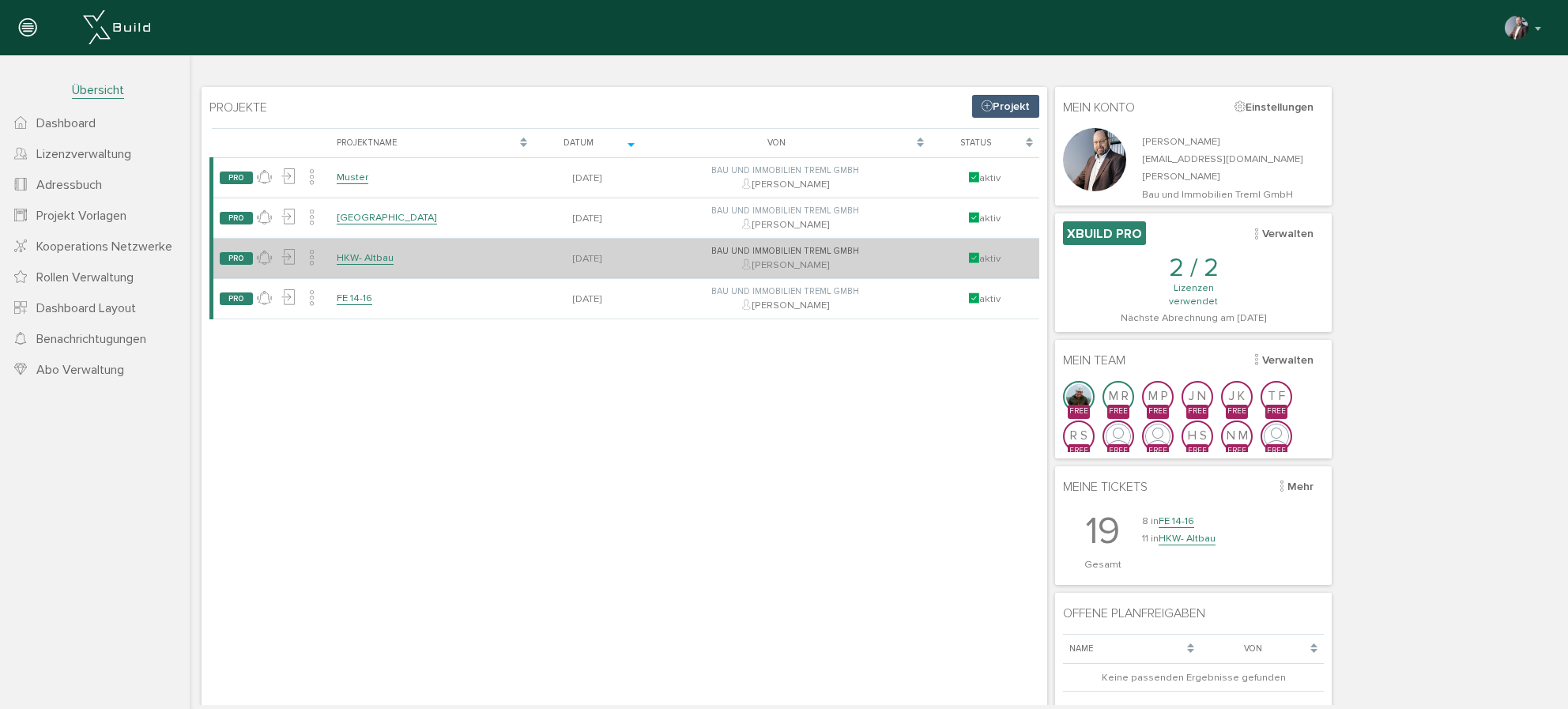
click at [355, 262] on link "HKW- Altbau" at bounding box center [365, 258] width 57 height 14
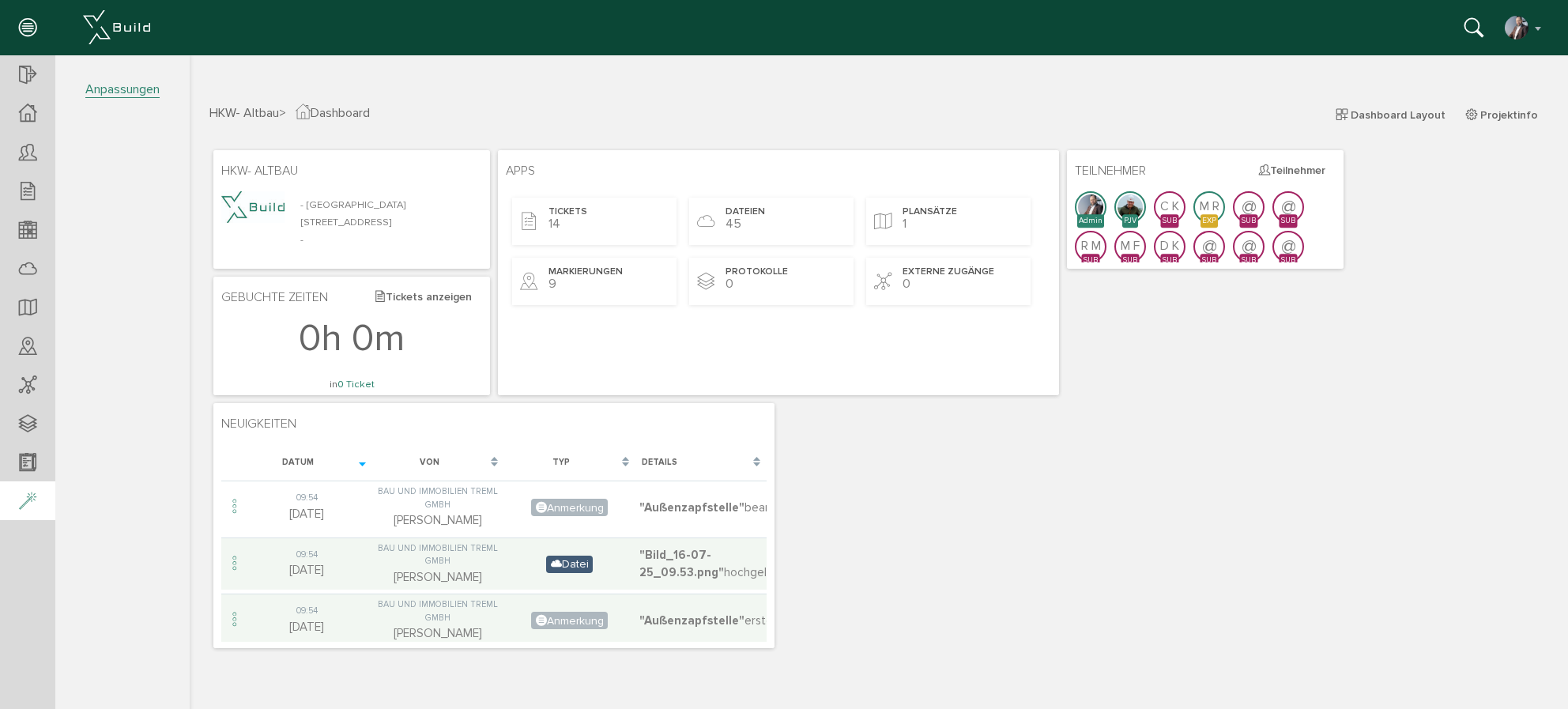
click at [26, 504] on icon at bounding box center [27, 502] width 17 height 22
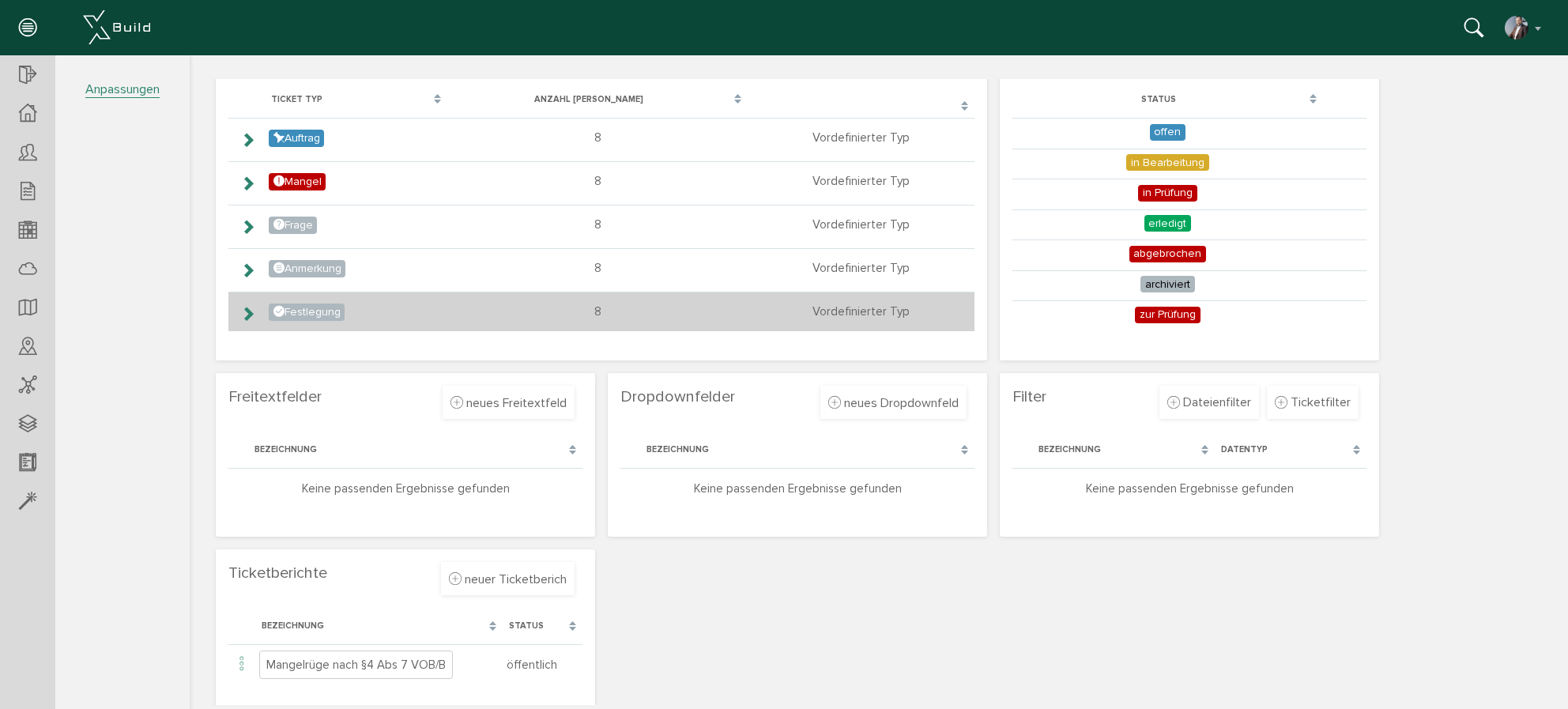
scroll to position [143, 0]
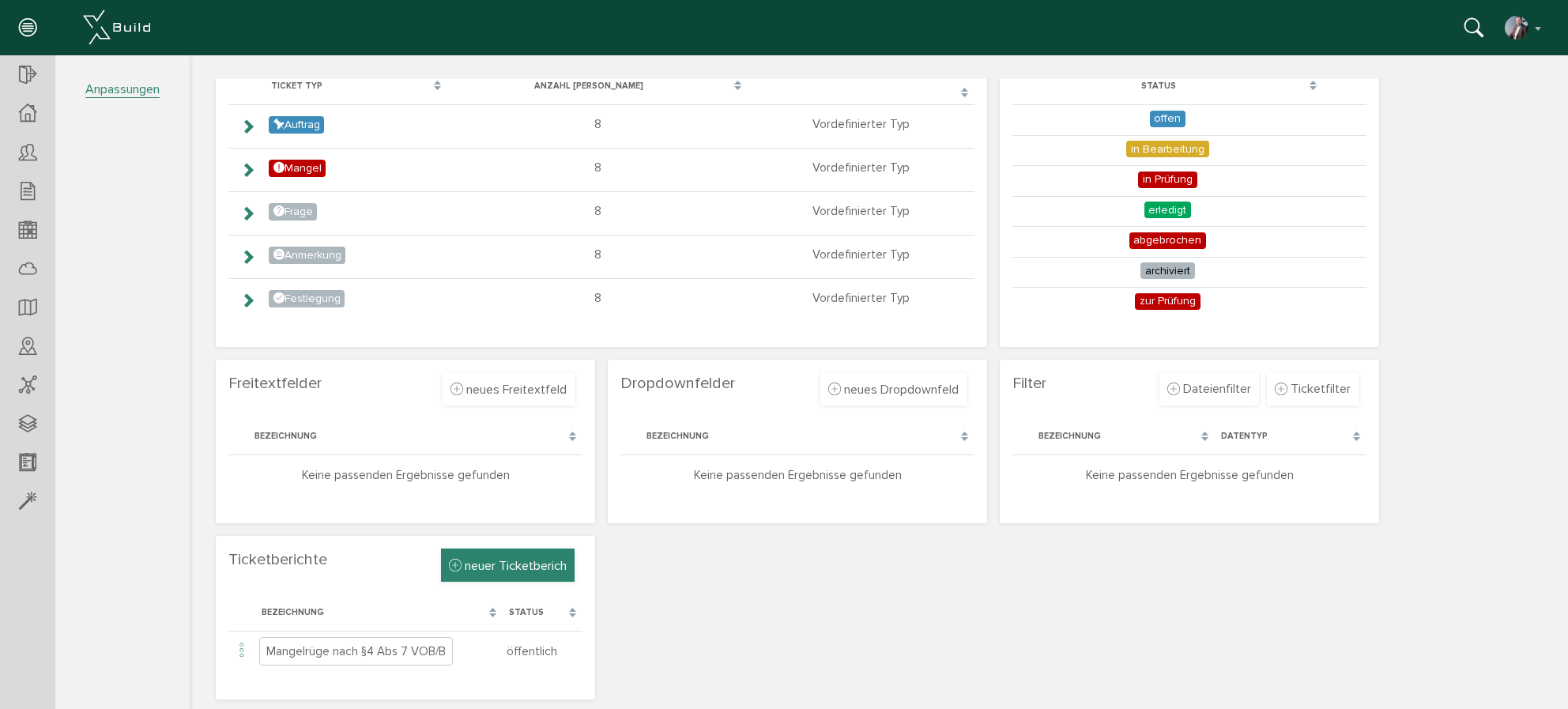
click at [539, 564] on span "neuer Ticketberich" at bounding box center [516, 566] width 102 height 16
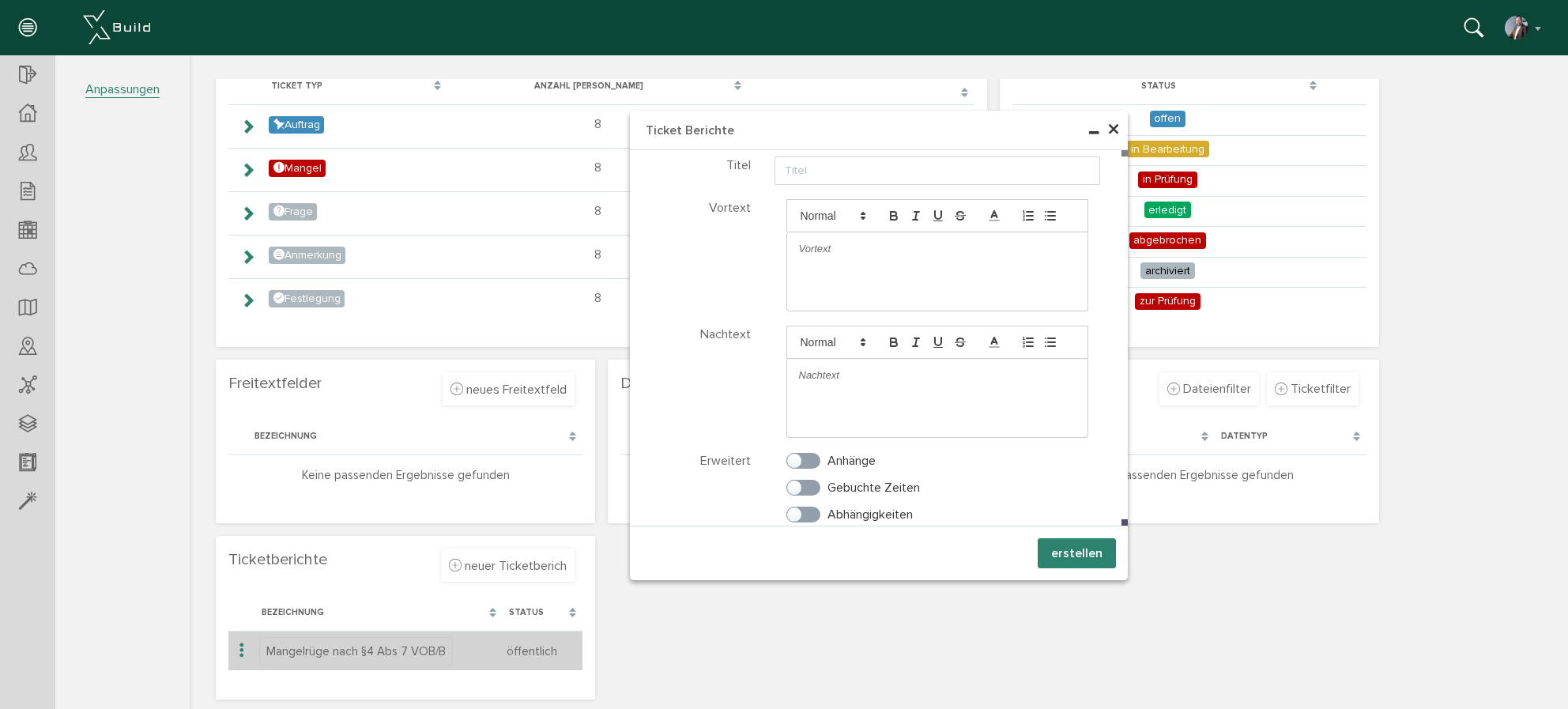
click at [340, 659] on span "Mangelrüge nach §4 Abs 7 VOB/B" at bounding box center [355, 650] width 193 height 28
click at [240, 654] on icon at bounding box center [242, 650] width 19 height 21
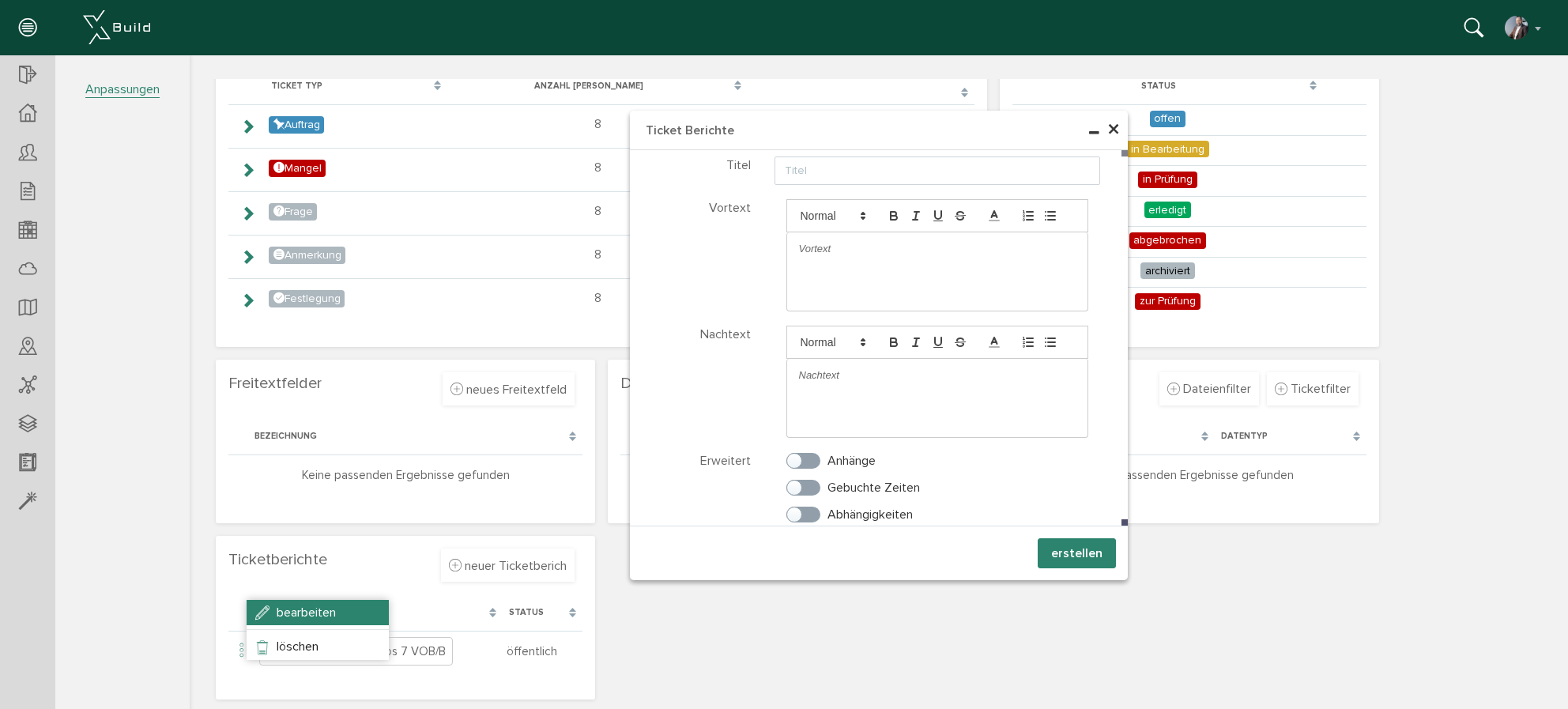
click at [310, 612] on span "bearbeiten" at bounding box center [307, 612] width 60 height 16
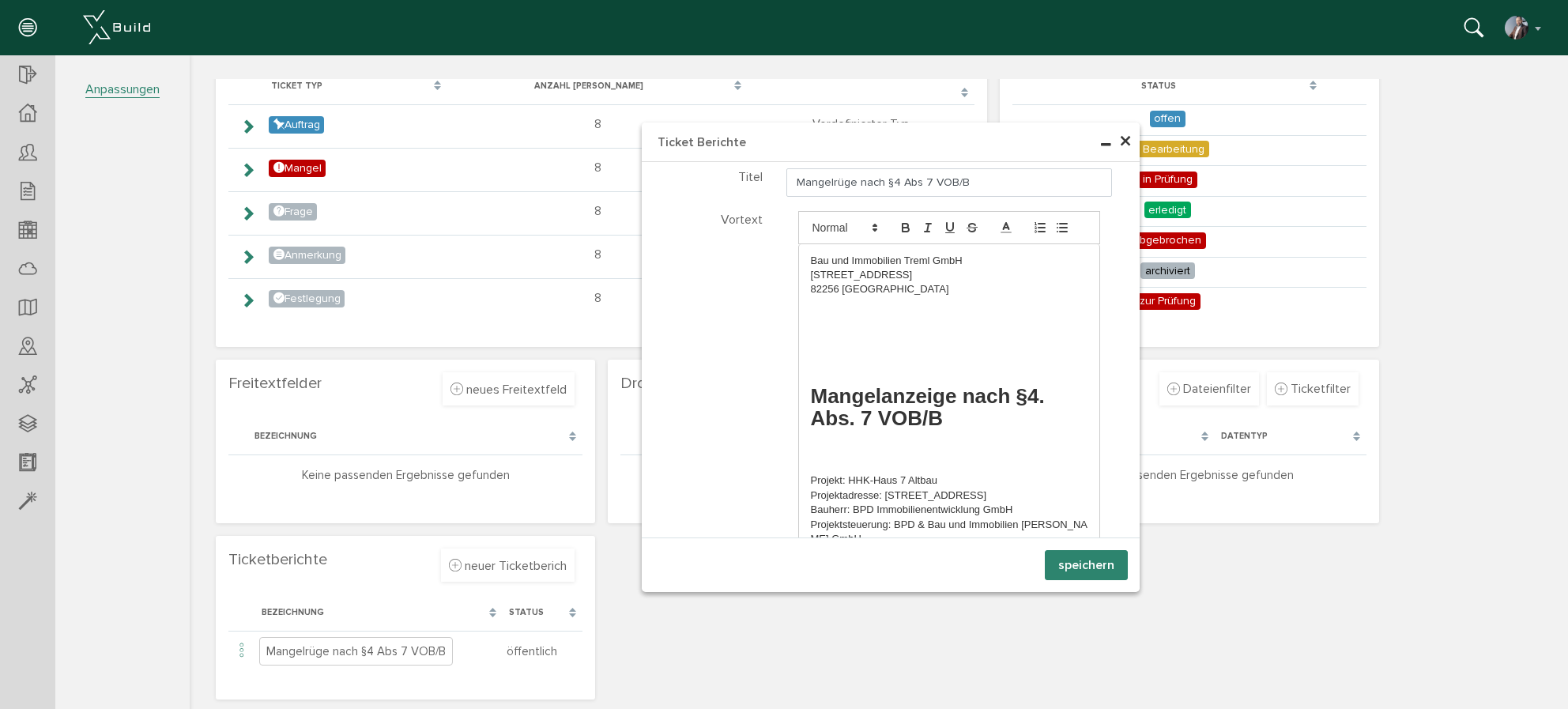
drag, startPoint x: 1090, startPoint y: 562, endPoint x: 1081, endPoint y: 566, distance: 9.8
click at [1090, 562] on button "speichern" at bounding box center [1086, 564] width 83 height 30
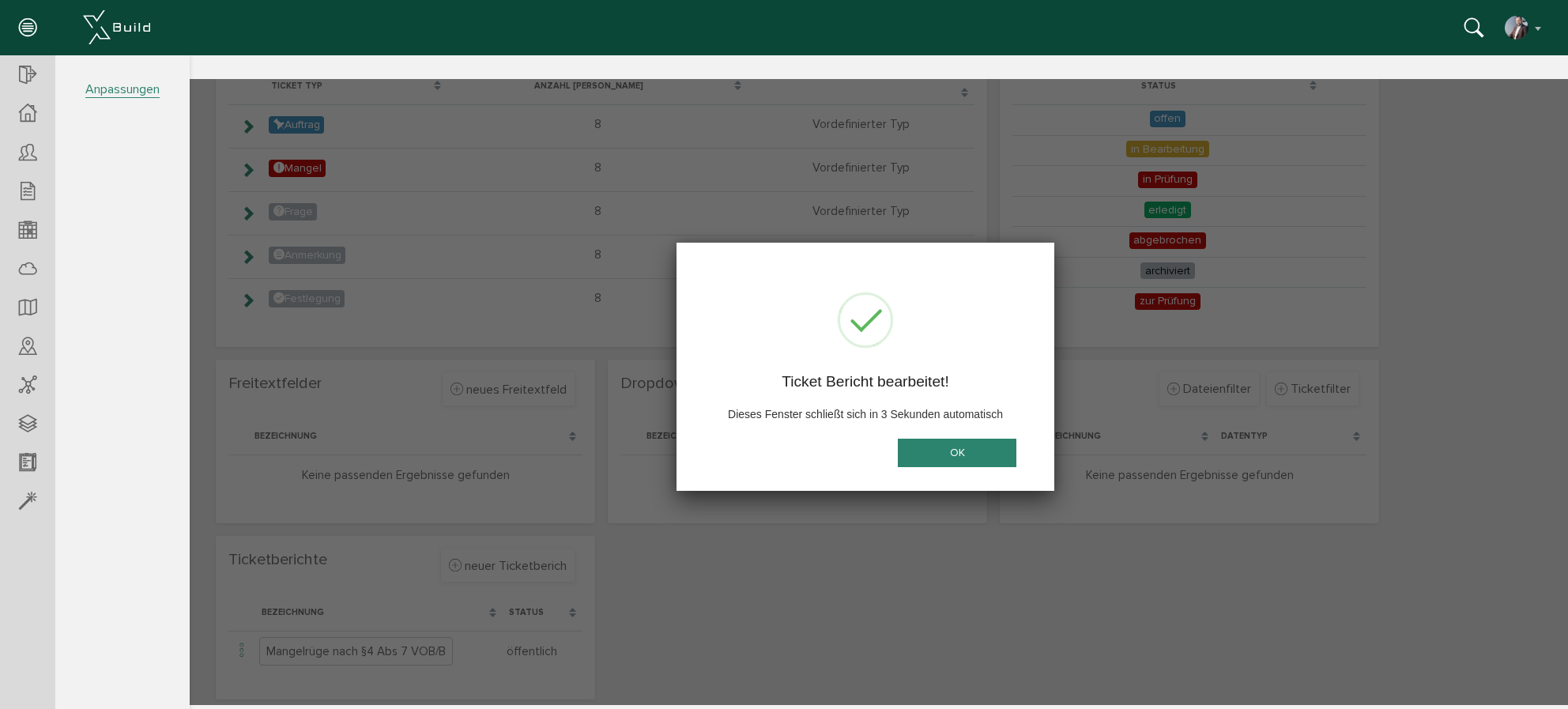
click at [959, 451] on button "OK" at bounding box center [956, 453] width 118 height 29
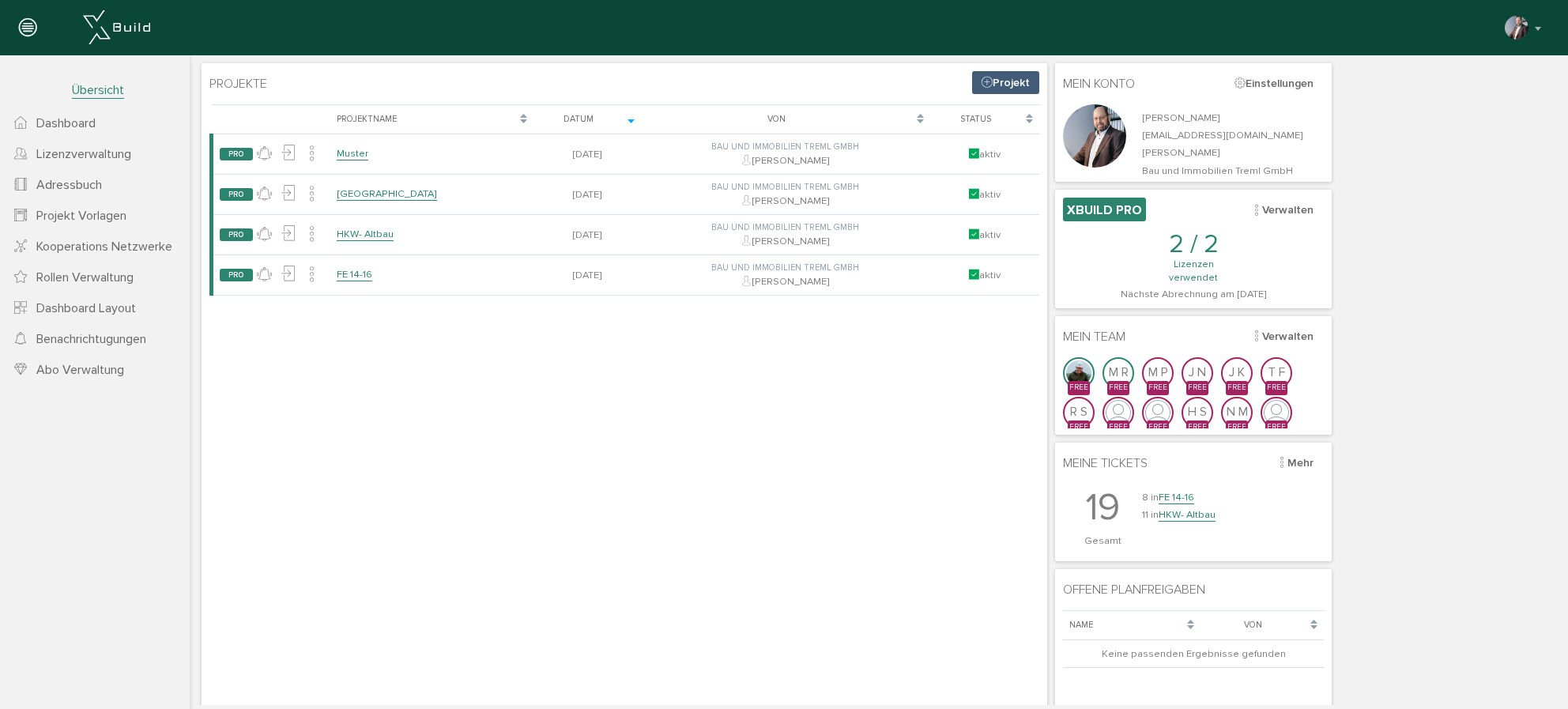
click at [50, 216] on span "Projekt Vorlagen" at bounding box center [82, 216] width 90 height 16
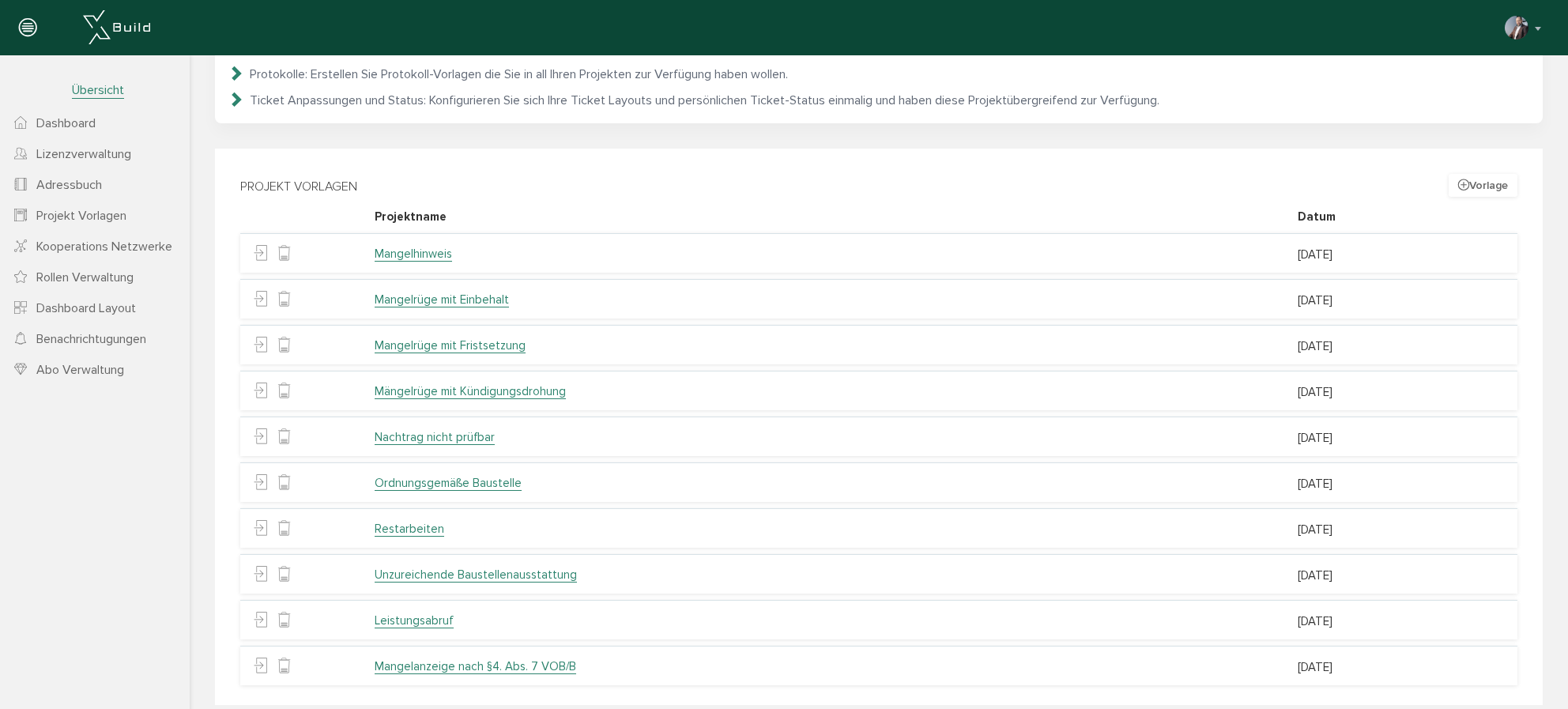
scroll to position [212, 0]
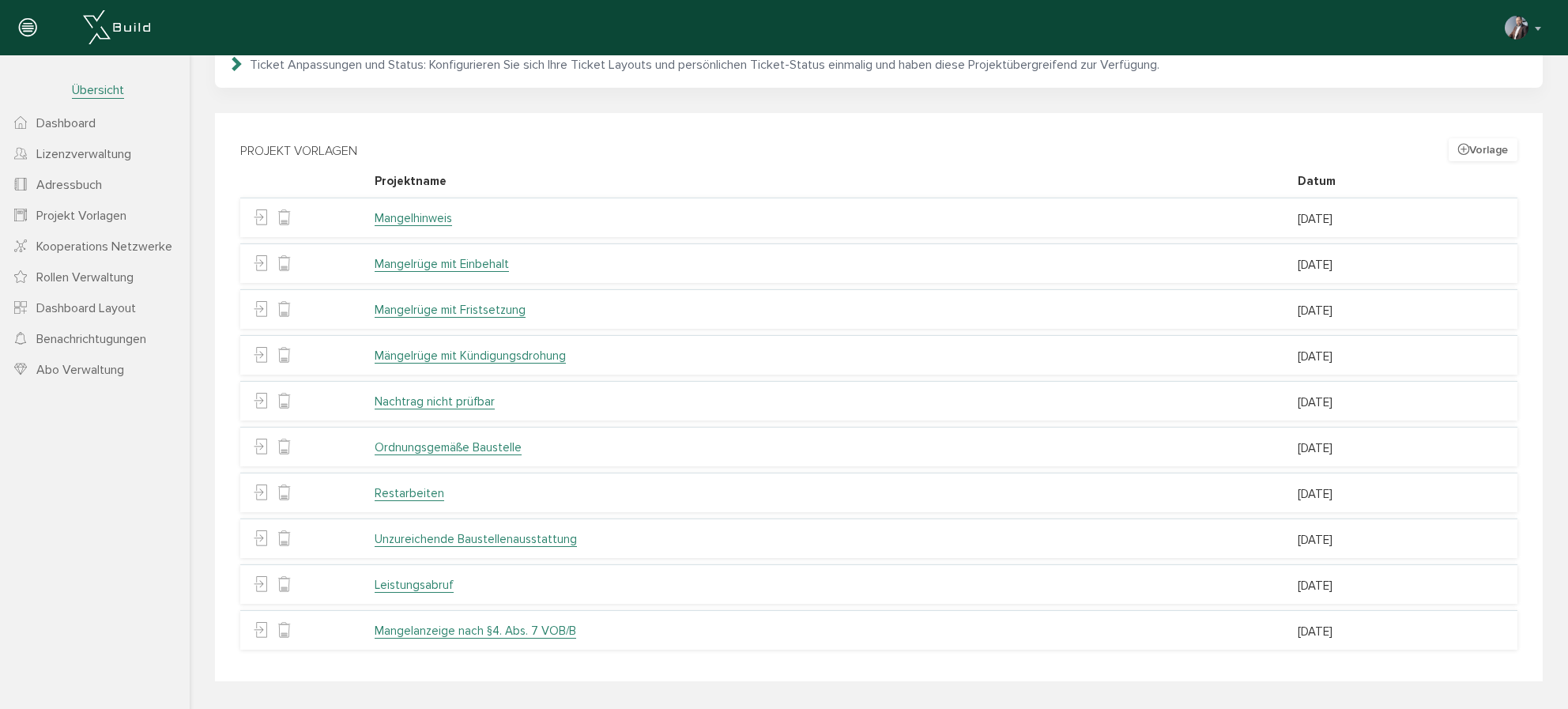
click at [469, 631] on link "Mangelanzeige nach §4. Abs. 7 VOB/B" at bounding box center [476, 631] width 201 height 15
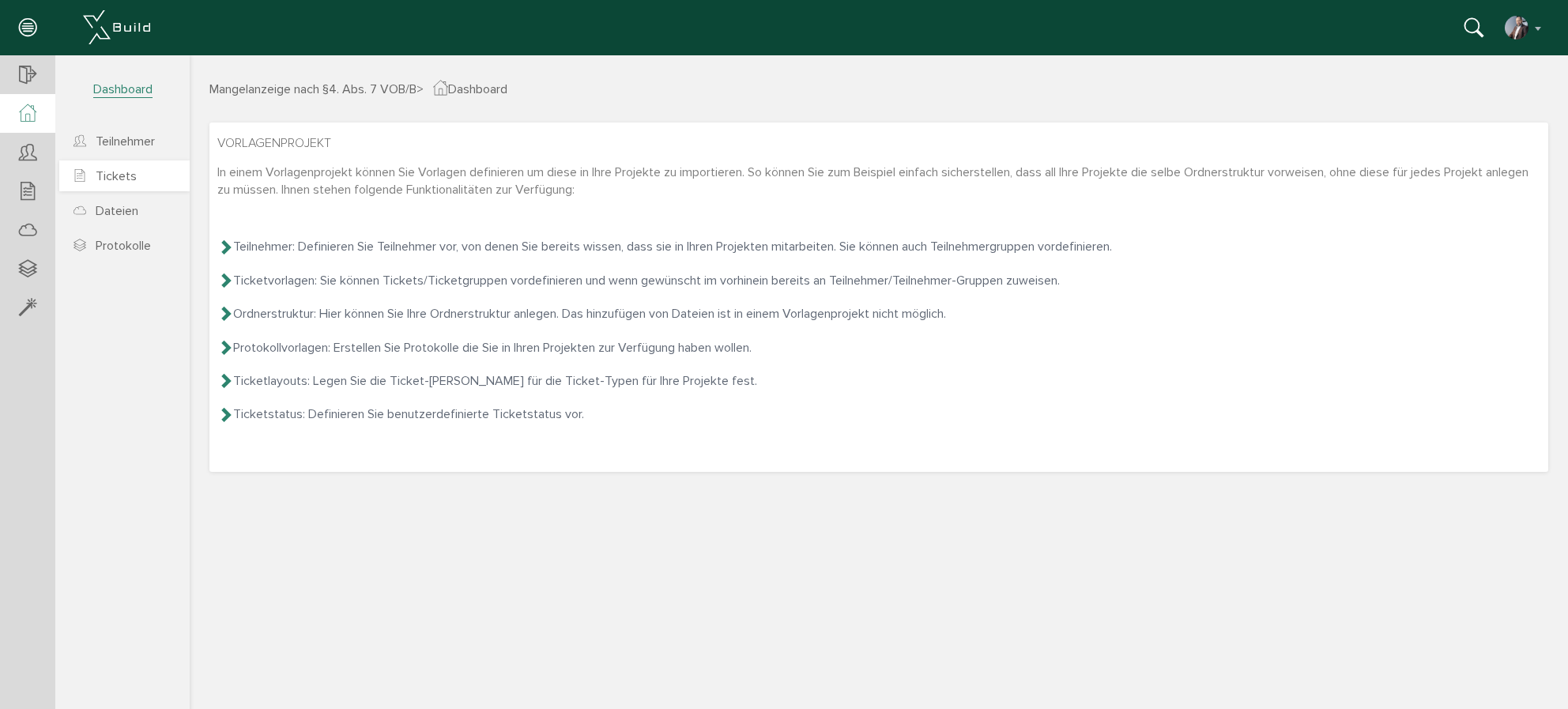
click at [120, 182] on span "Tickets" at bounding box center [116, 176] width 41 height 16
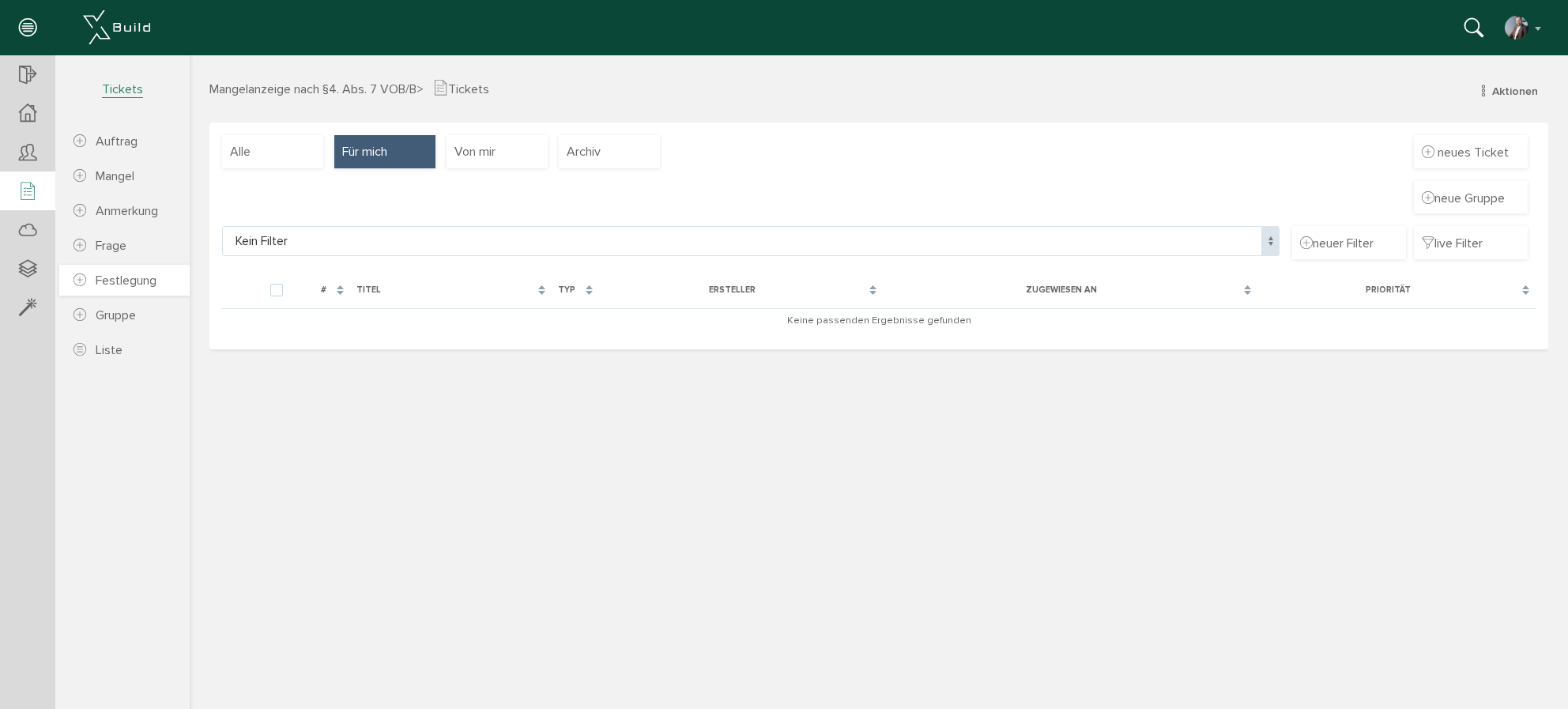
click at [126, 288] on span "Festlegung" at bounding box center [125, 280] width 61 height 16
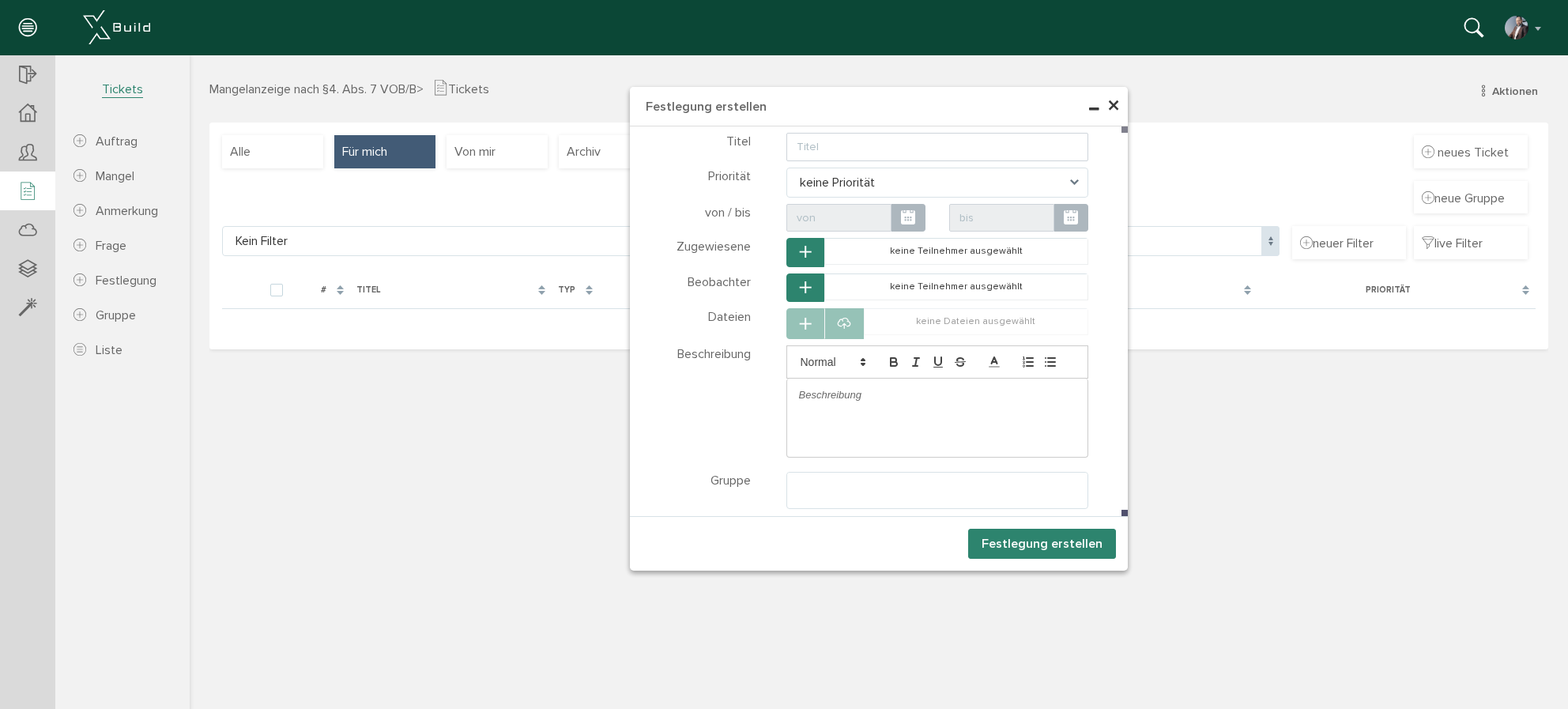
click at [1119, 109] on span "×" at bounding box center [1113, 107] width 13 height 31
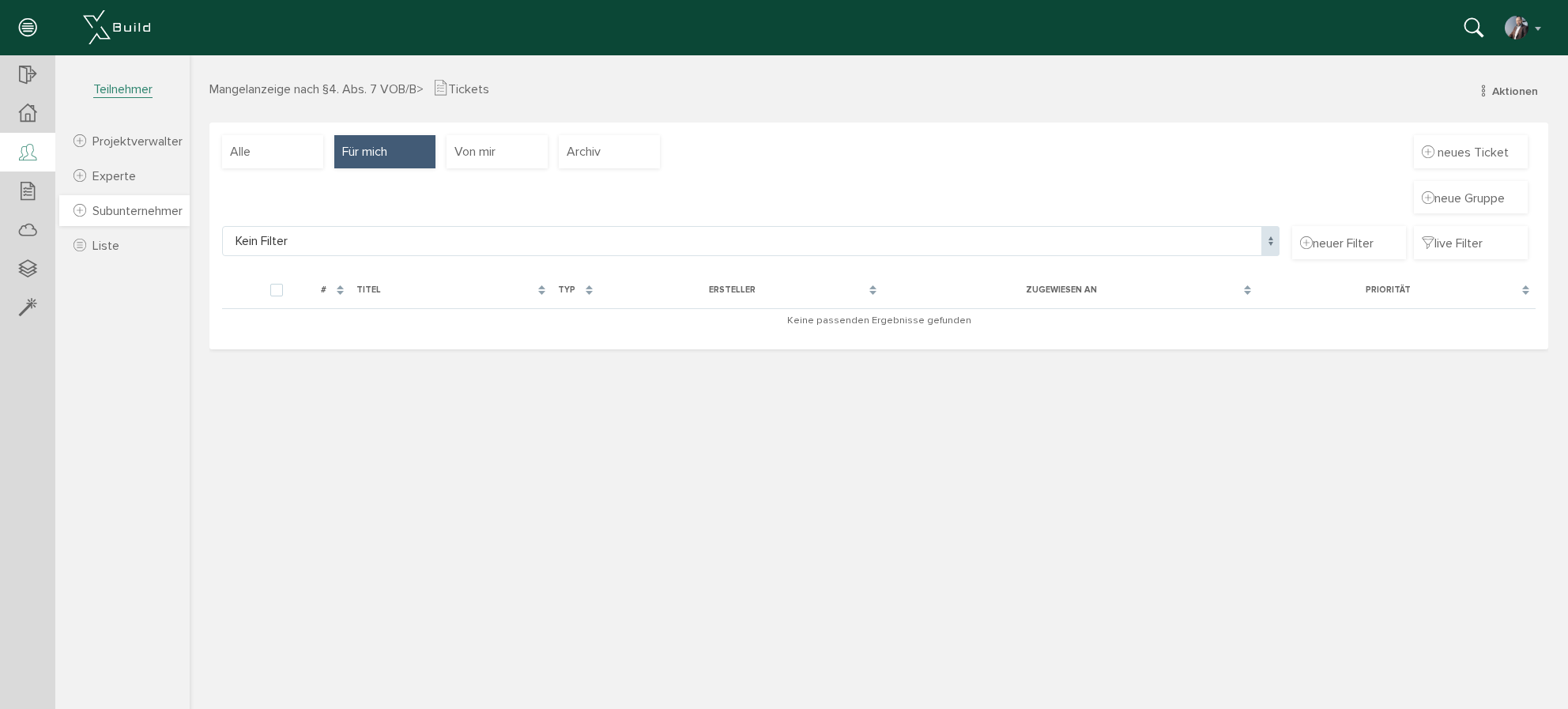
click at [140, 213] on span "Subunternehmer" at bounding box center [137, 210] width 90 height 16
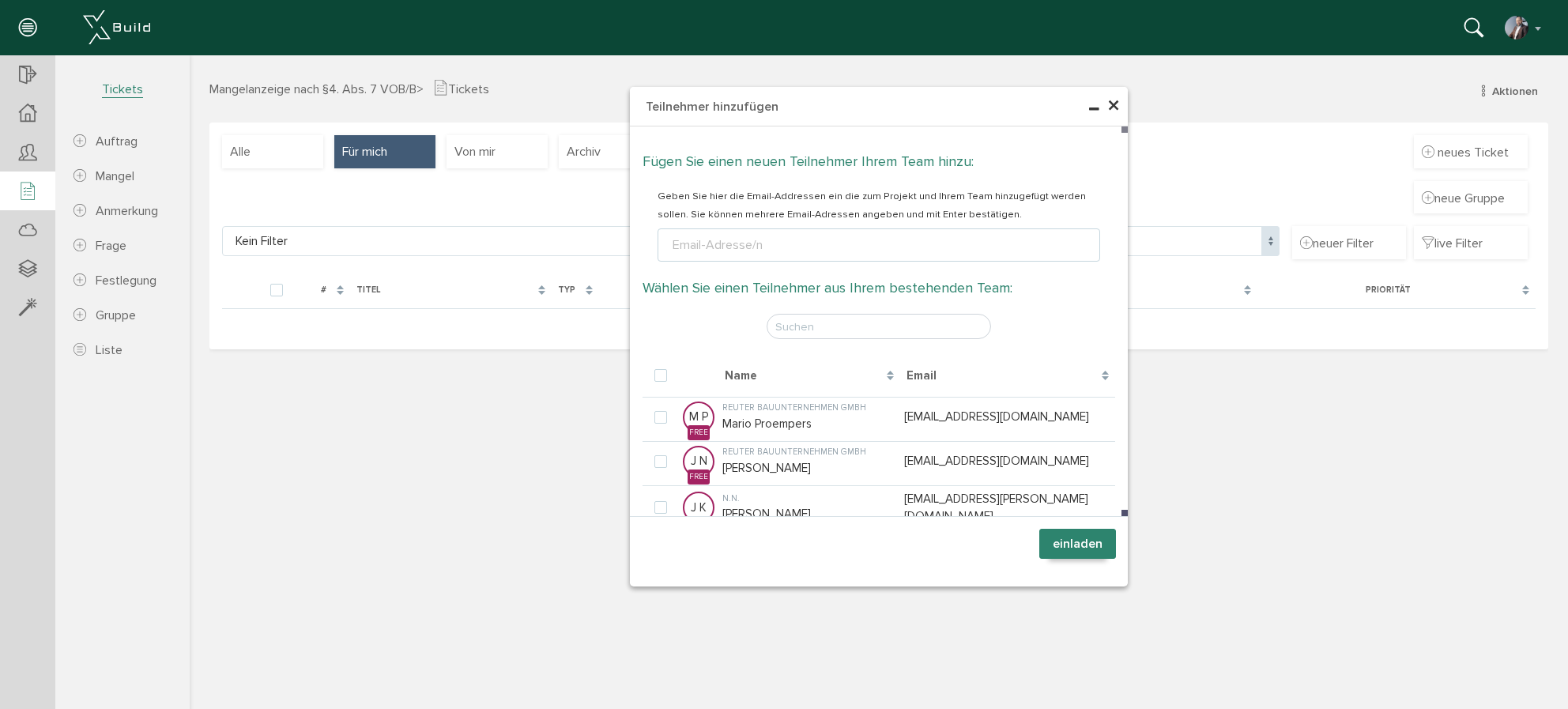
click at [1113, 105] on span "×" at bounding box center [1113, 107] width 13 height 31
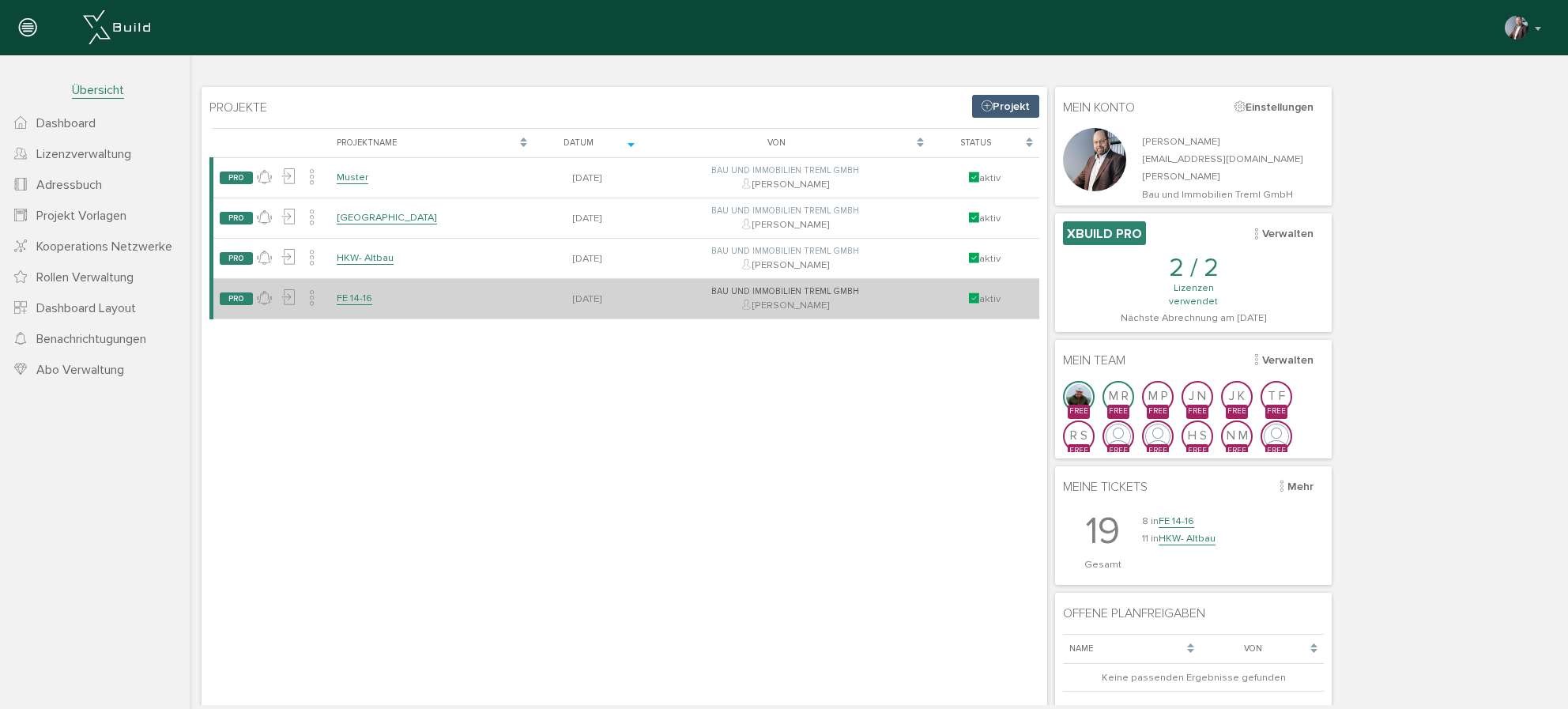
click at [351, 301] on link "FE 14-16" at bounding box center [355, 298] width 36 height 14
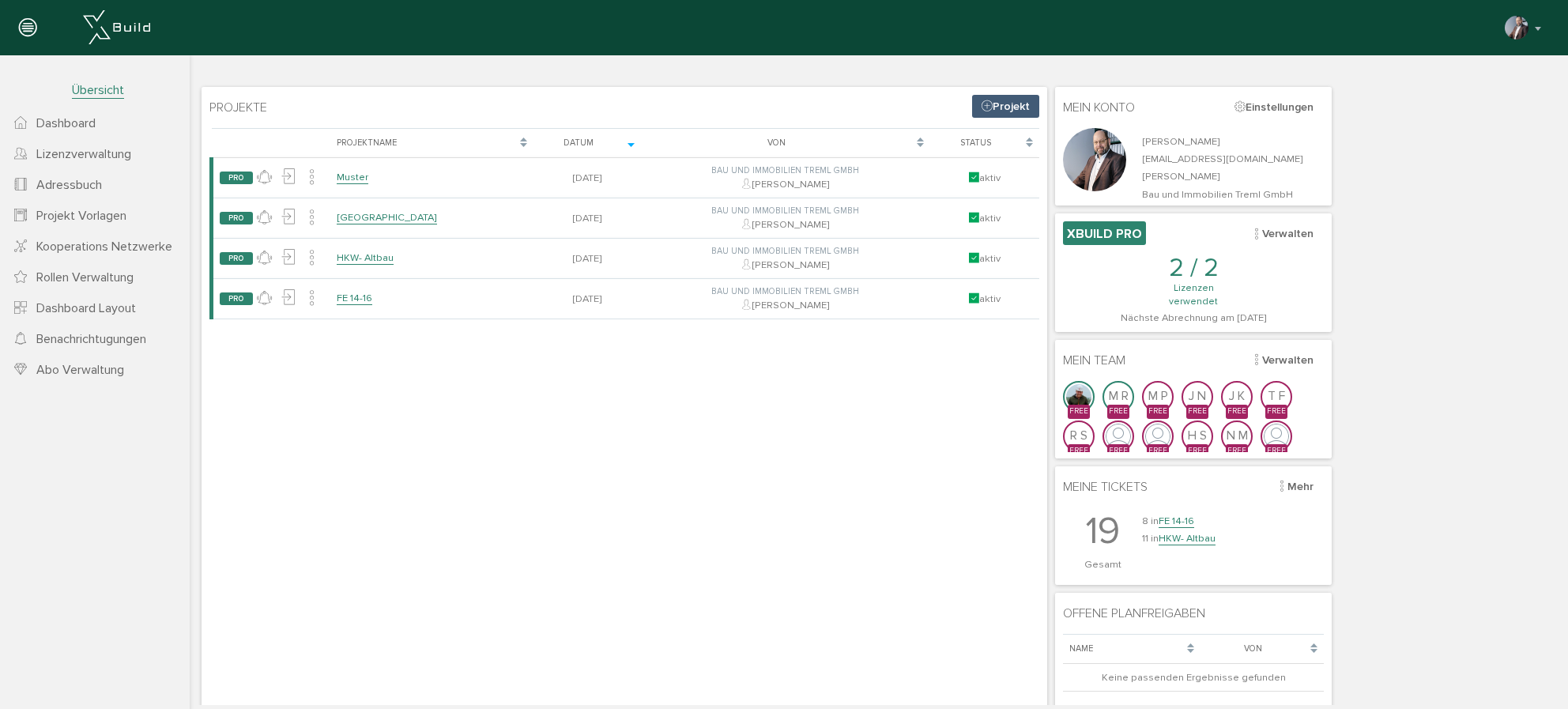
click at [79, 218] on span "Projekt Vorlagen" at bounding box center [82, 216] width 90 height 16
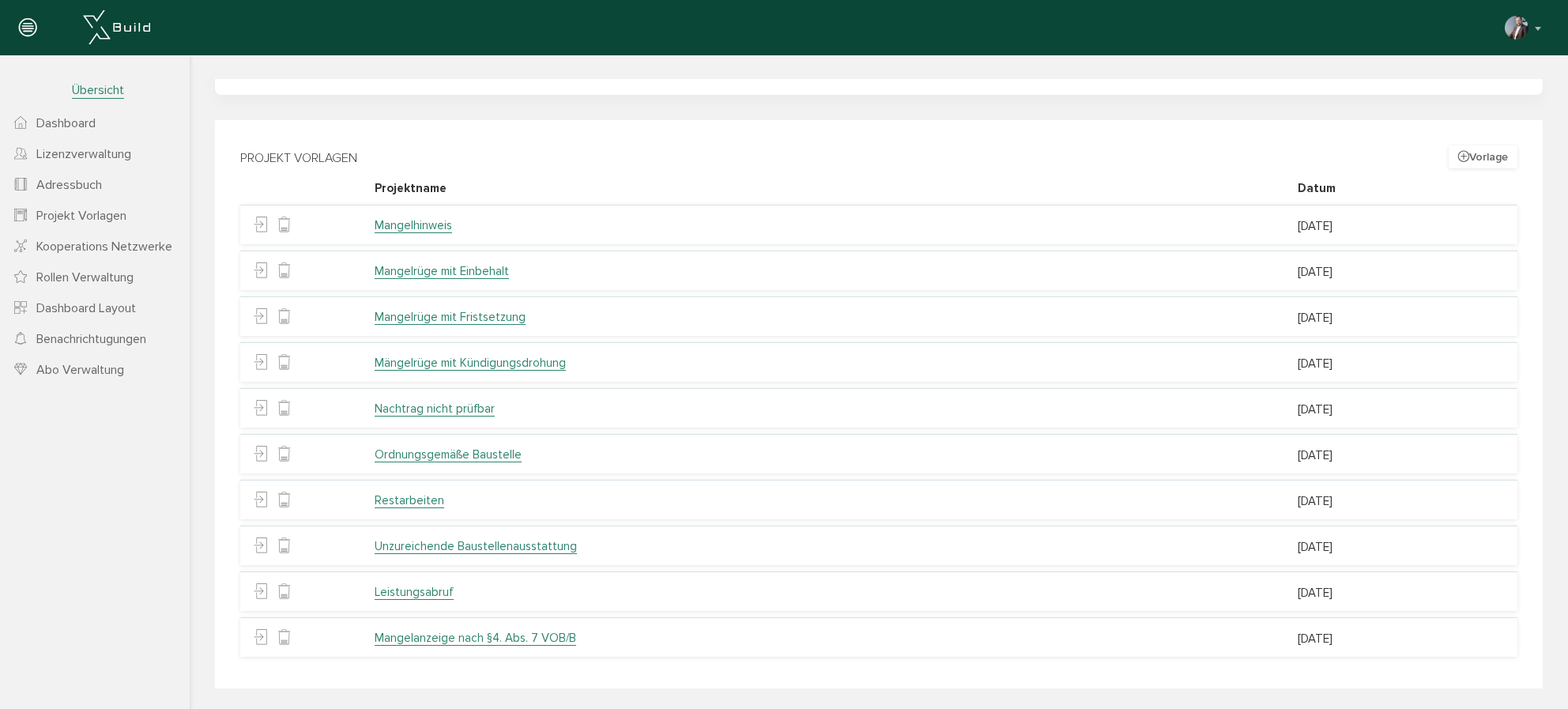
scroll to position [236, 0]
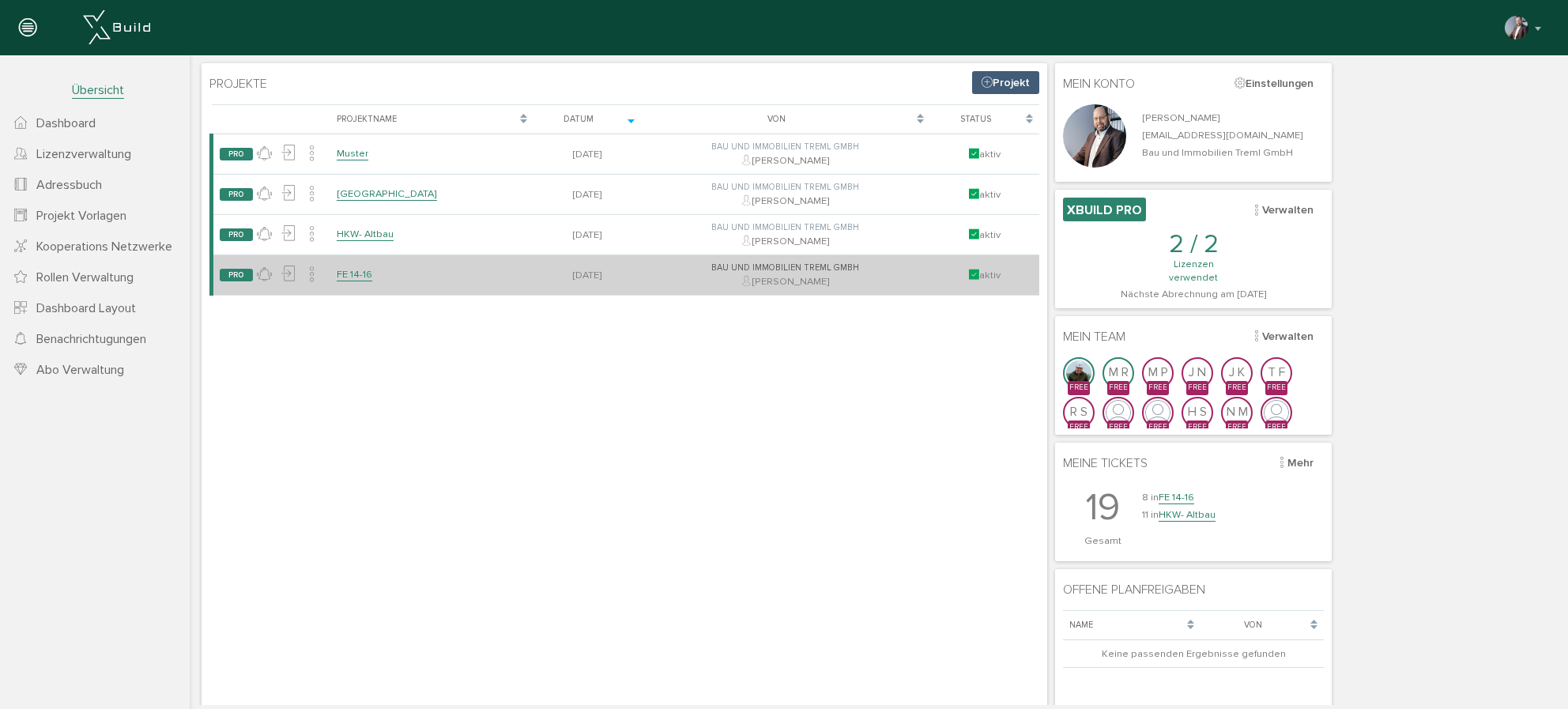
click at [366, 276] on link "FE 14-16" at bounding box center [355, 274] width 36 height 14
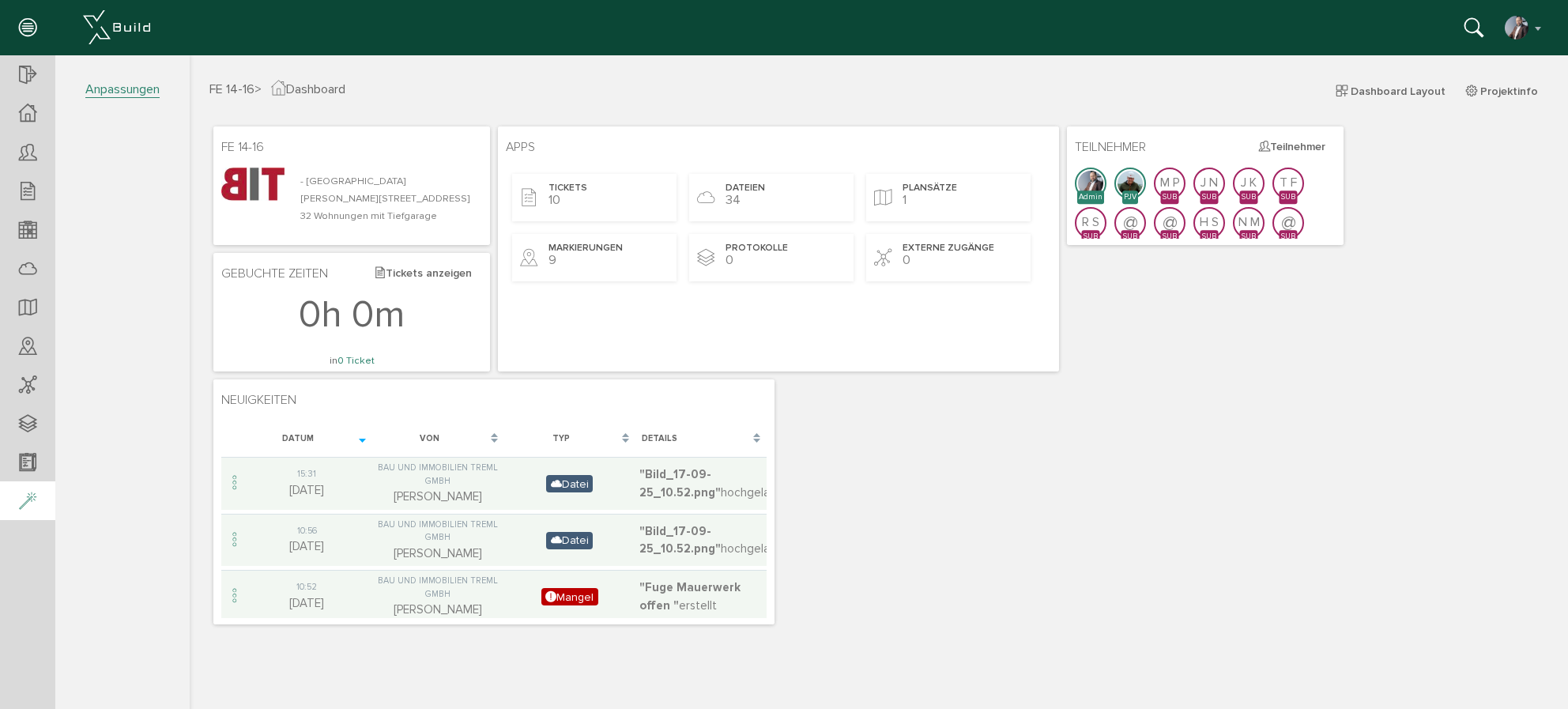
click at [29, 495] on icon at bounding box center [27, 502] width 17 height 22
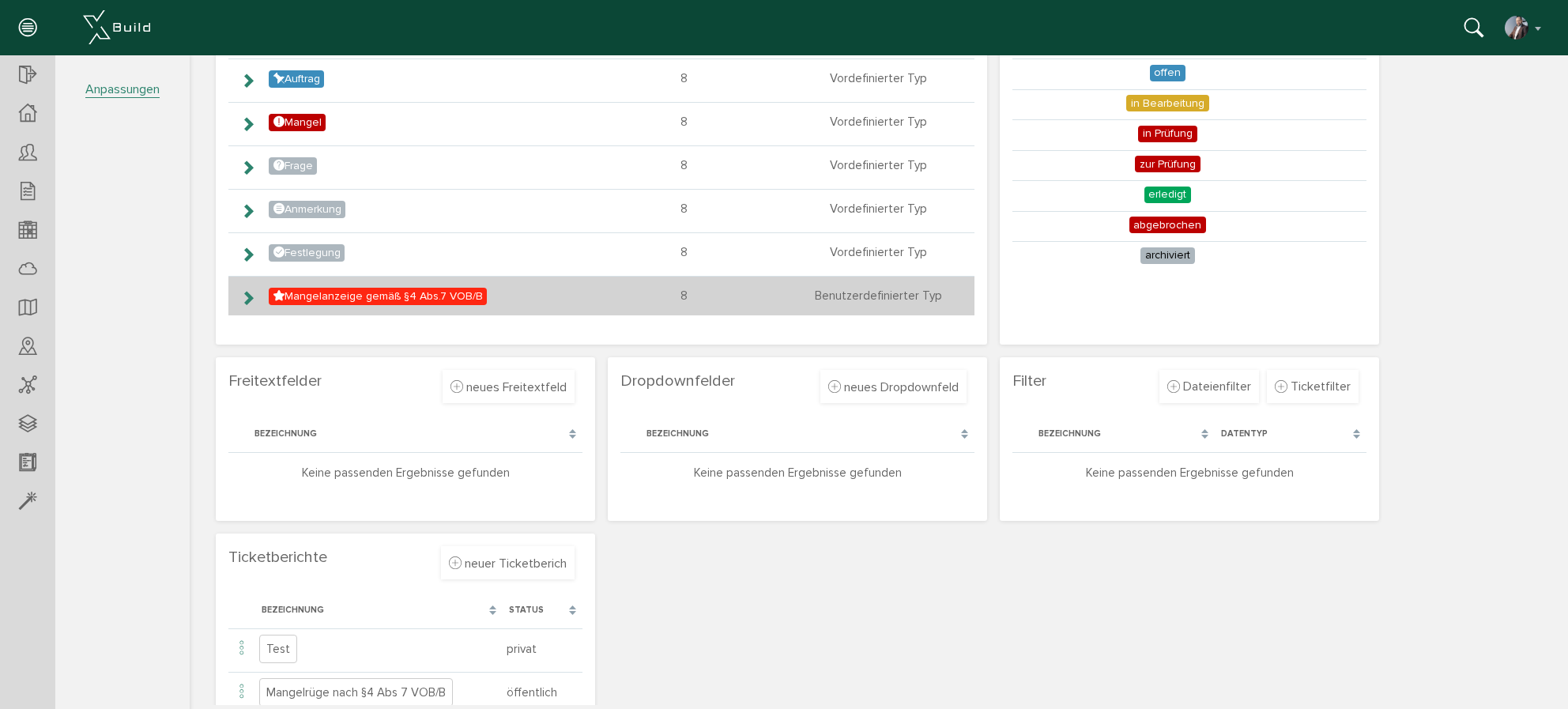
scroll to position [206, 0]
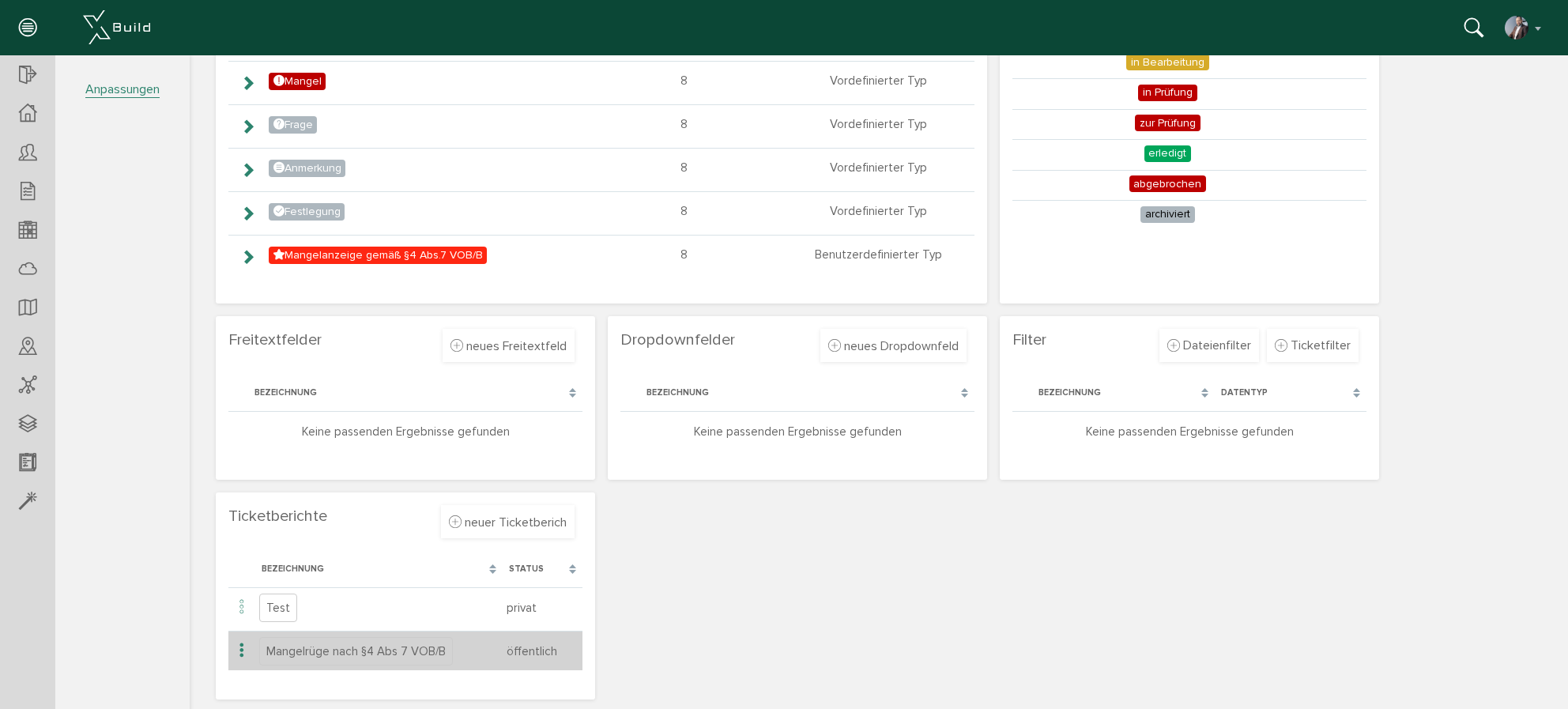
click at [239, 655] on icon at bounding box center [242, 650] width 19 height 21
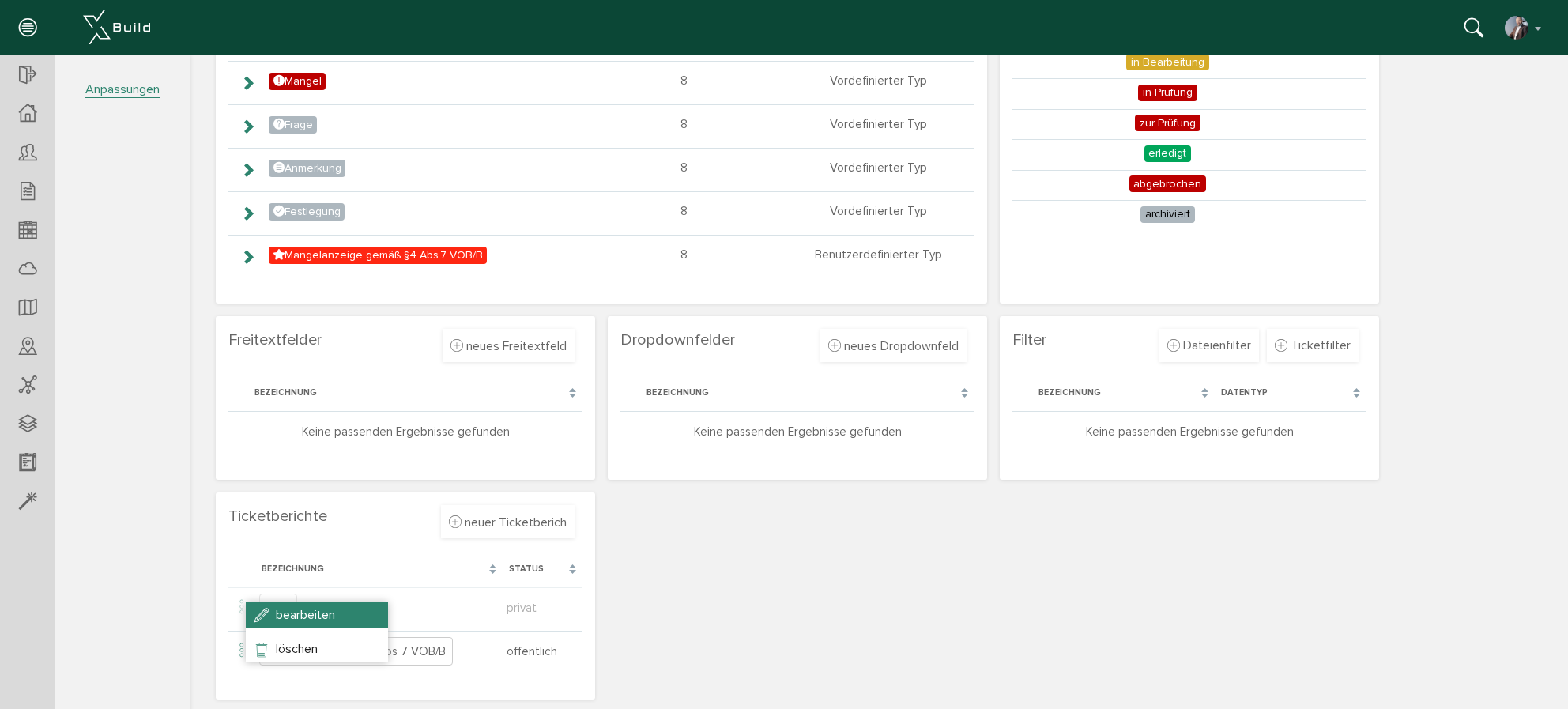
click at [297, 614] on span "bearbeiten" at bounding box center [306, 614] width 60 height 16
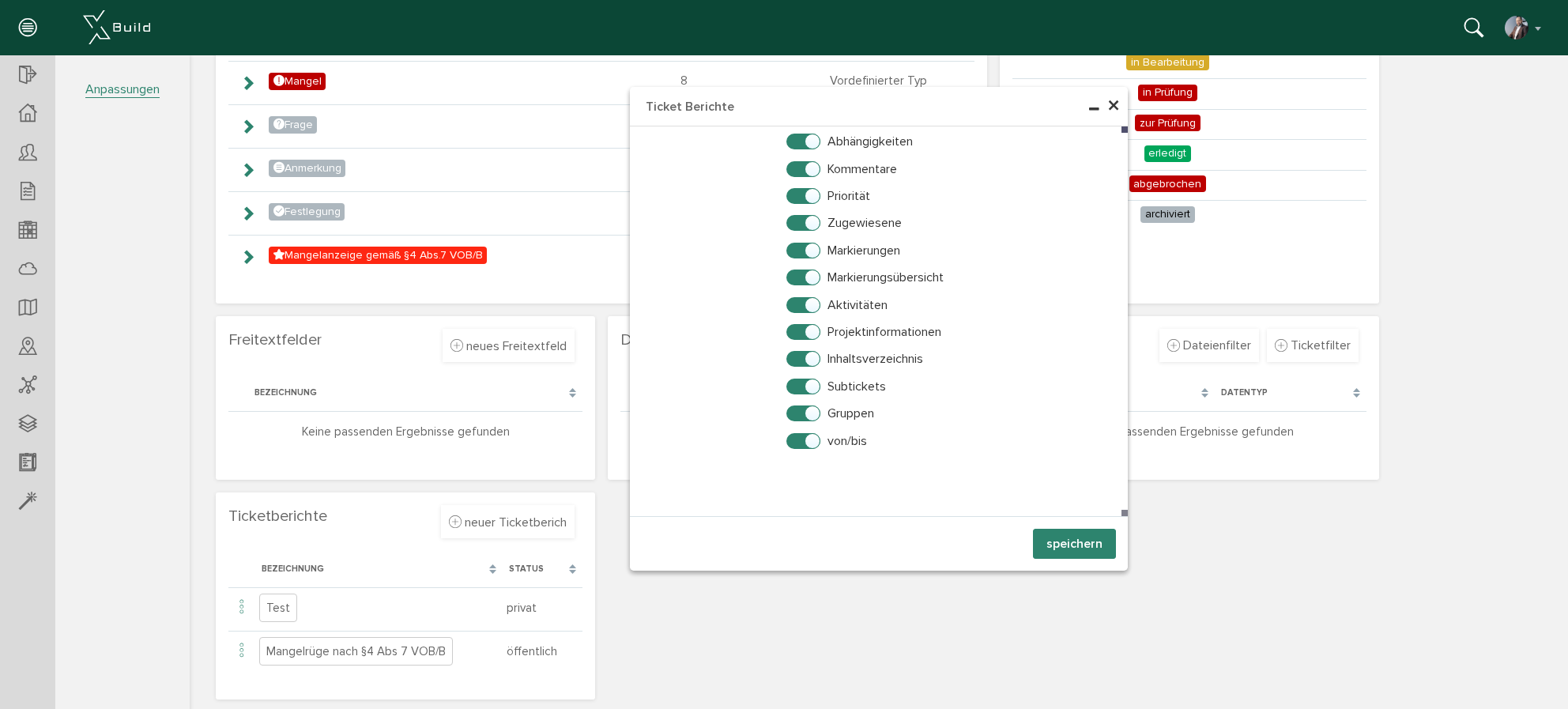
click at [1085, 546] on button "speichern" at bounding box center [1074, 543] width 83 height 30
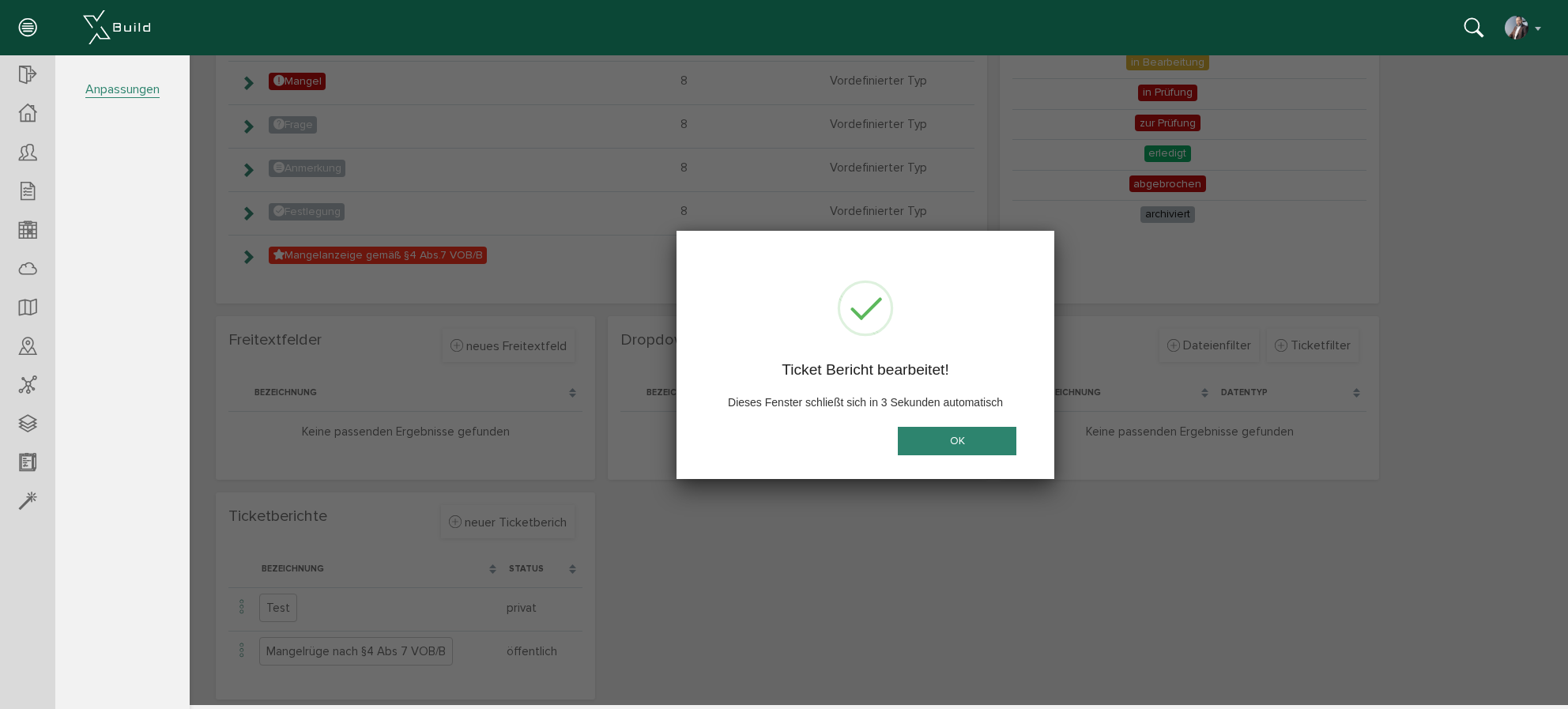
click at [960, 441] on button "OK" at bounding box center [956, 441] width 118 height 29
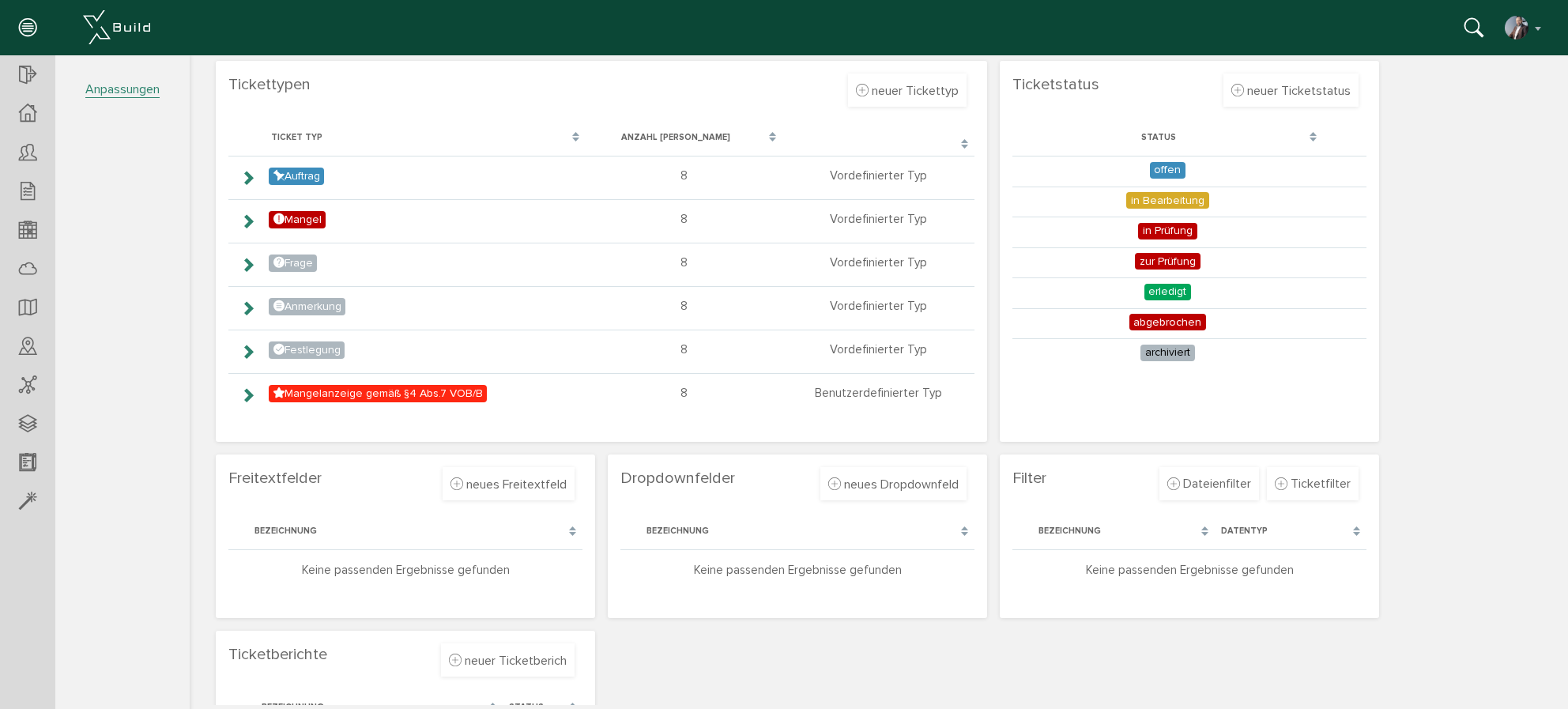
scroll to position [0, 0]
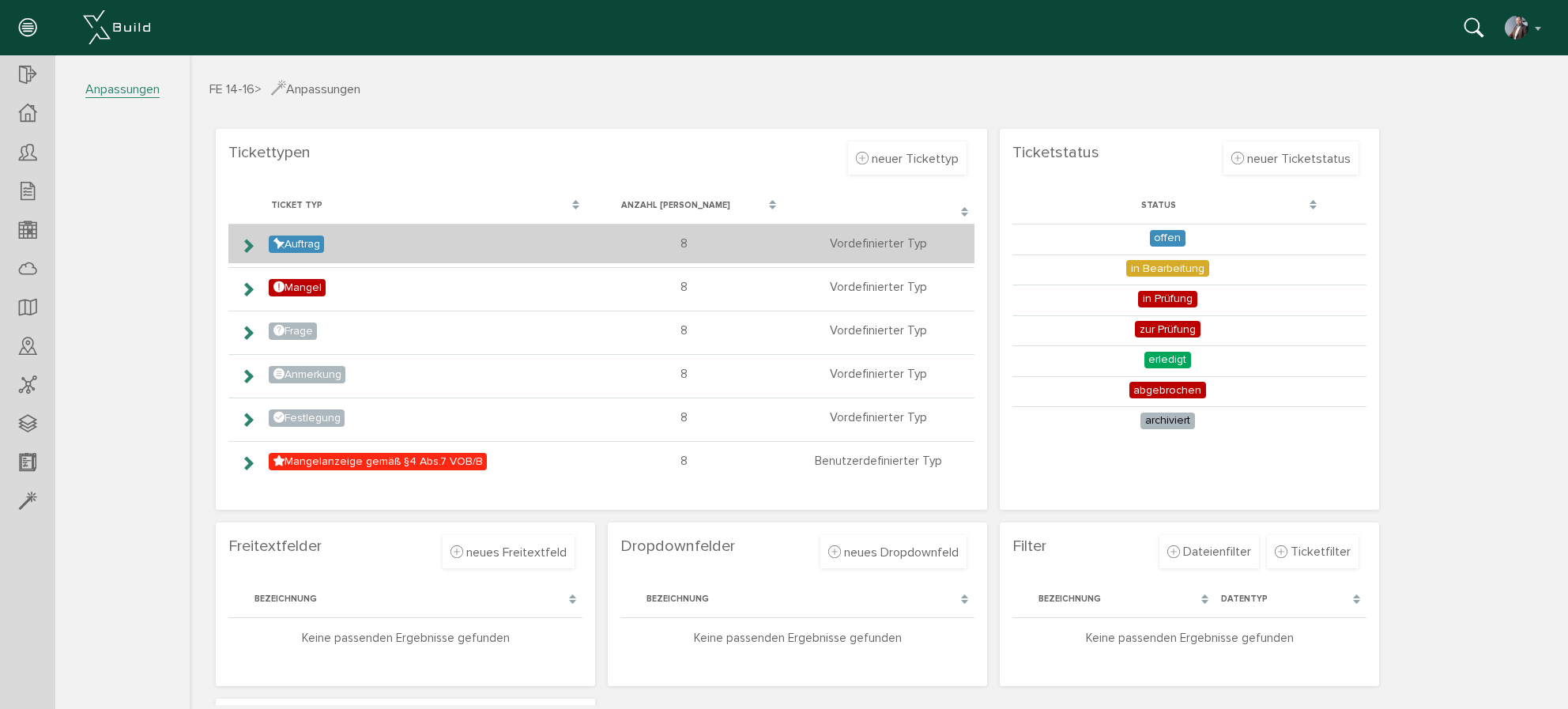
click at [248, 249] on icon at bounding box center [248, 245] width 15 height 13
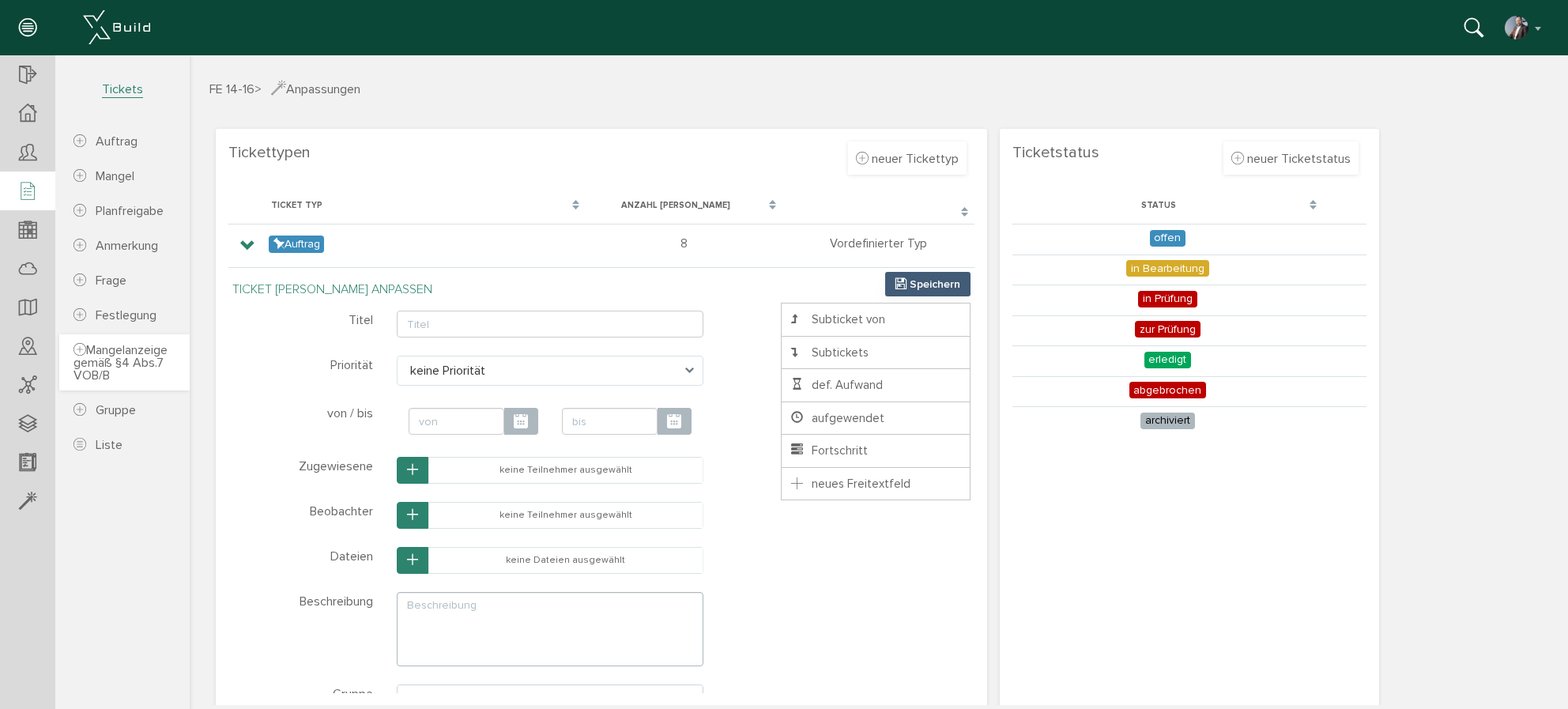
click at [104, 360] on span "Mangelanzeige gemäß §4 Abs.7 VOB/B" at bounding box center [120, 362] width 94 height 41
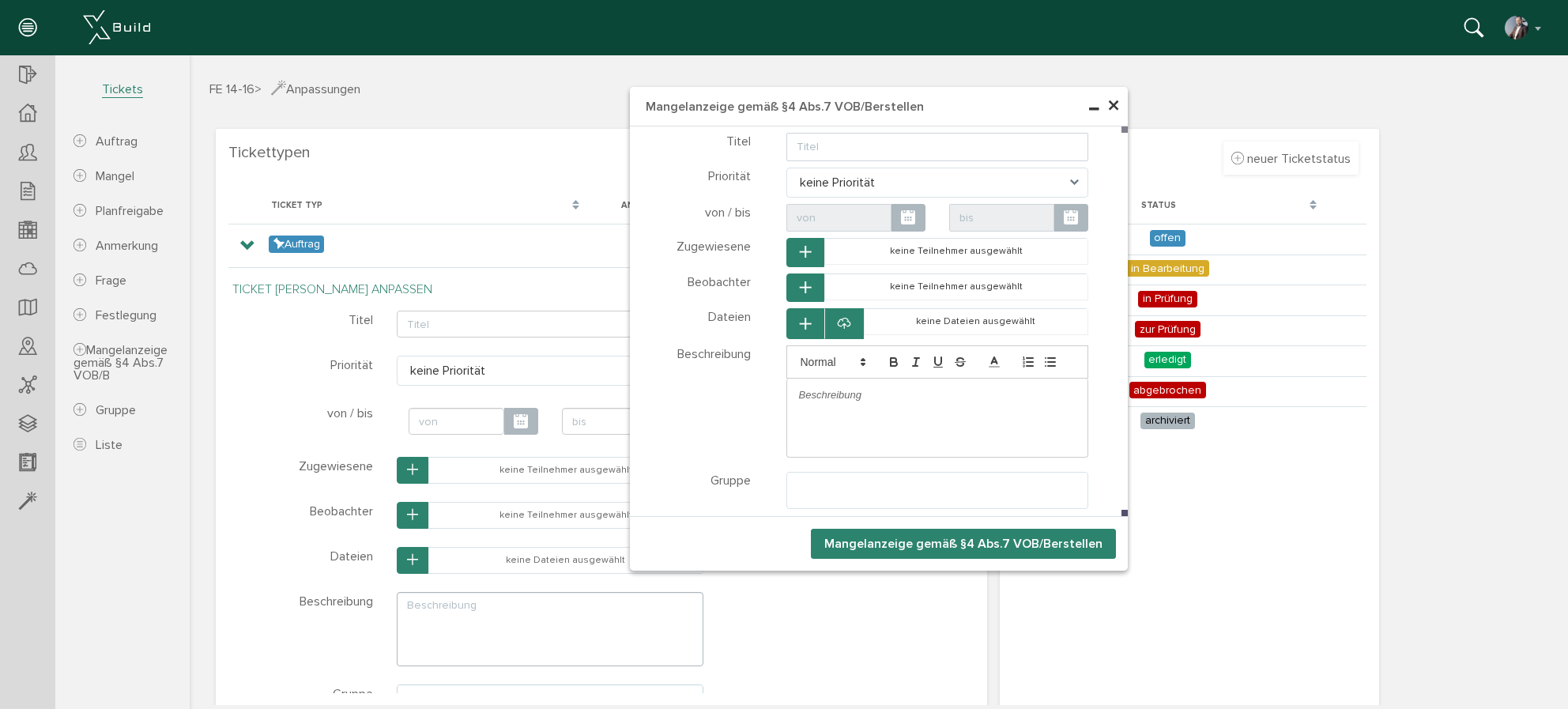
click at [1114, 105] on span "×" at bounding box center [1113, 107] width 13 height 31
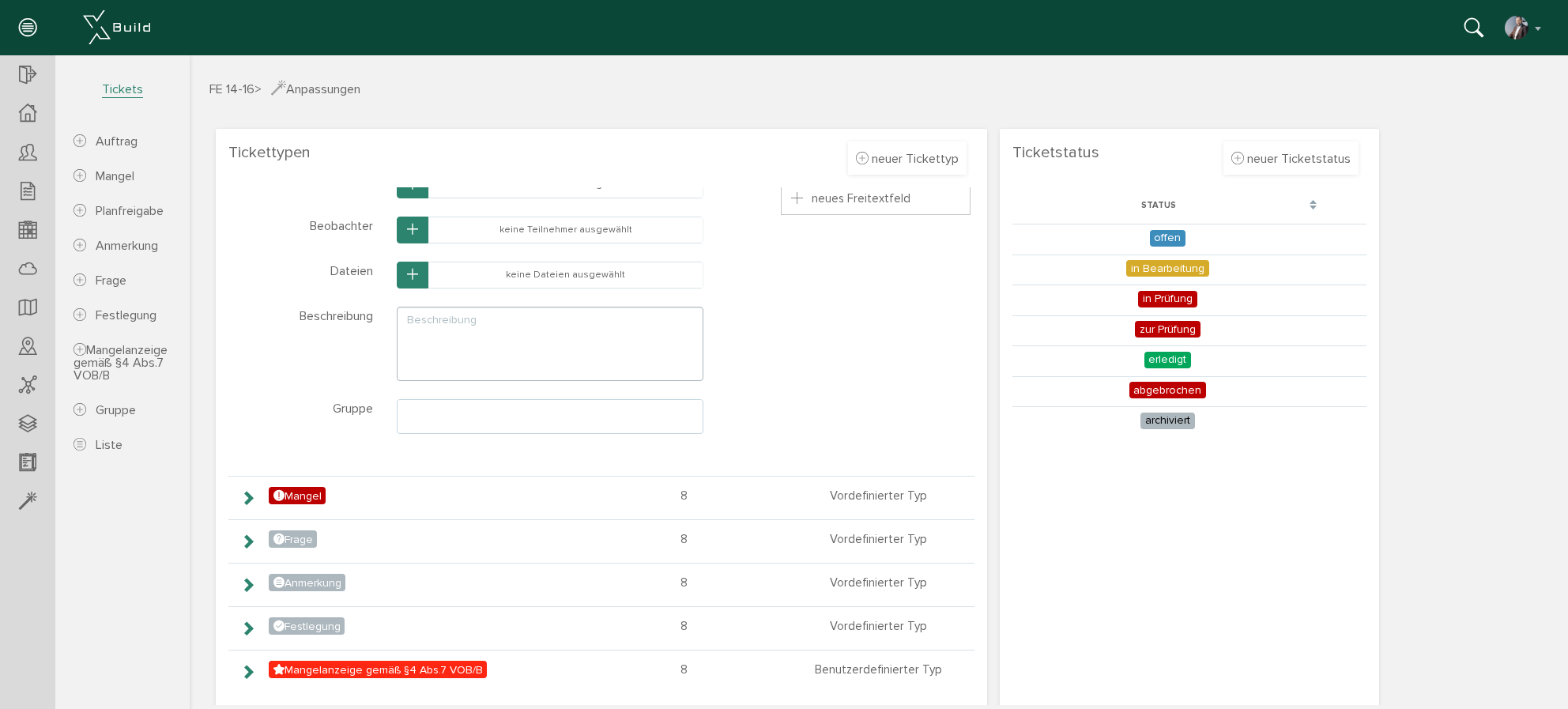
scroll to position [6, 0]
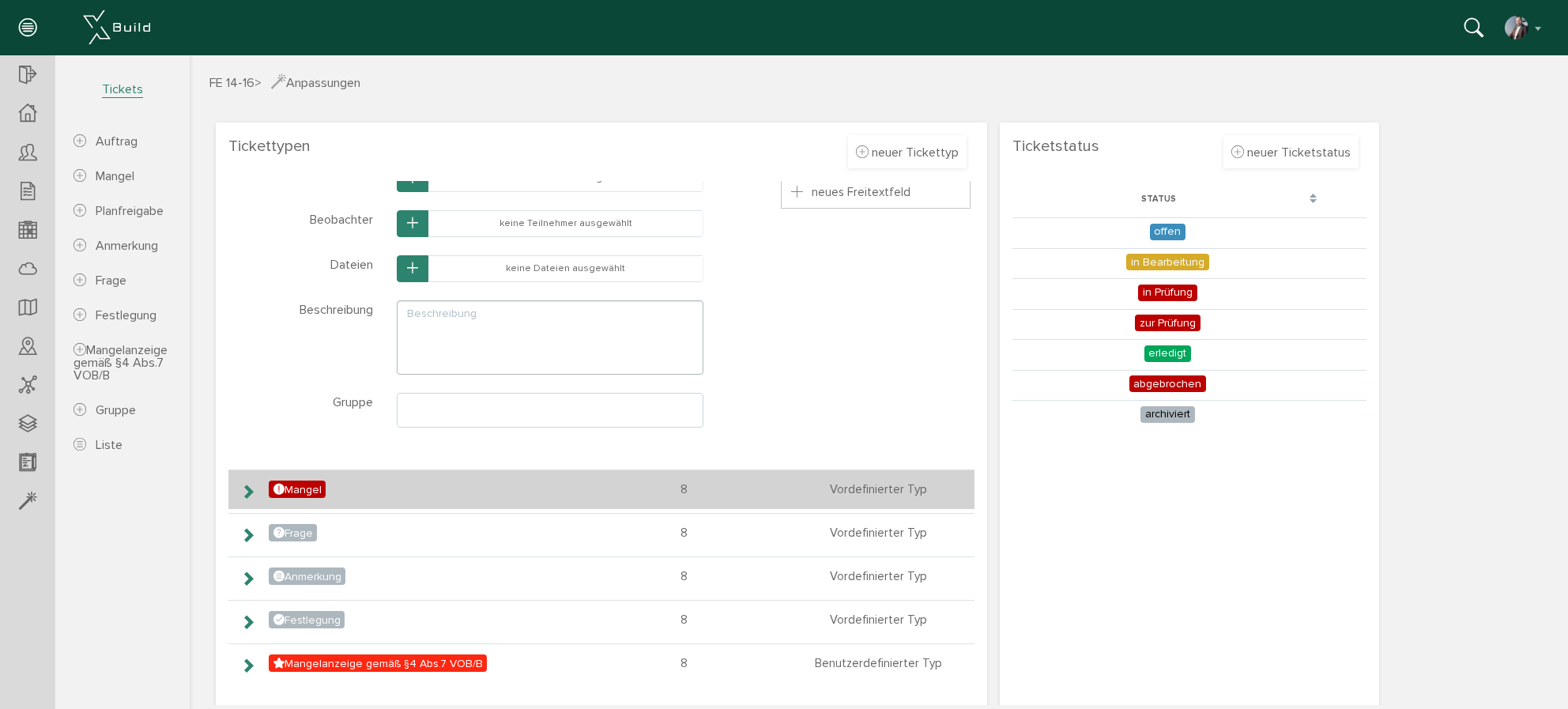
click at [251, 494] on icon at bounding box center [248, 491] width 15 height 13
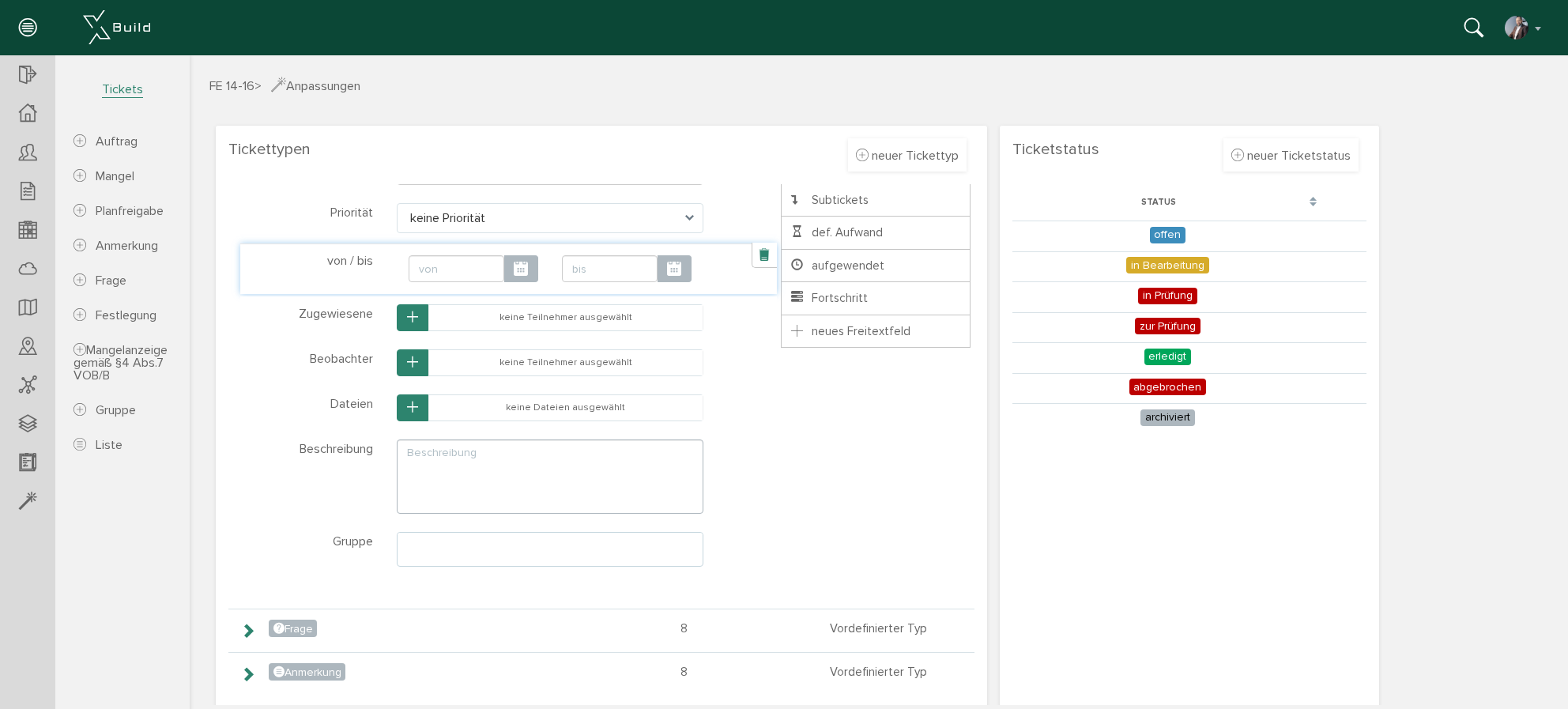
scroll to position [286, 0]
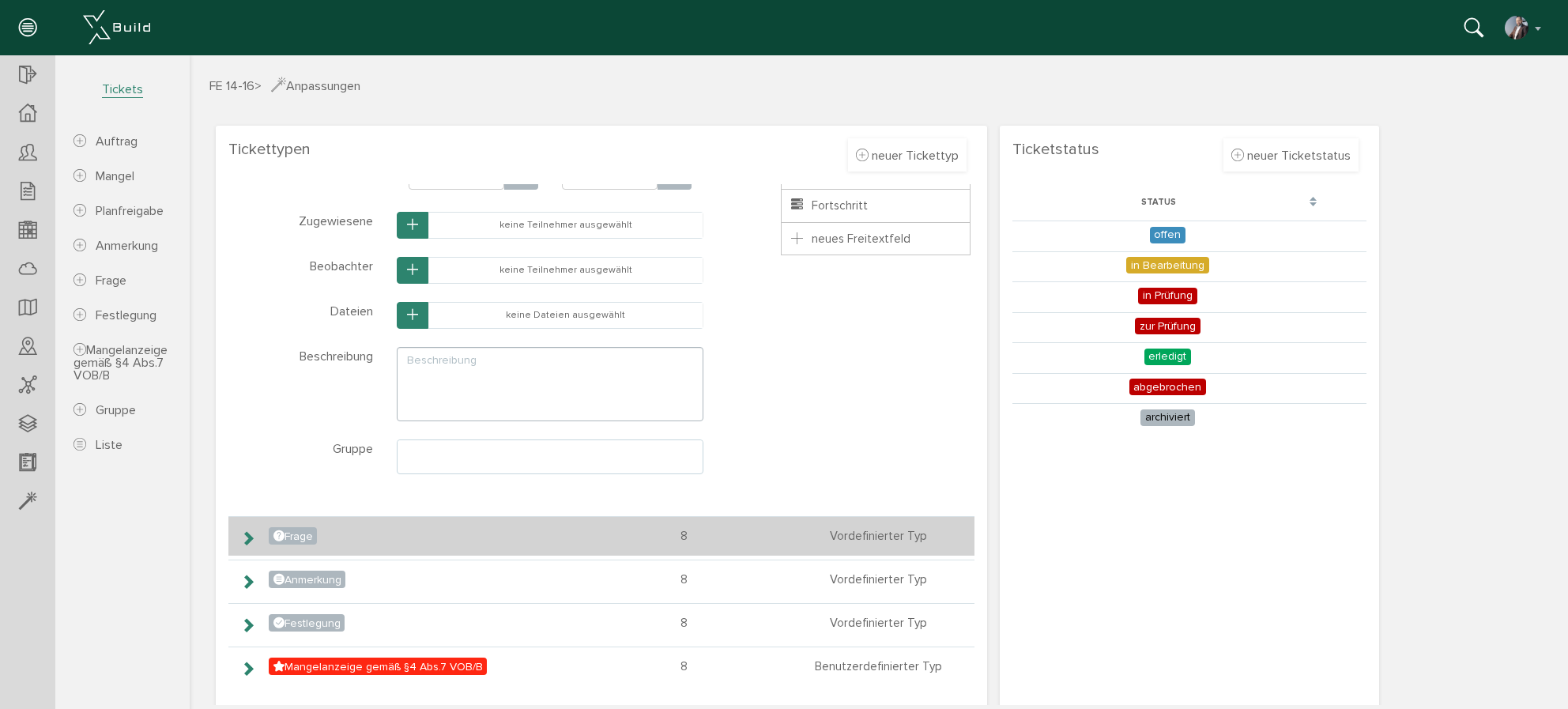
click at [249, 537] on icon at bounding box center [248, 538] width 15 height 13
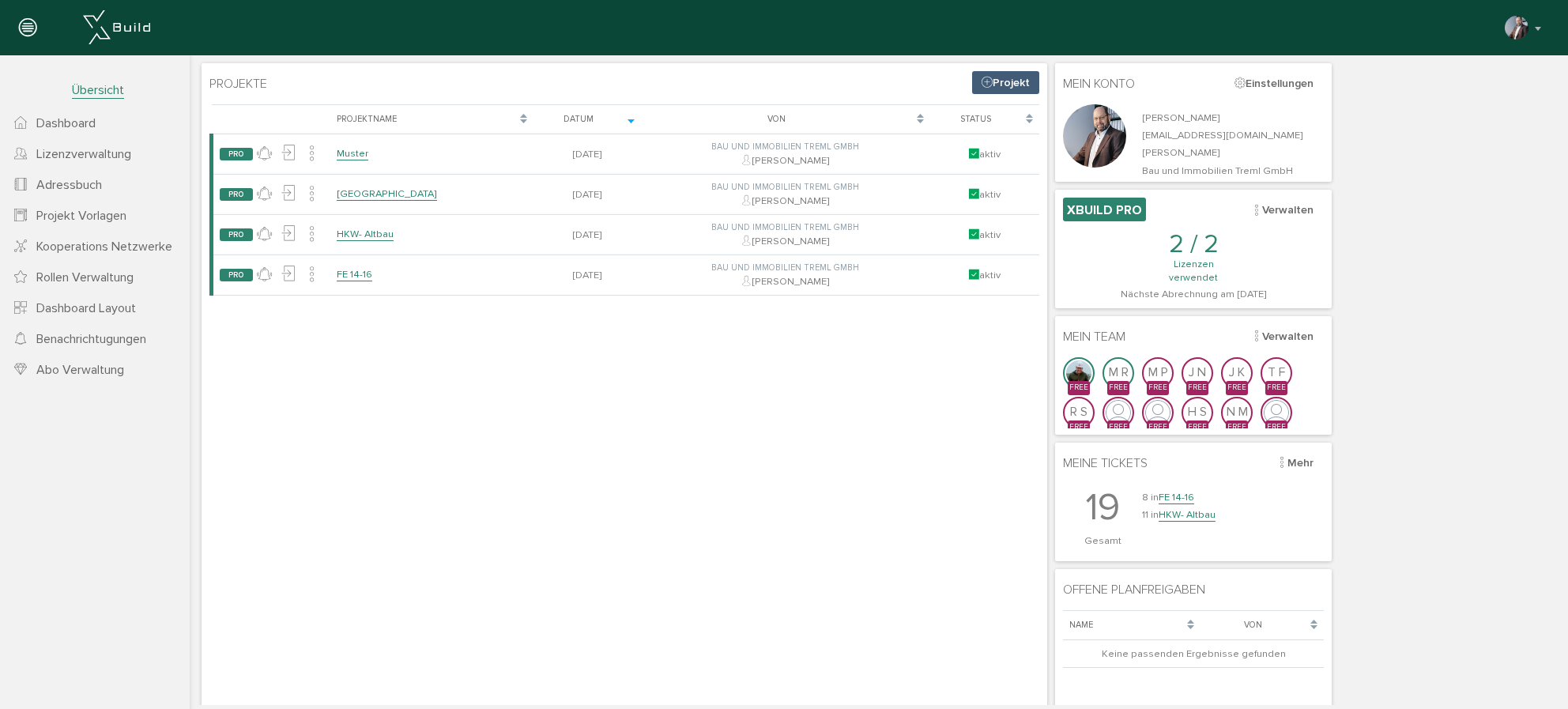
click at [87, 217] on span "Projekt Vorlagen" at bounding box center [82, 216] width 90 height 16
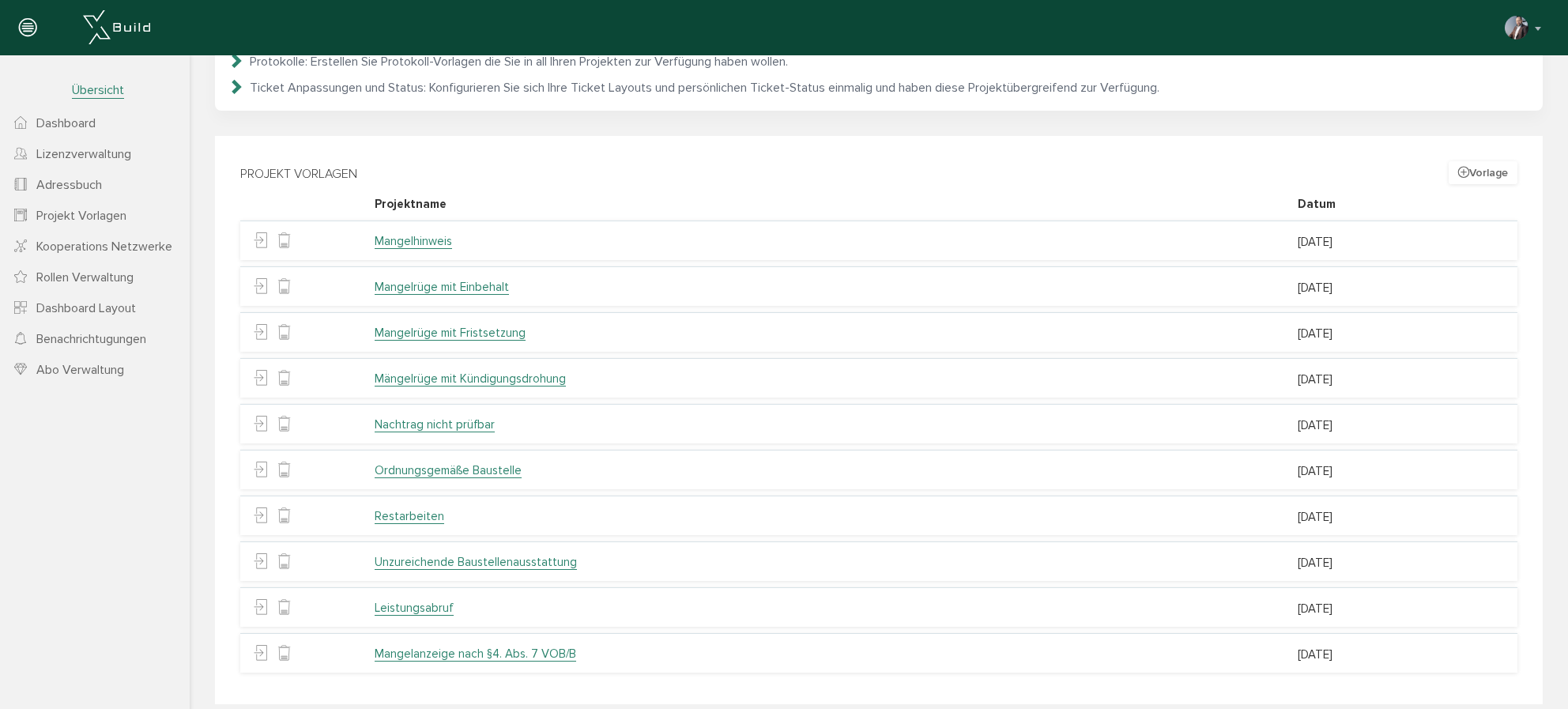
scroll to position [180, 0]
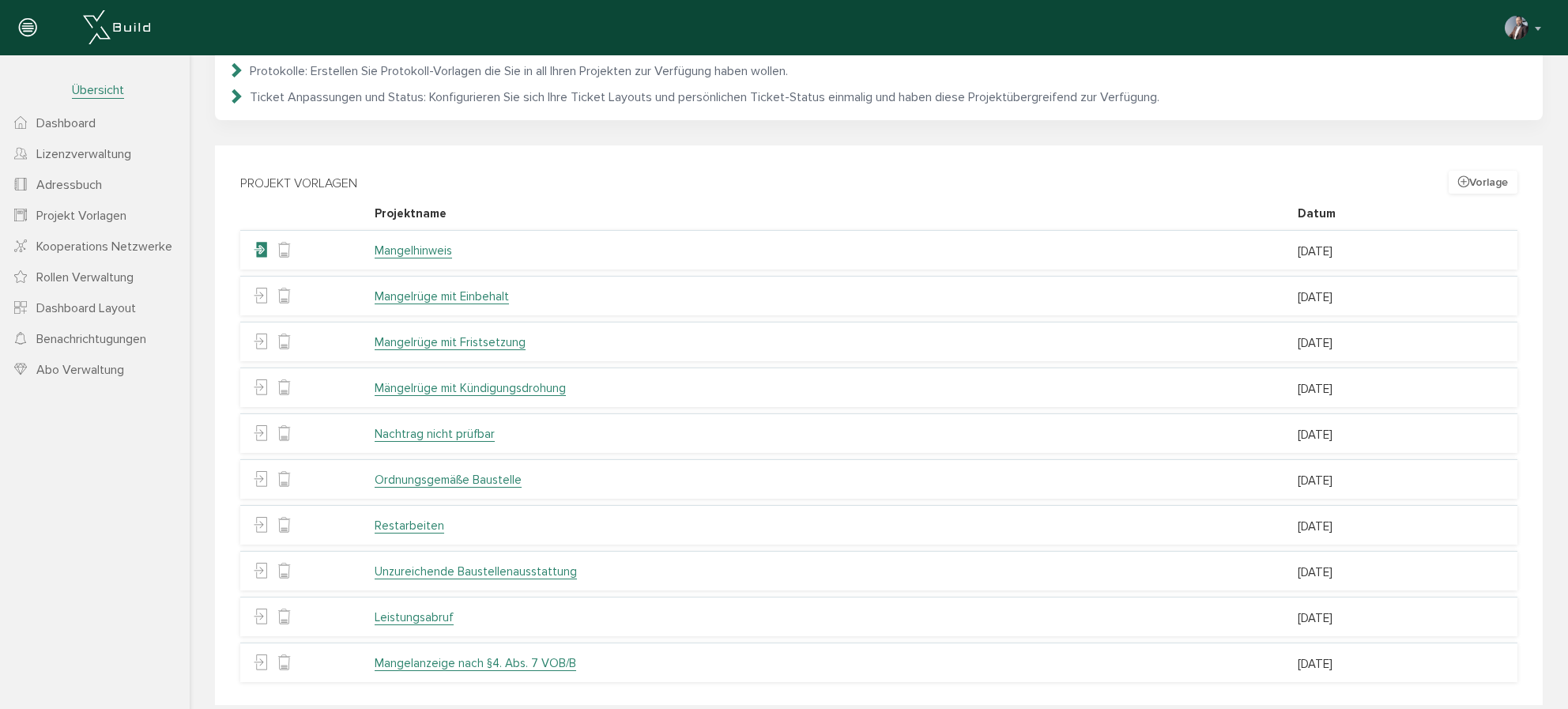
click at [261, 248] on icon at bounding box center [261, 251] width 15 height 24
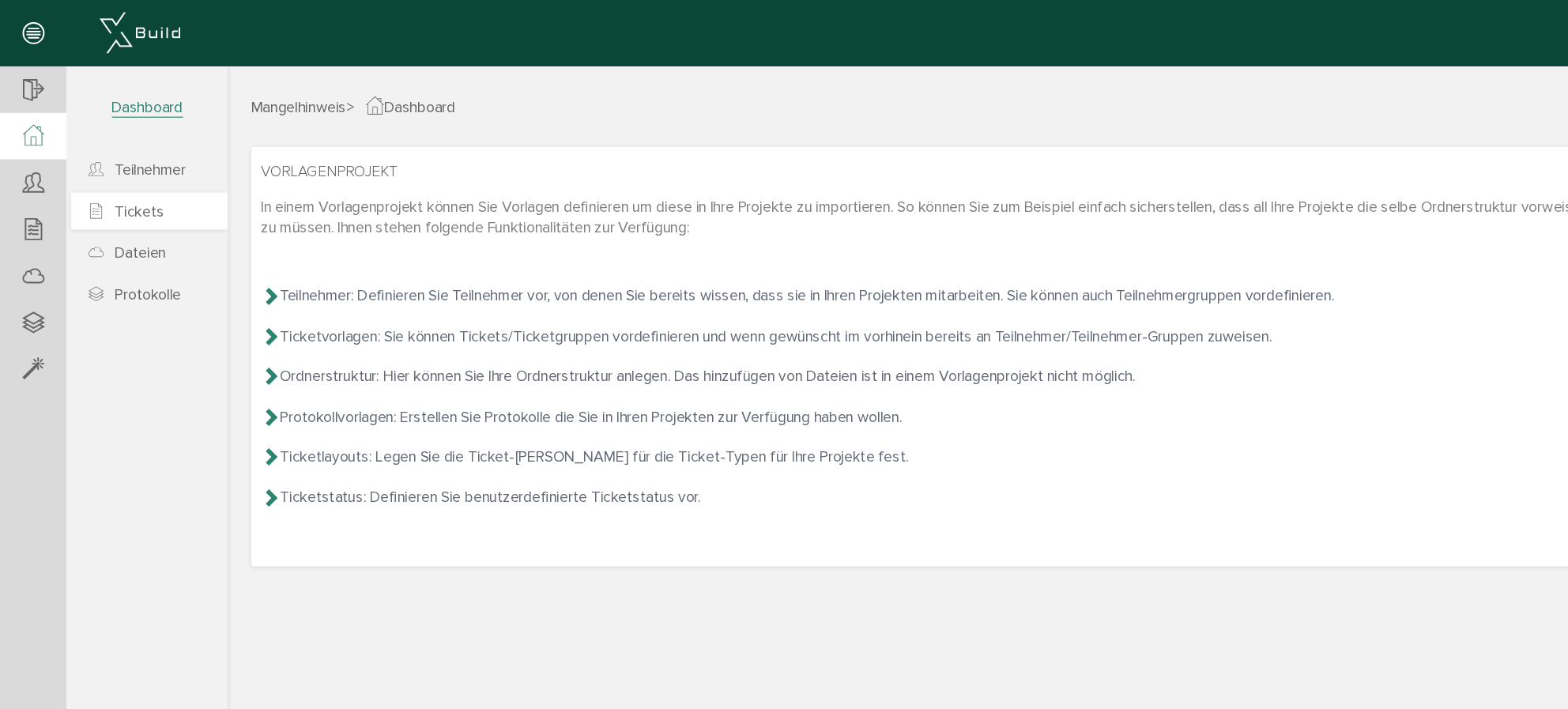
click at [111, 179] on span "Tickets" at bounding box center [116, 176] width 41 height 16
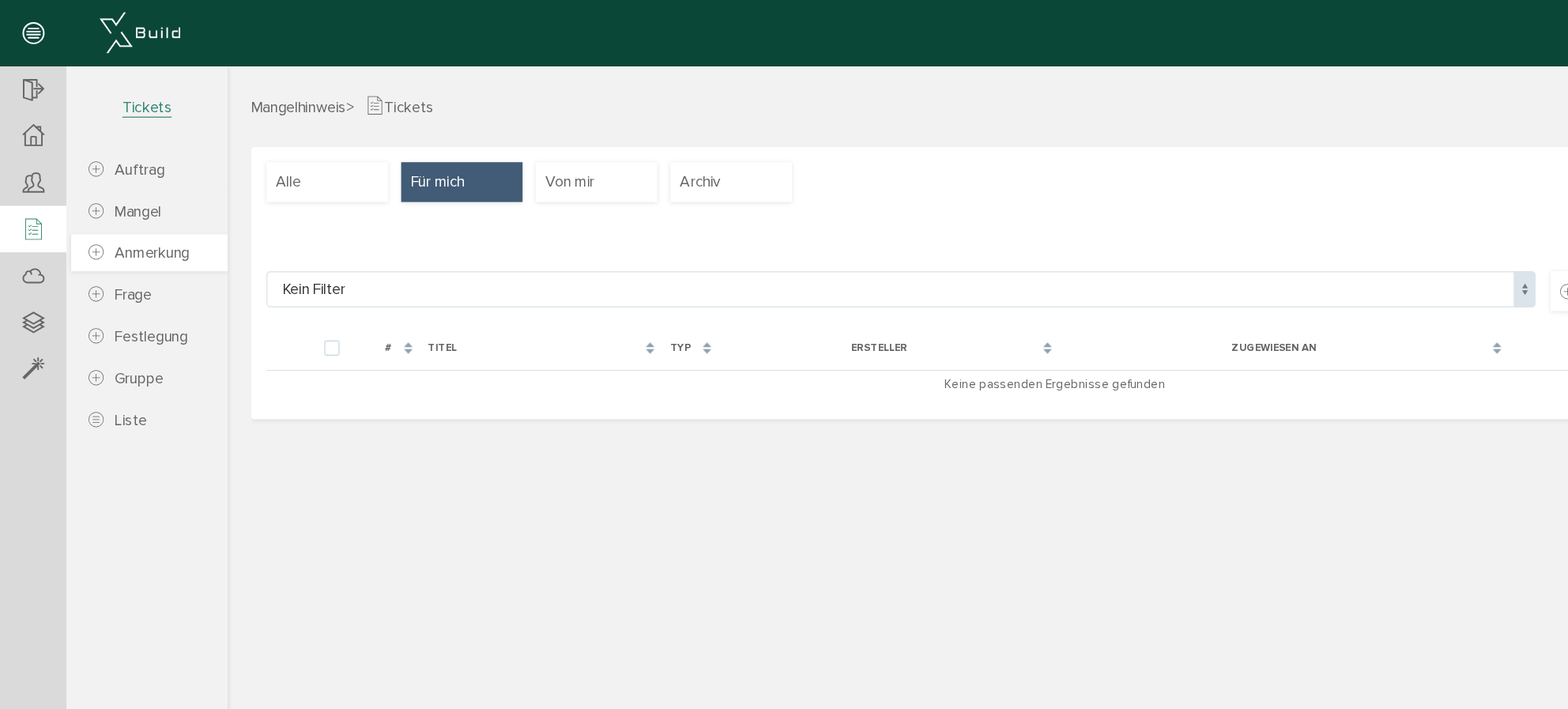
click at [110, 205] on span "Anmerkung" at bounding box center [126, 210] width 62 height 16
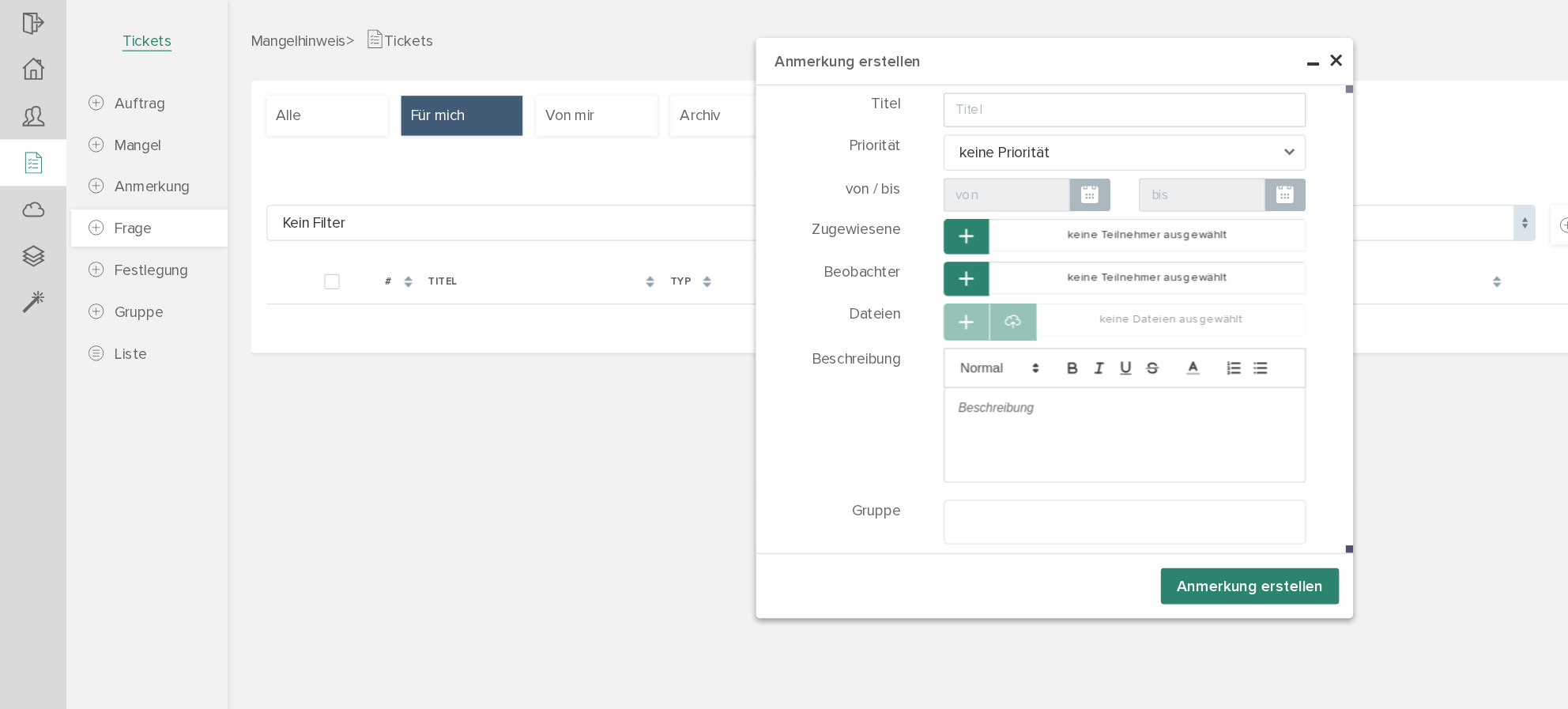
click at [110, 243] on span "Frage" at bounding box center [111, 245] width 31 height 16
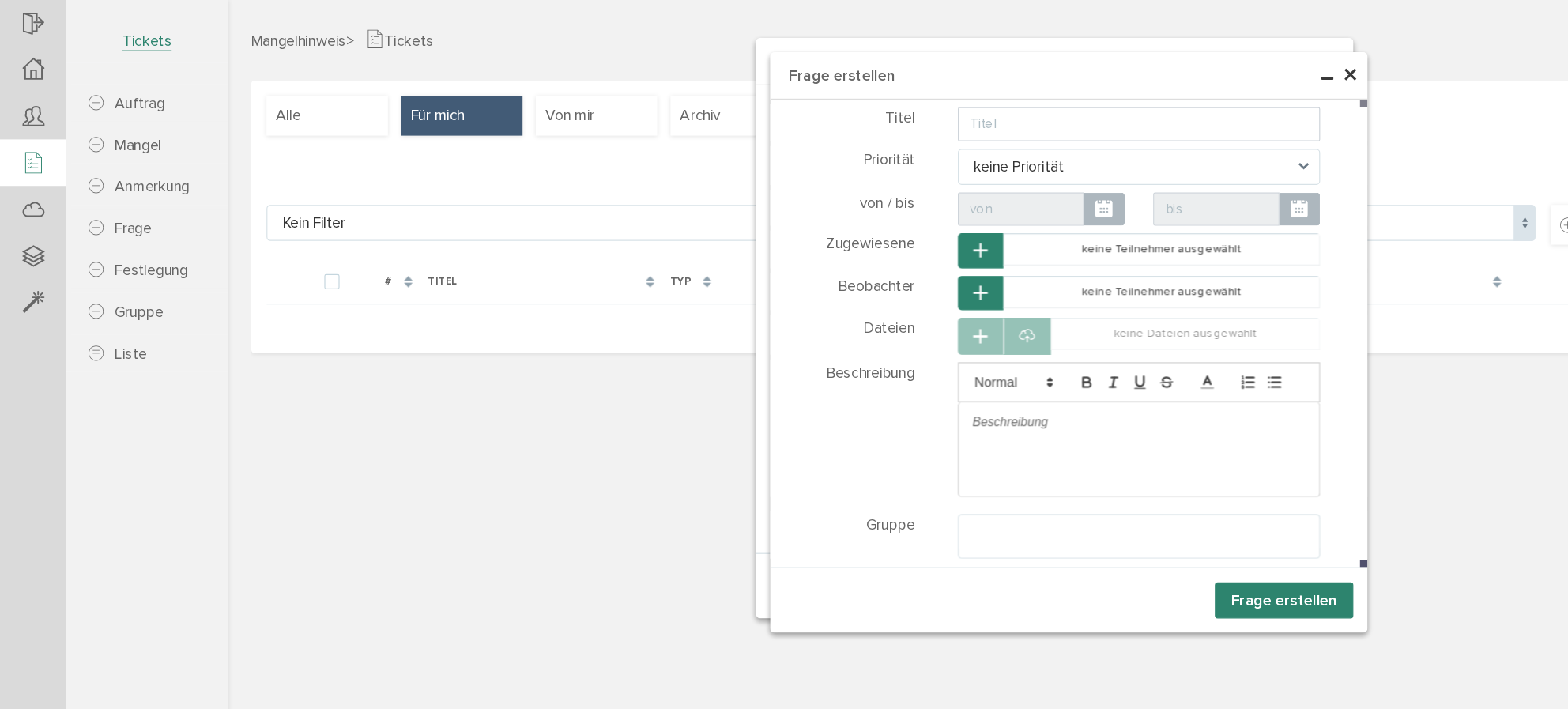
click at [1166, 64] on span "×" at bounding box center [1162, 63] width 13 height 31
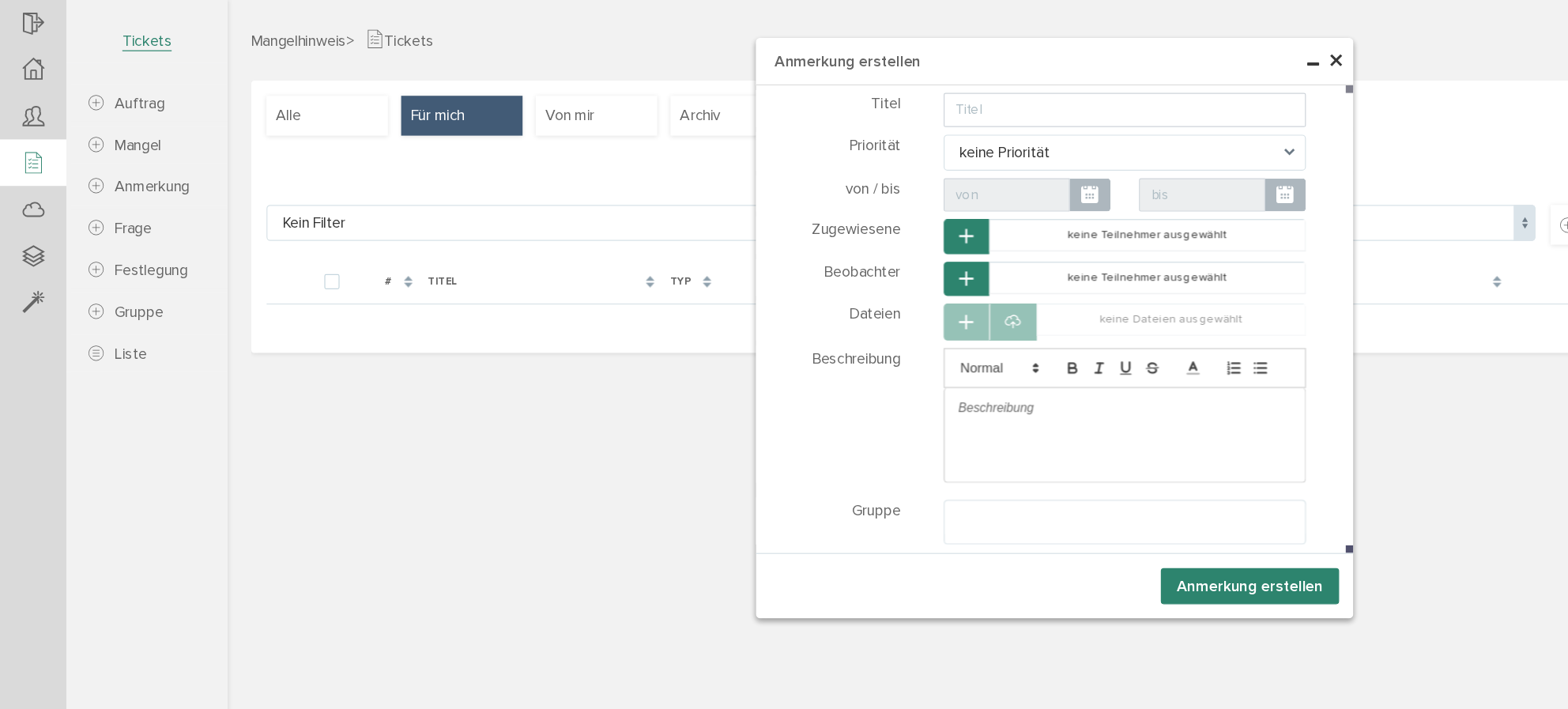
click at [1147, 50] on span "×" at bounding box center [1151, 51] width 13 height 31
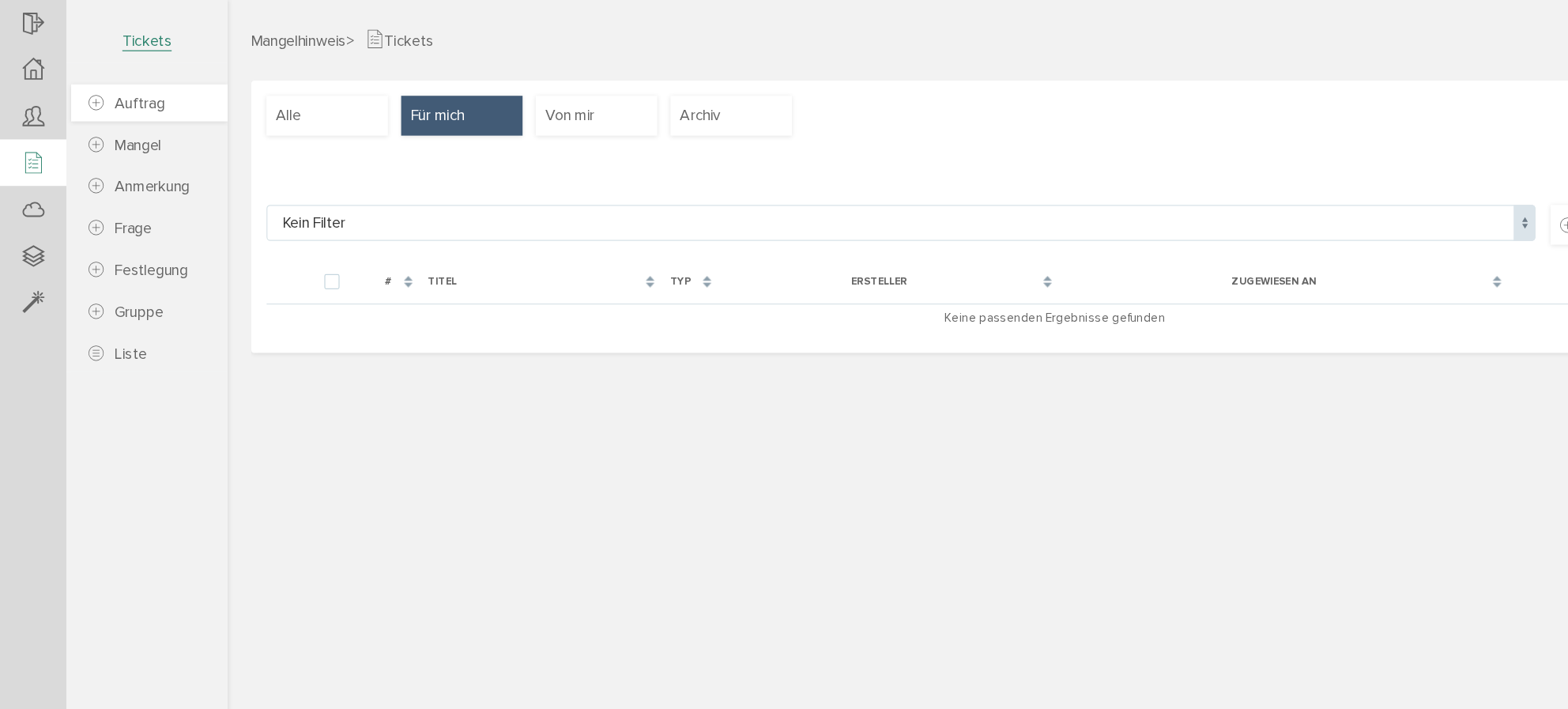
click at [107, 142] on span "Auftrag" at bounding box center [116, 141] width 42 height 16
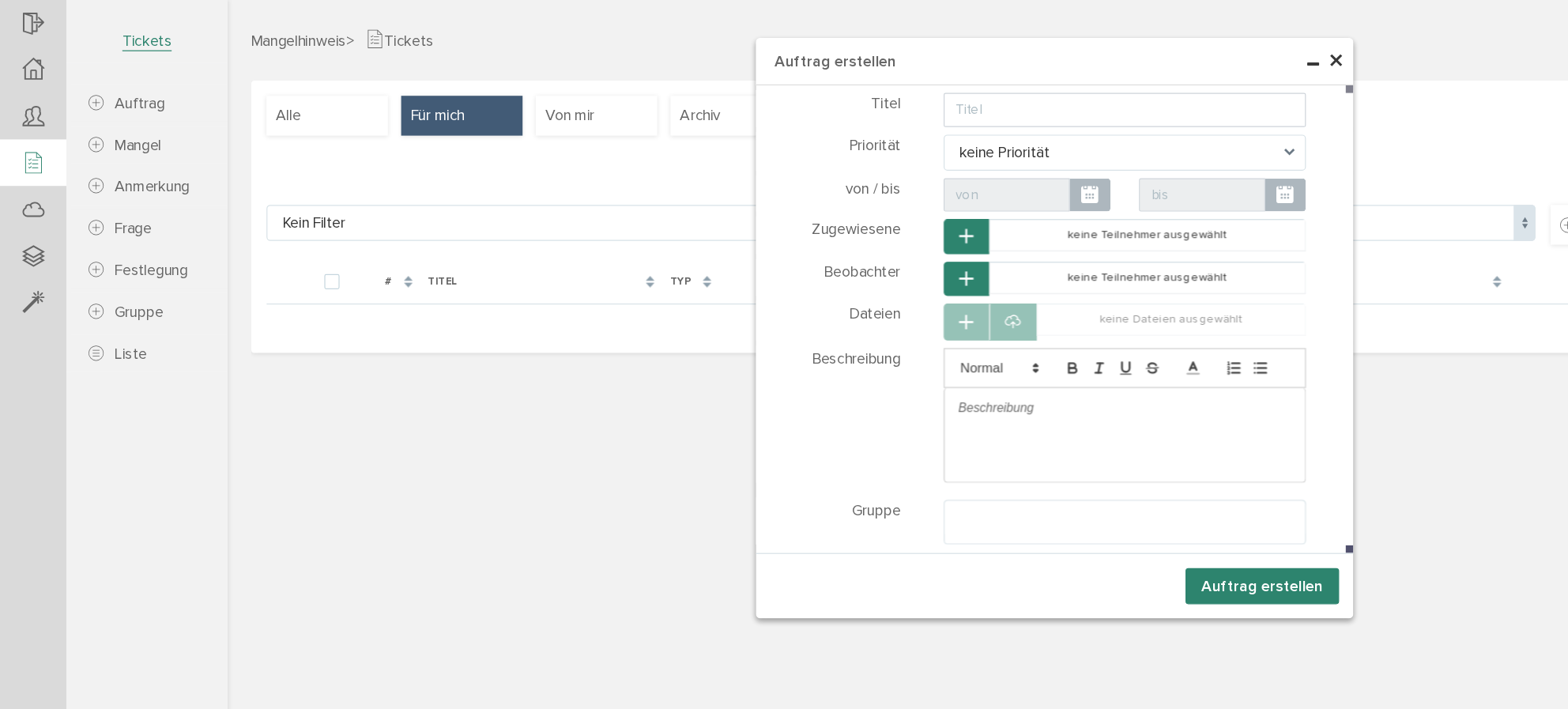
click at [1151, 52] on span "×" at bounding box center [1151, 51] width 13 height 31
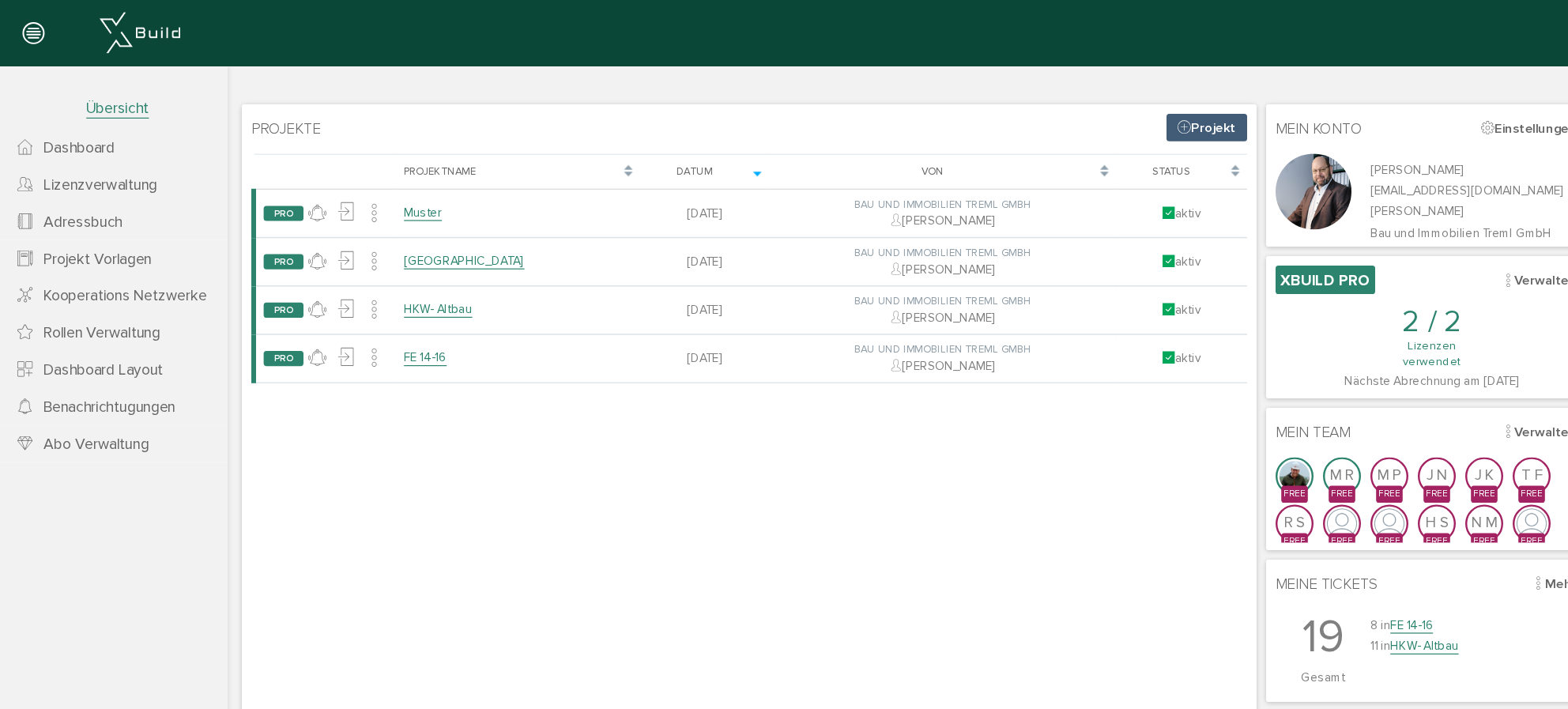
click at [95, 220] on span "Projekt Vorlagen" at bounding box center [82, 216] width 90 height 16
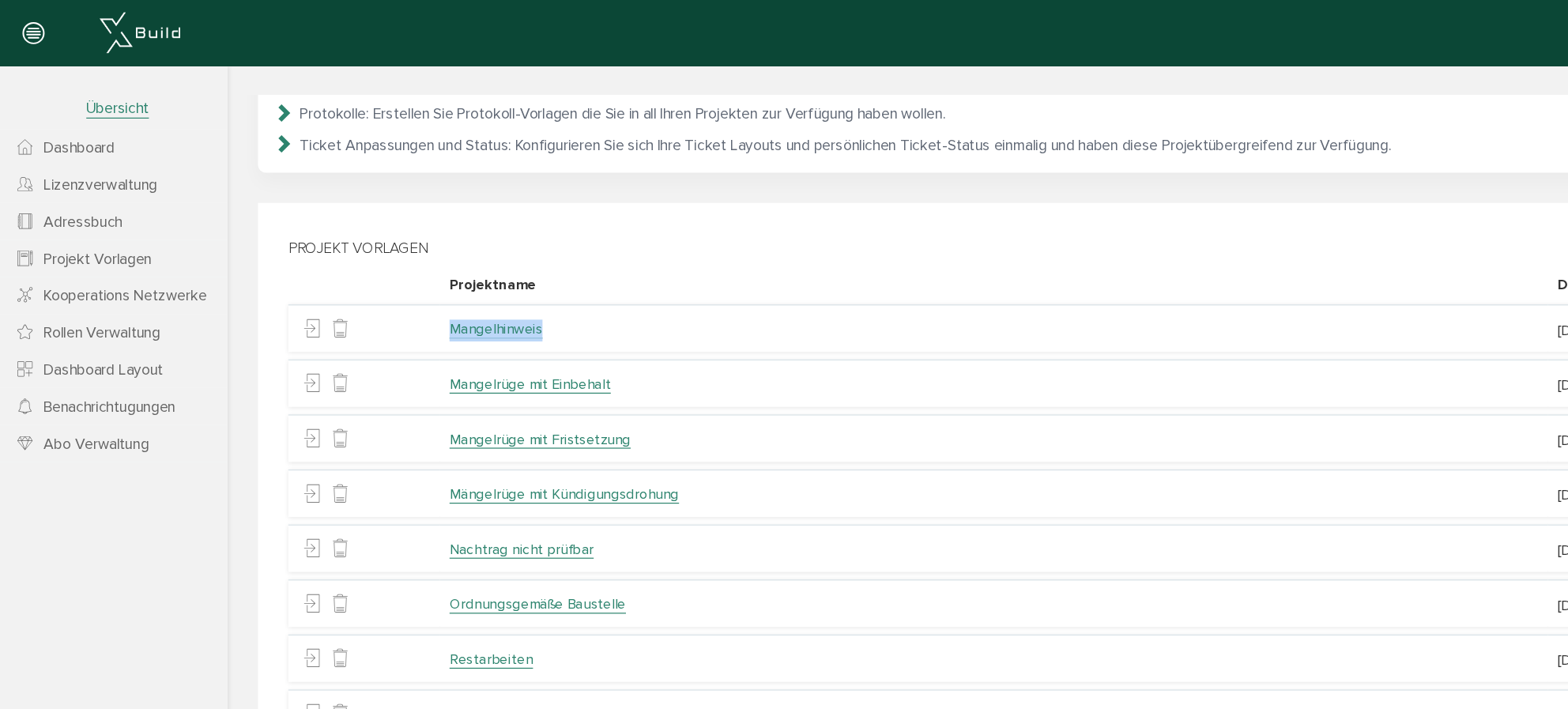
click at [402, 280] on link "Mangelhinweis" at bounding box center [413, 274] width 78 height 15
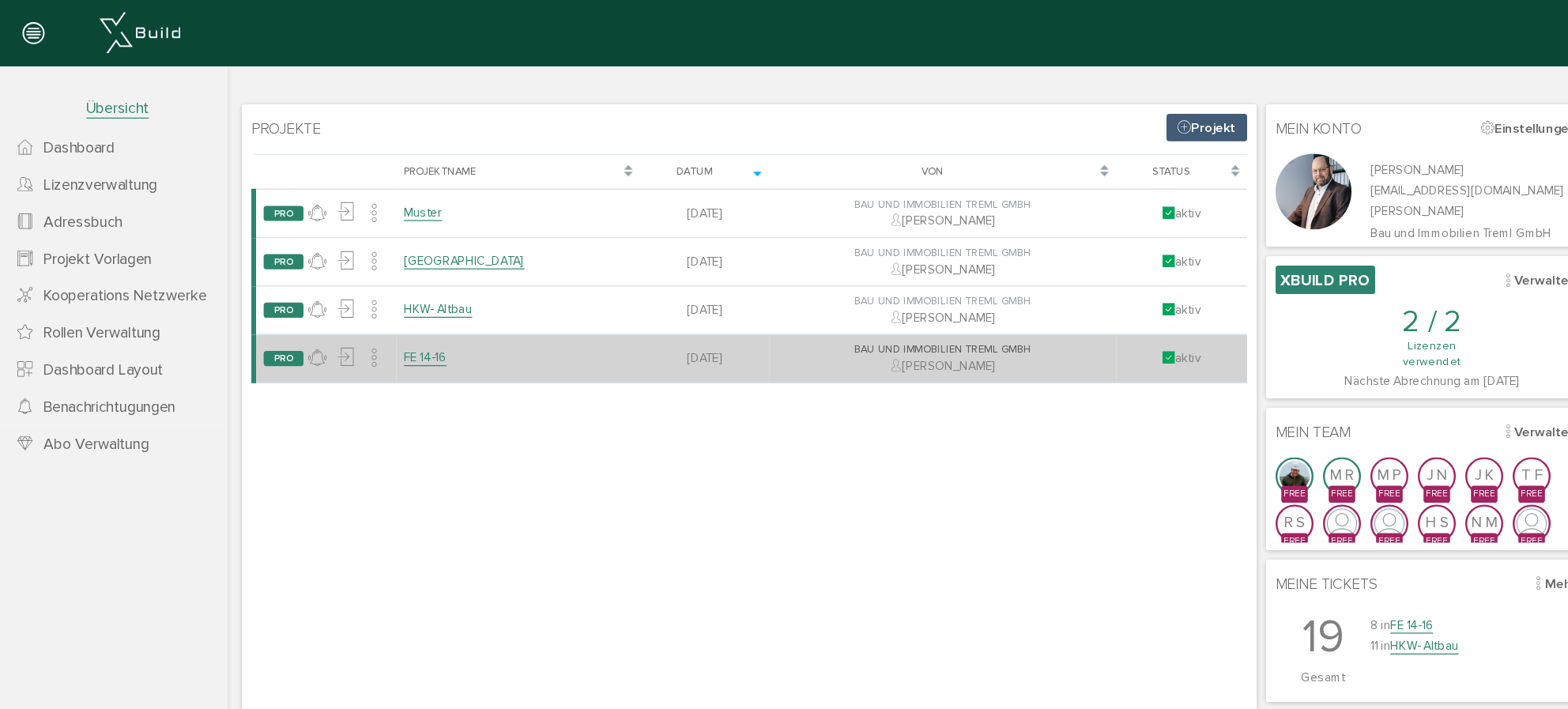
click at [389, 318] on link "FE 14-16" at bounding box center [393, 314] width 36 height 14
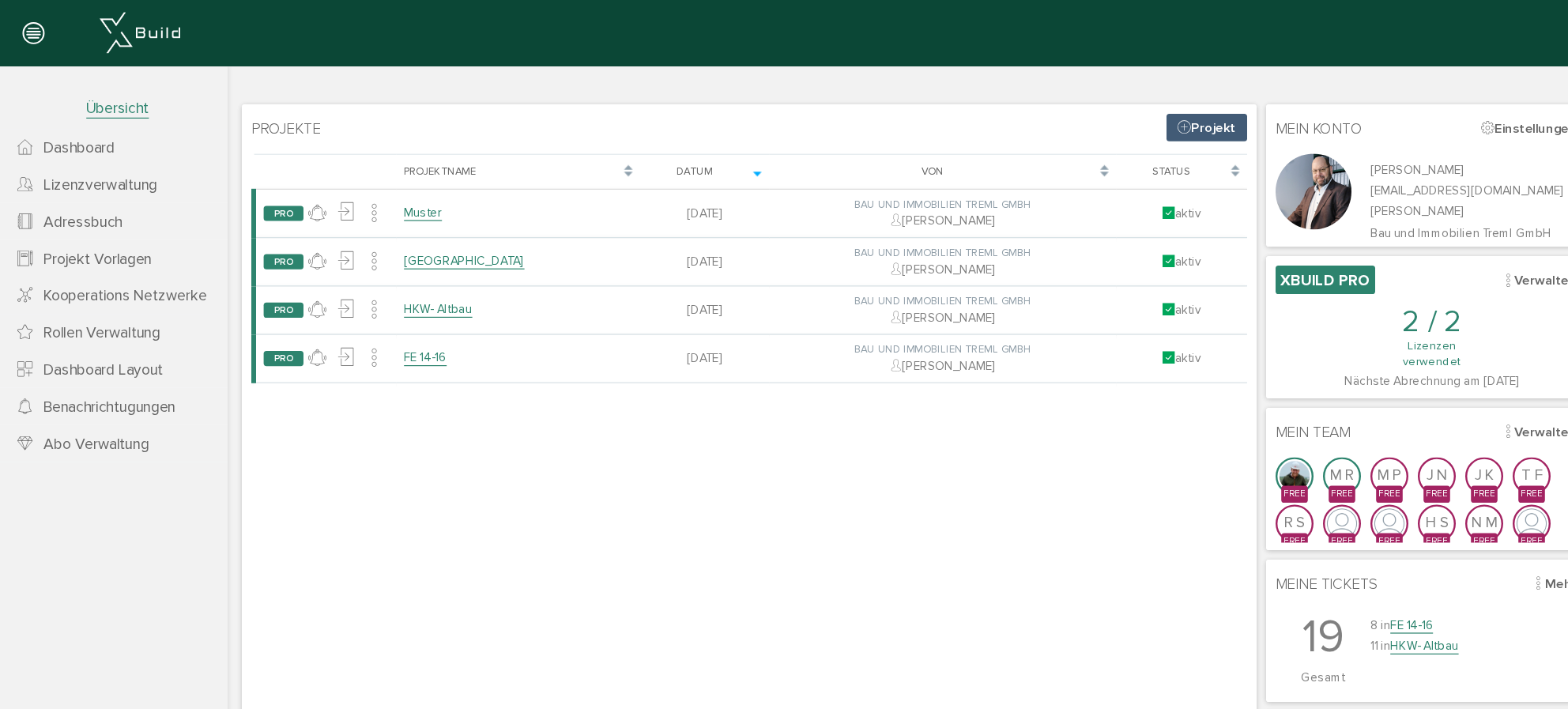
click at [95, 219] on span "Projekt Vorlagen" at bounding box center [82, 216] width 90 height 16
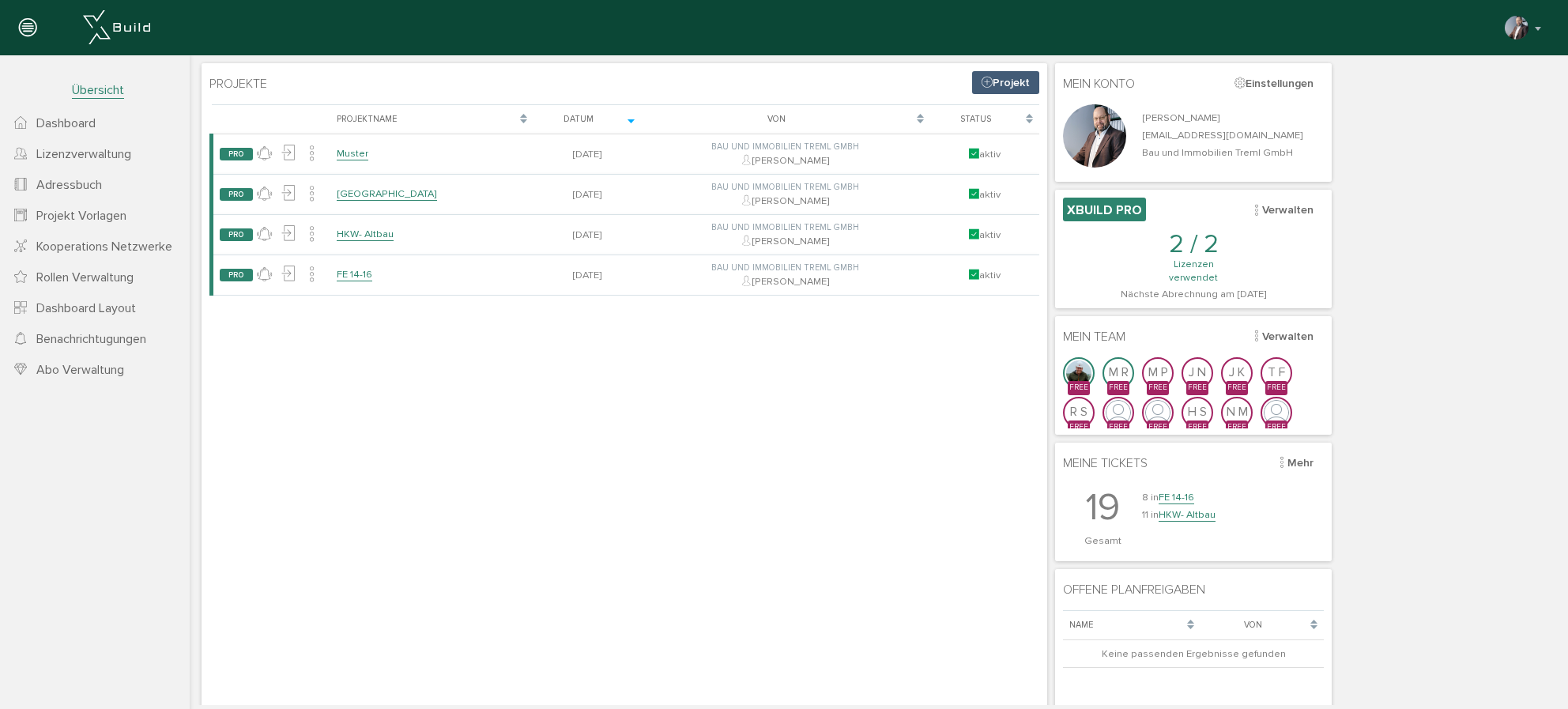
click at [79, 218] on span "Projekt Vorlagen" at bounding box center [82, 216] width 90 height 16
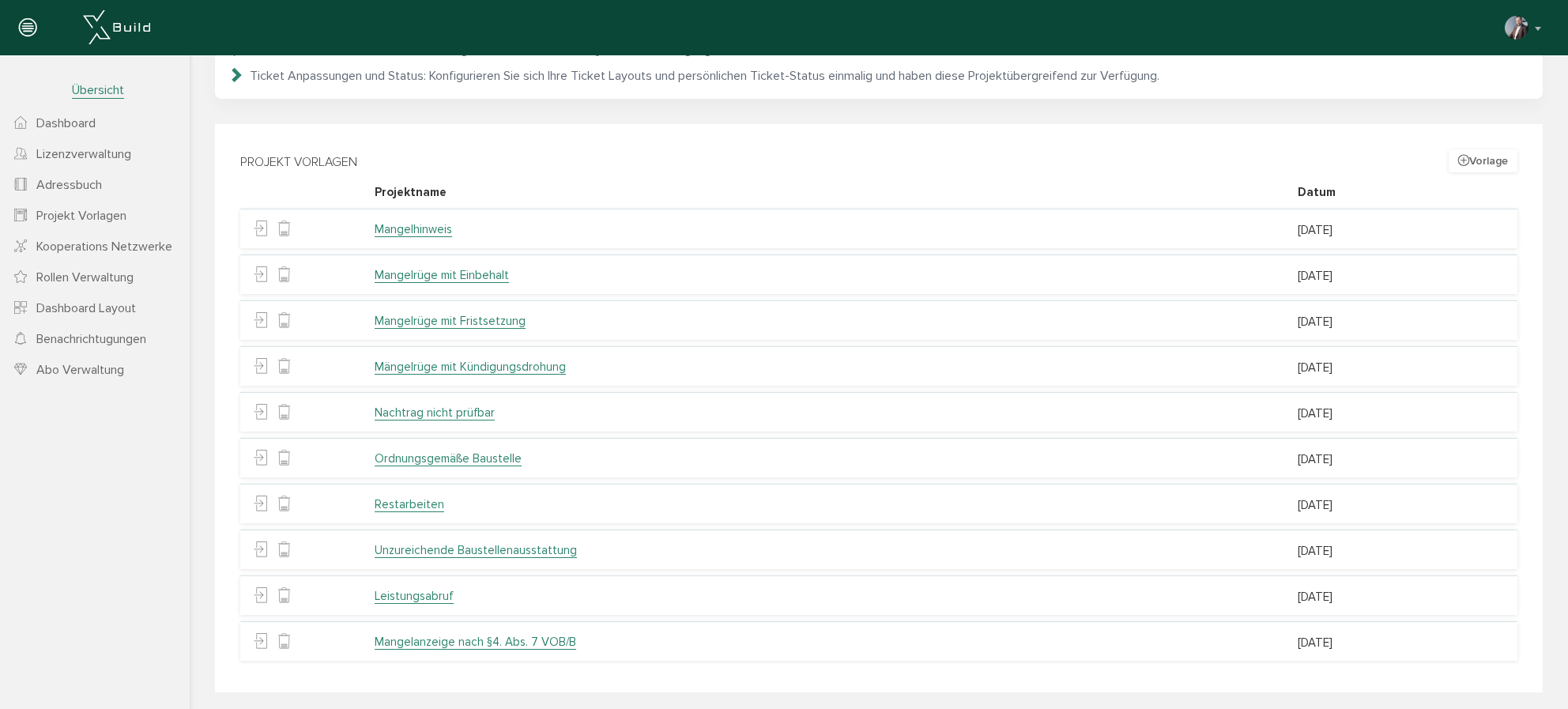
scroll to position [212, 0]
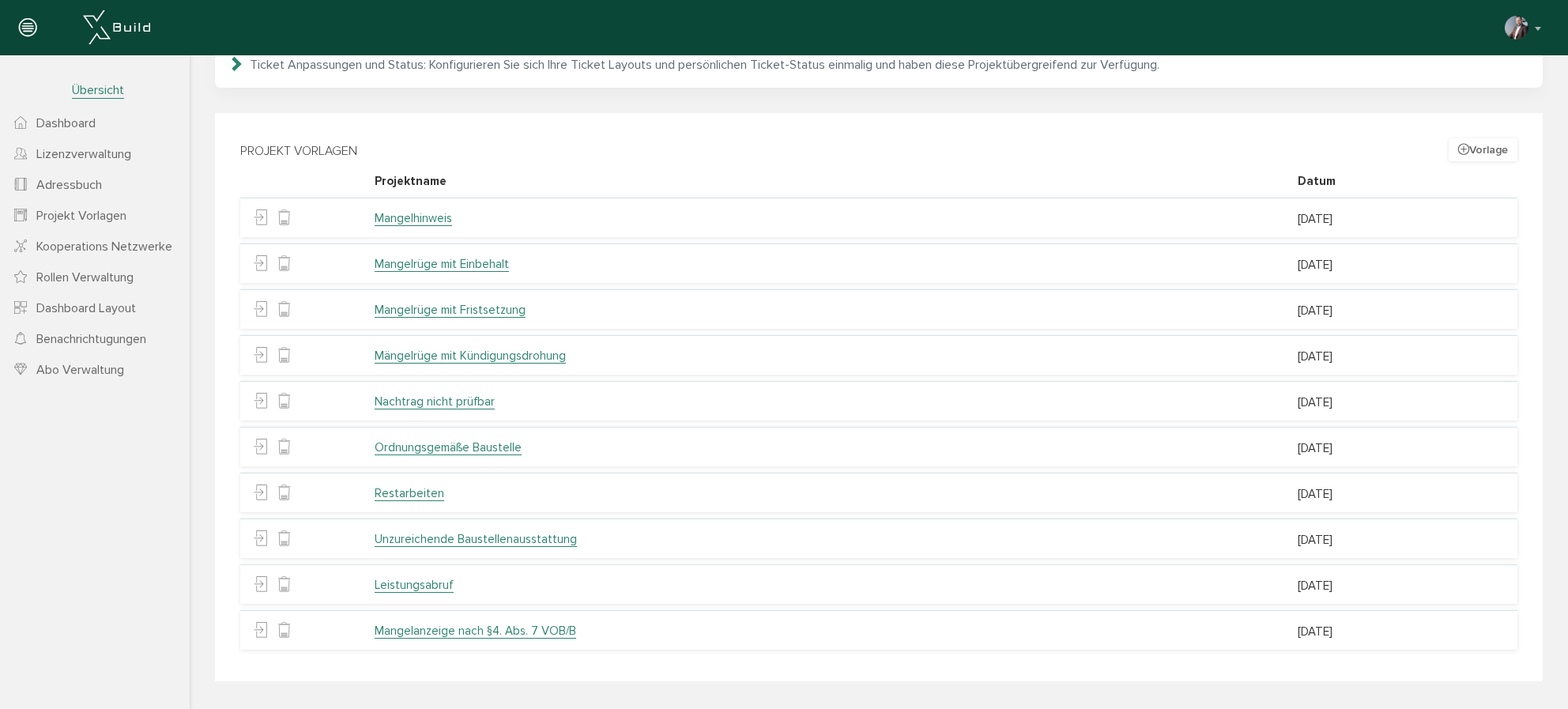
click at [1461, 55] on header "[PERSON_NAME] Konto deaktivieren Passwort ändern über XBuild XBuild neu einrich…" at bounding box center [784, 27] width 1568 height 55
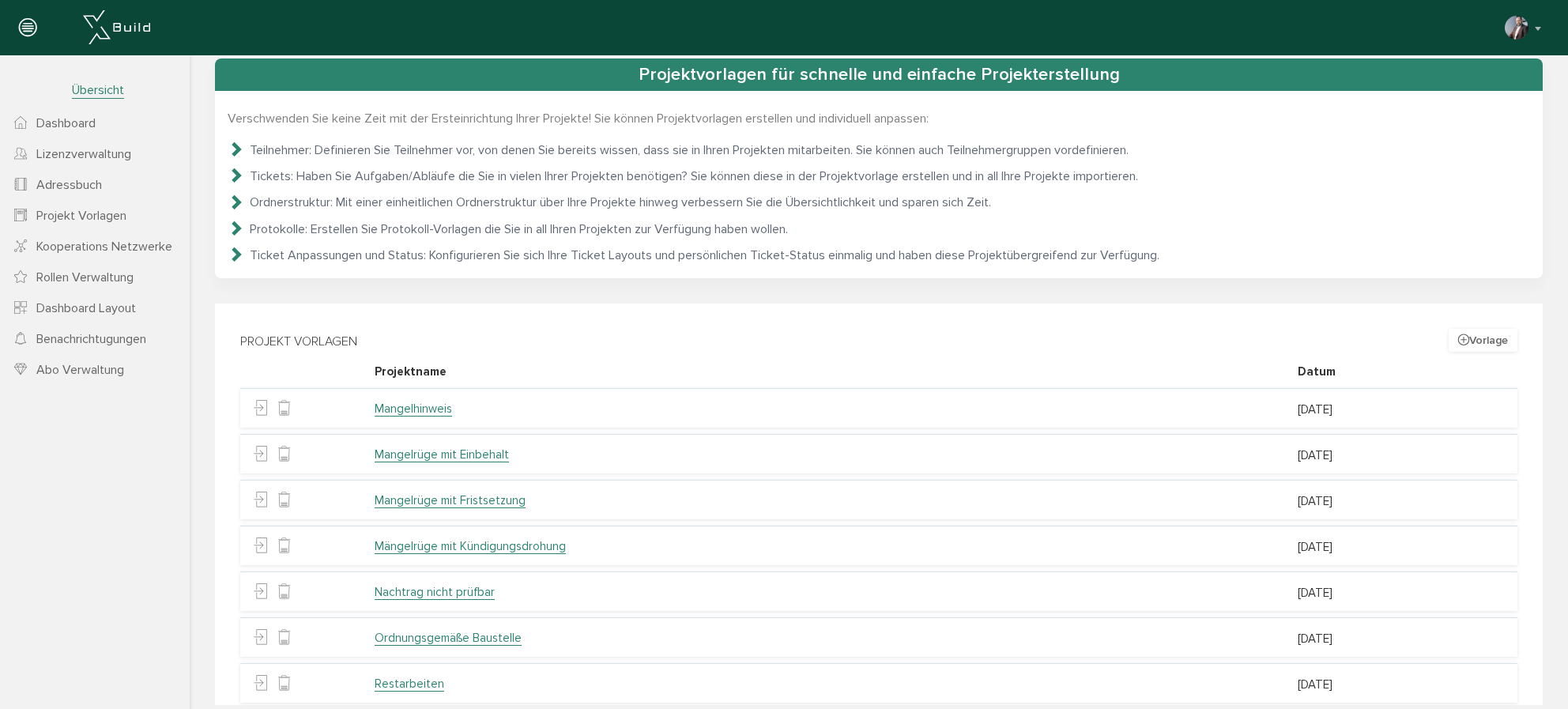
scroll to position [0, 0]
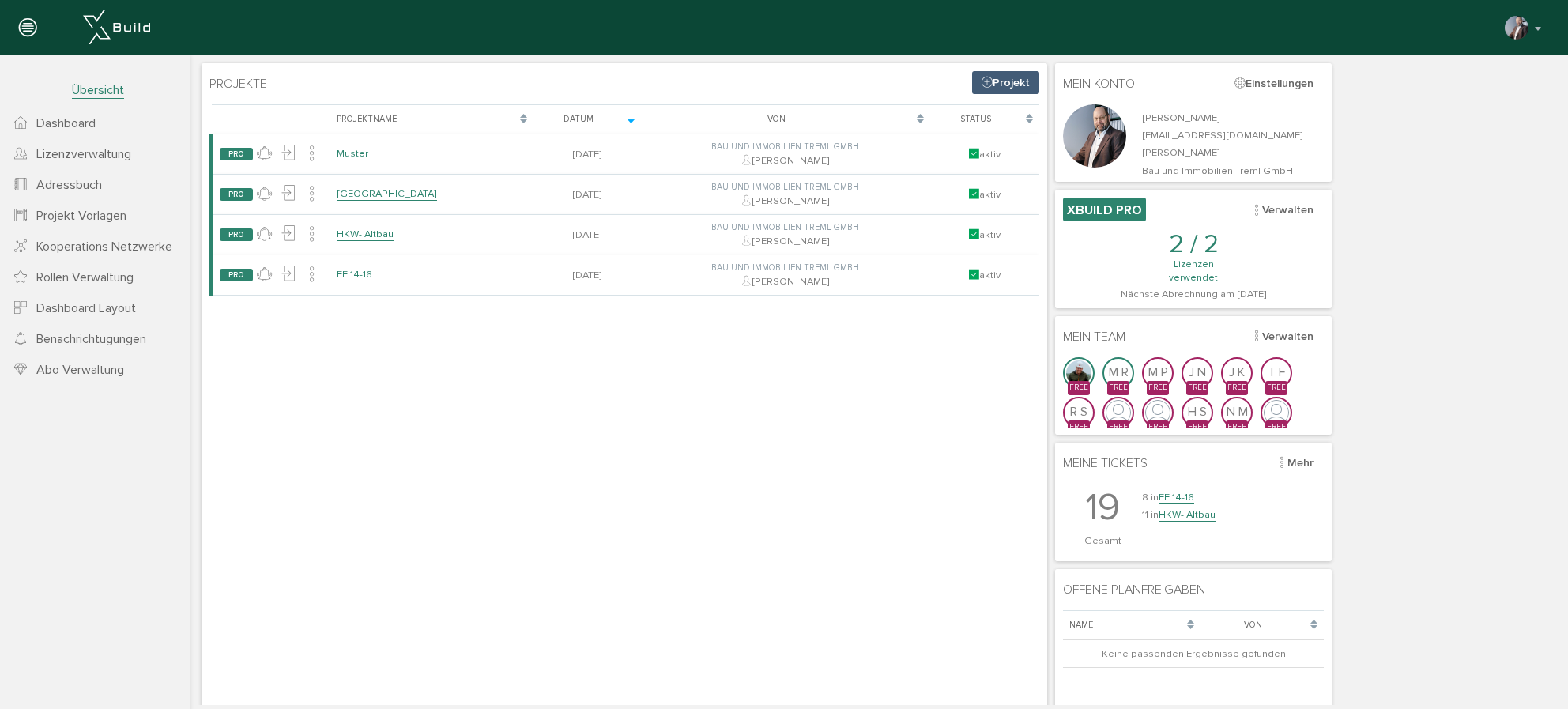
click at [66, 222] on span "Projekt Vorlagen" at bounding box center [82, 216] width 90 height 16
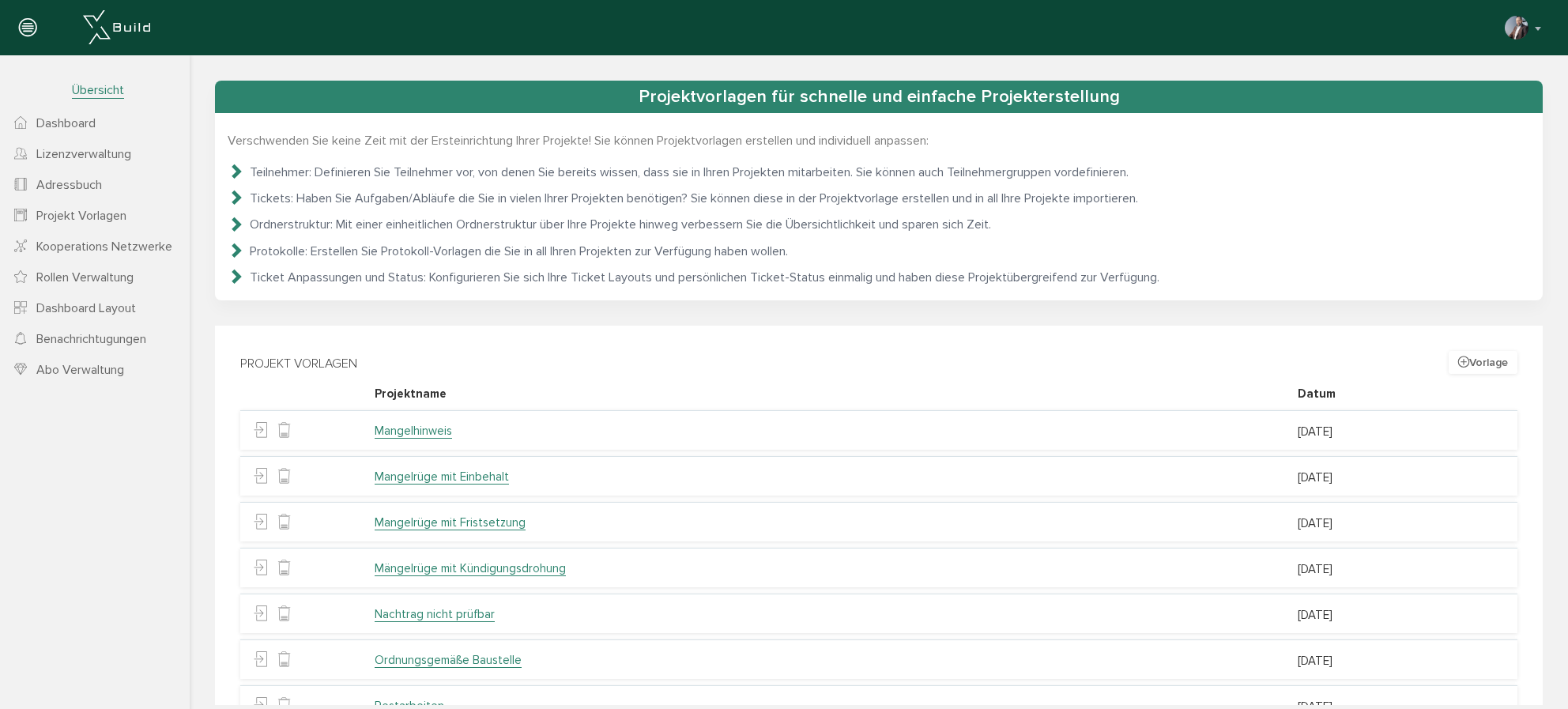
click at [1485, 365] on button "Vorlage" at bounding box center [1483, 362] width 69 height 23
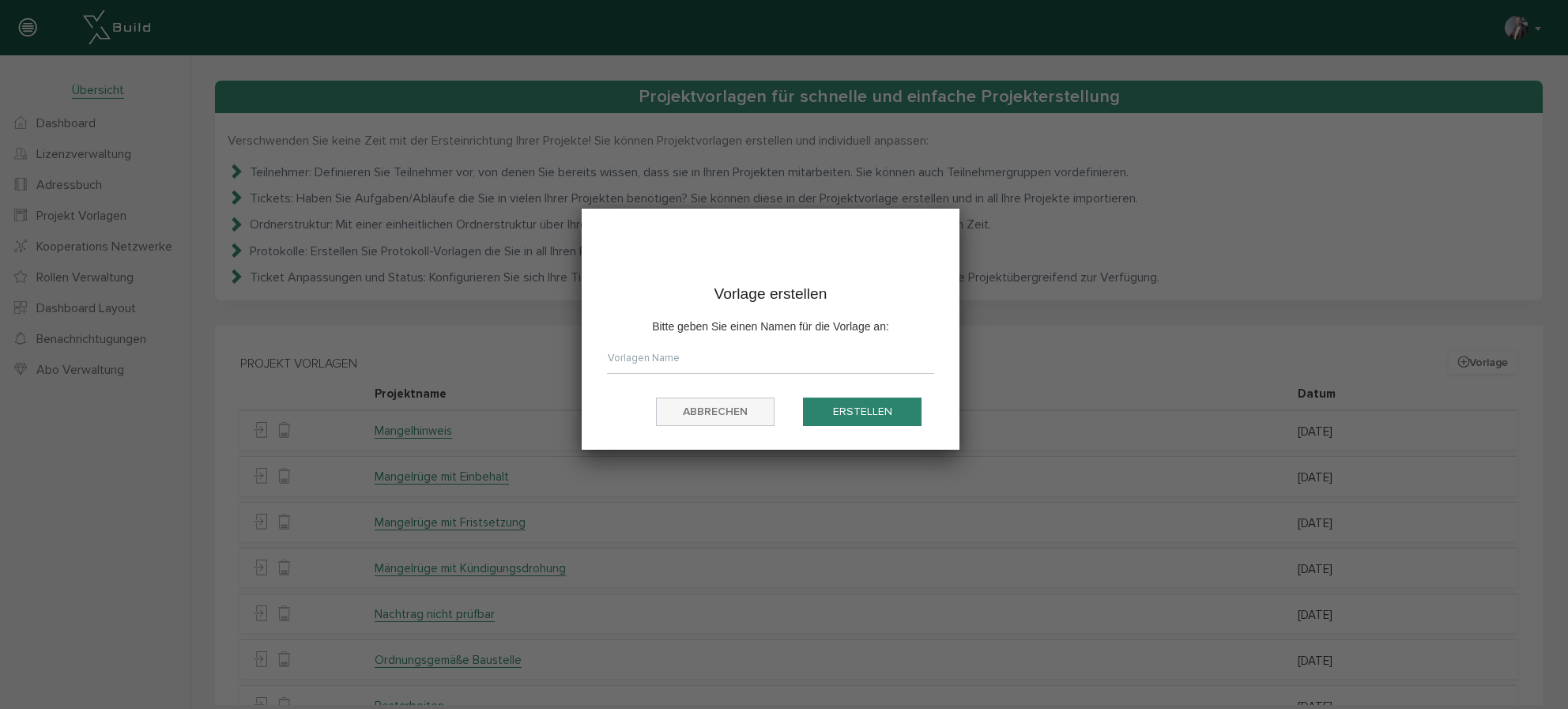
click at [693, 414] on button "abbrechen" at bounding box center [715, 412] width 118 height 29
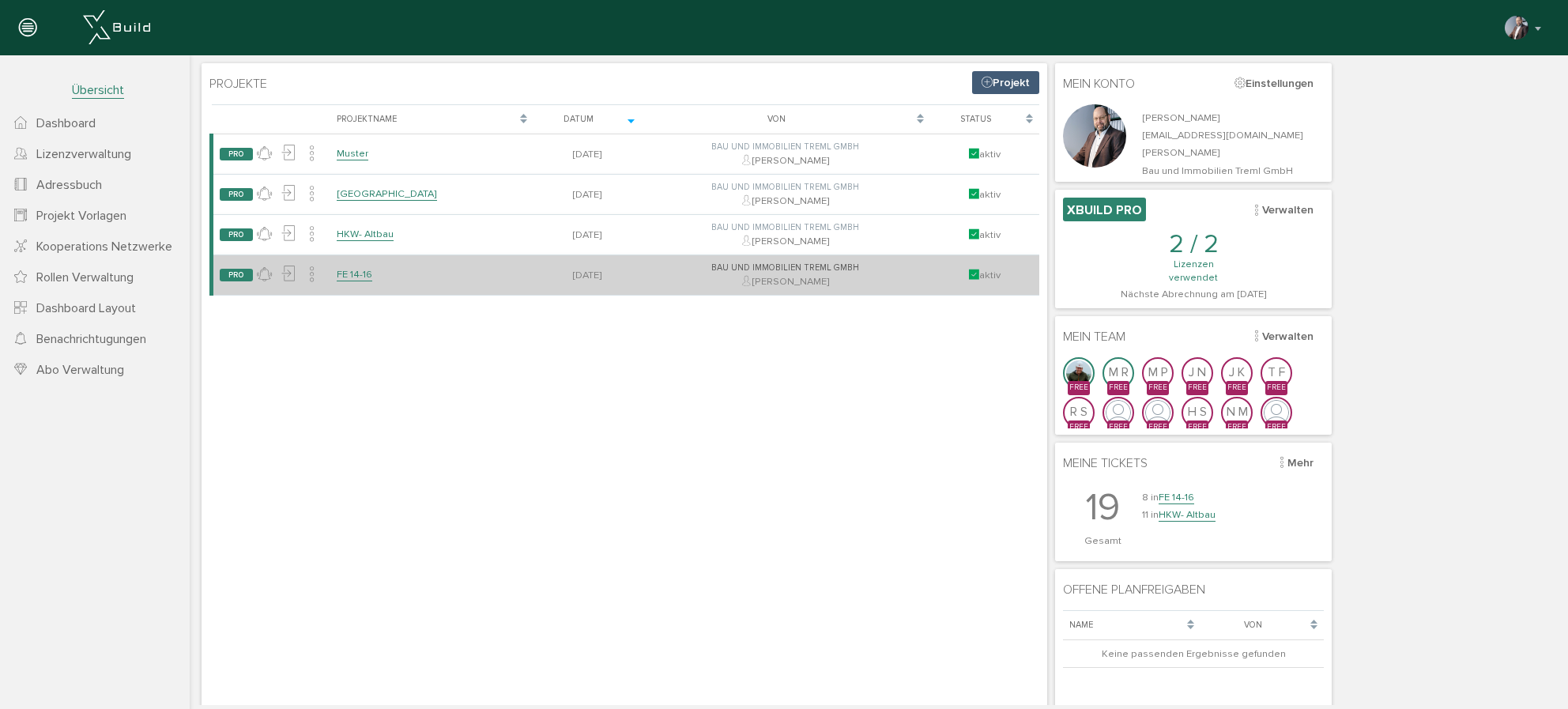
click at [354, 276] on link "FE 14-16" at bounding box center [355, 274] width 36 height 14
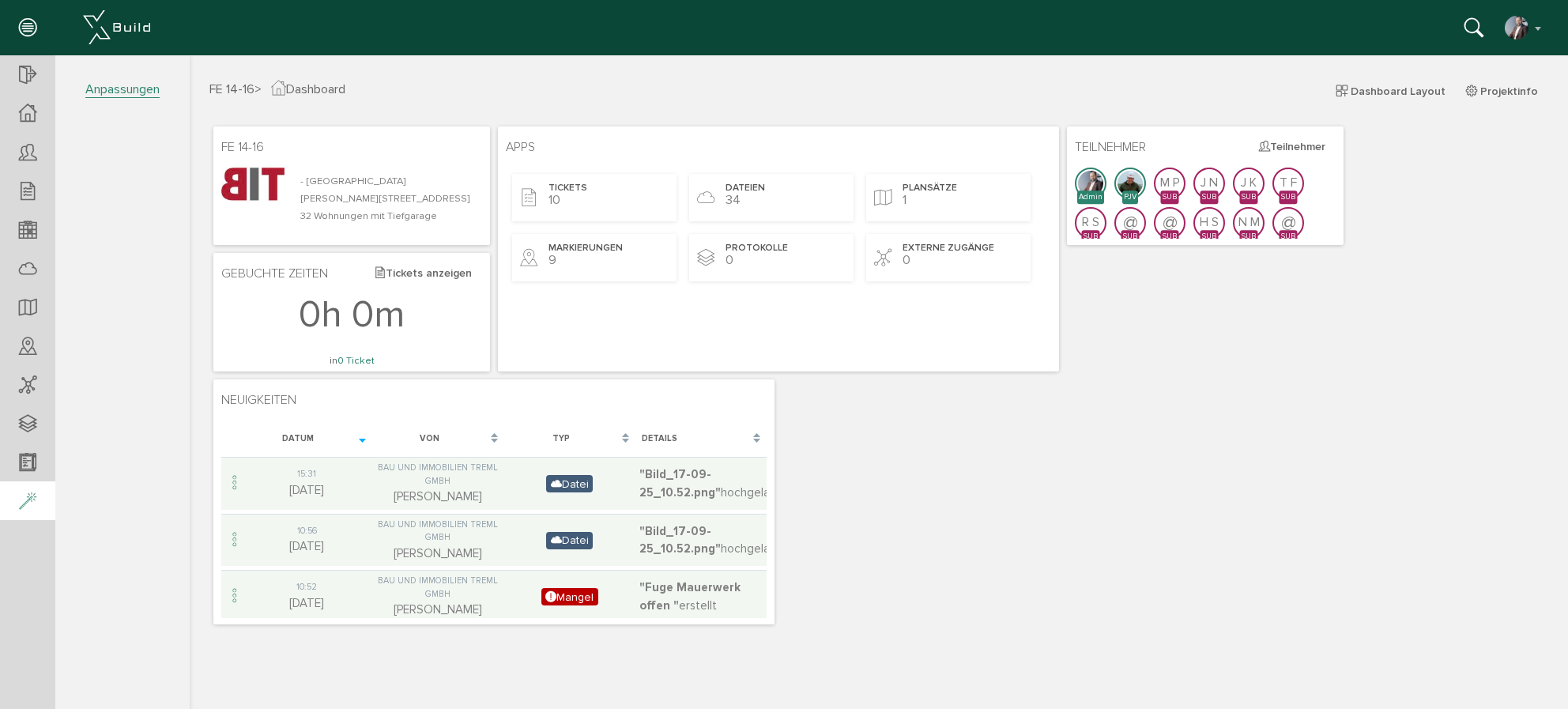
click at [20, 502] on icon at bounding box center [27, 502] width 17 height 22
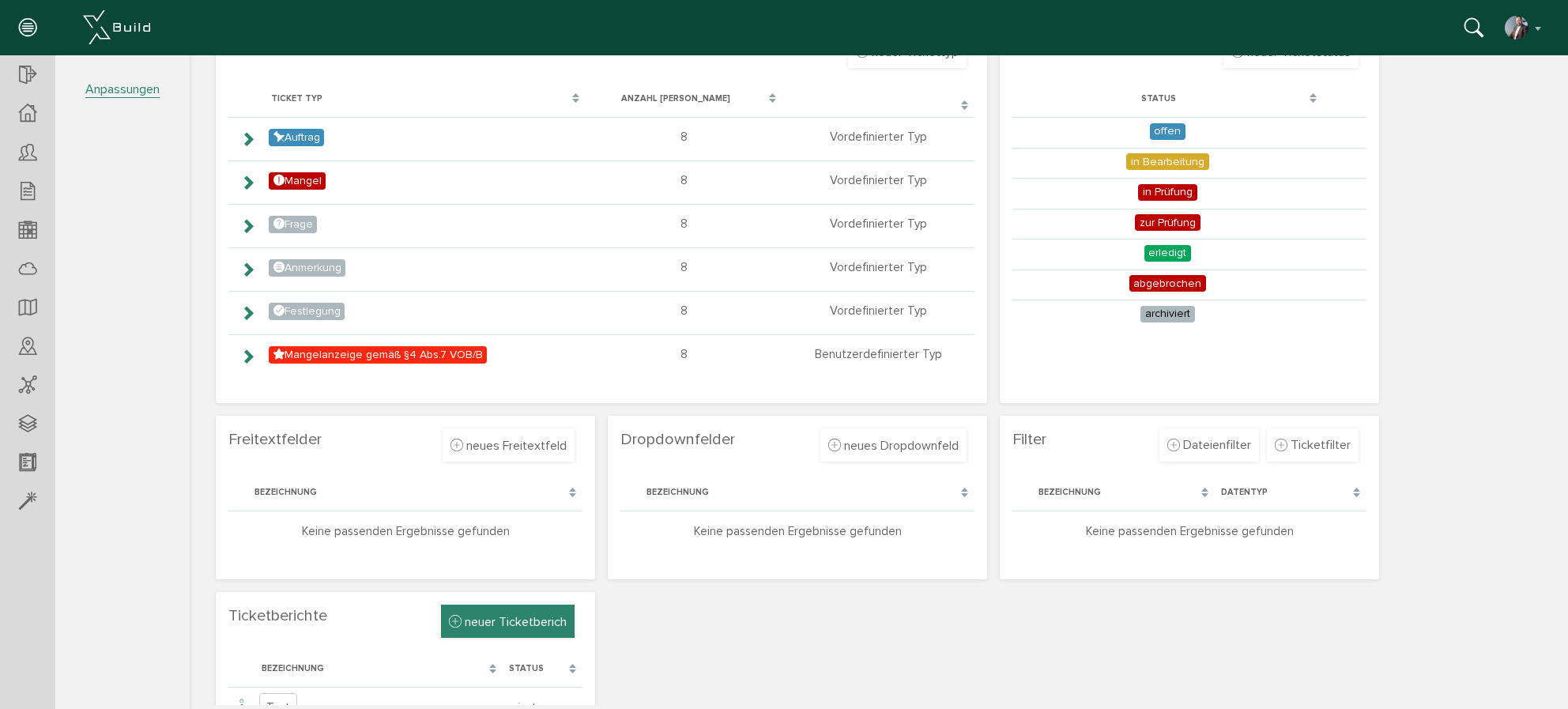
scroll to position [206, 0]
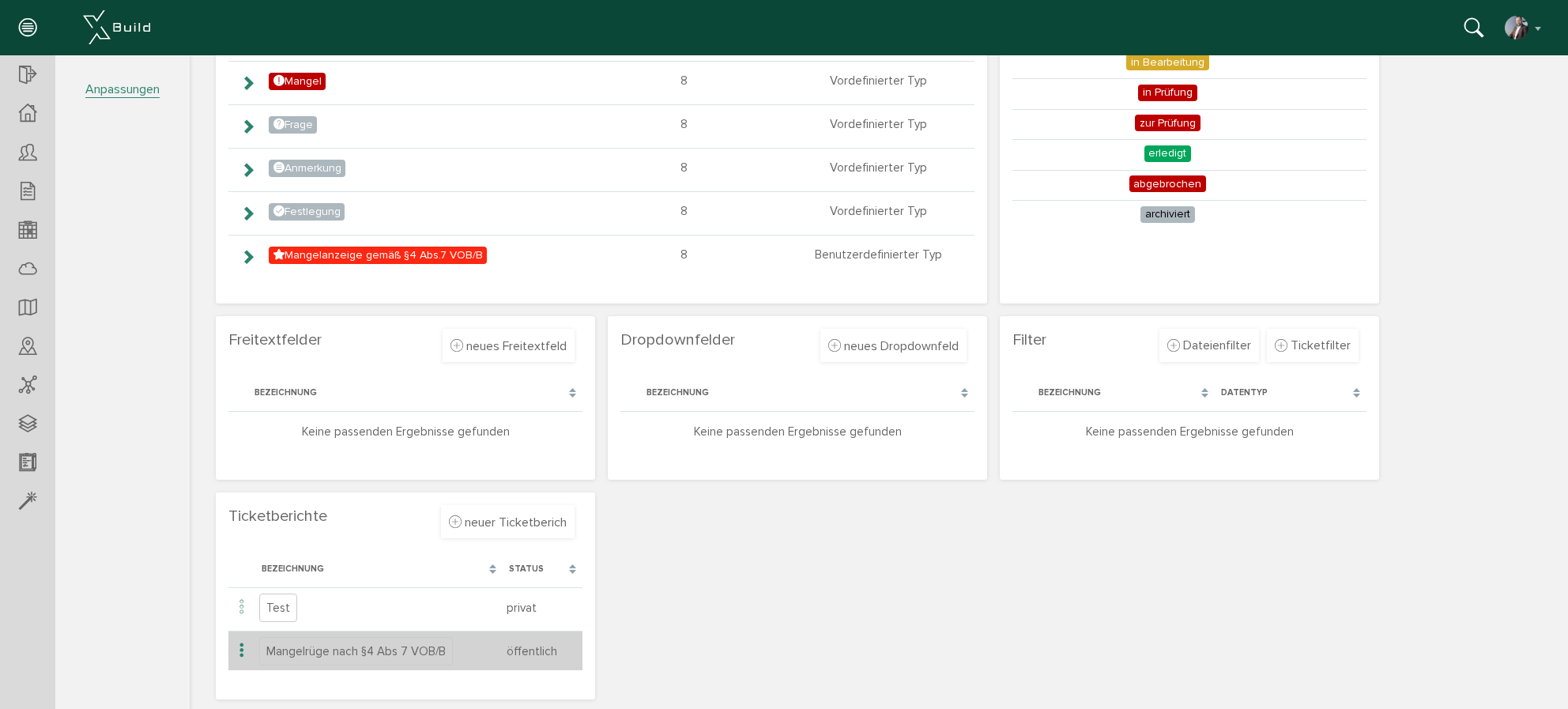
click at [241, 648] on icon at bounding box center [242, 650] width 19 height 21
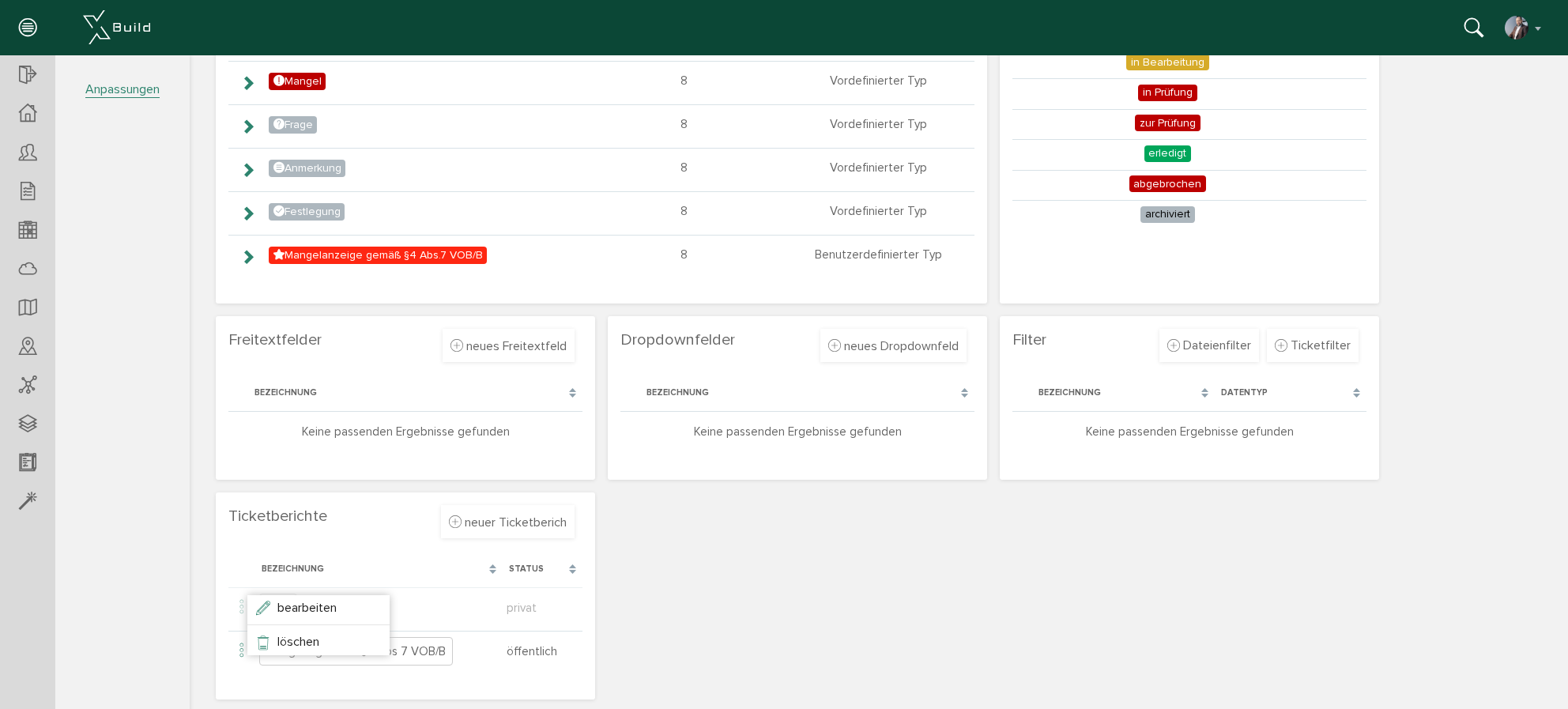
click at [189, 601] on section "FE 14-16 Übersicht Teilnehmer Teilnehmer öffnen neuer Teilnehmer Teilnehmerlist…" at bounding box center [95, 366] width 190 height 622
click at [187, 630] on section "FE 14-16 Übersicht Teilnehmer Teilnehmer öffnen neuer Teilnehmer Teilnehmerlist…" at bounding box center [95, 366] width 190 height 622
click at [534, 527] on span "neuer Ticketberich" at bounding box center [516, 522] width 102 height 16
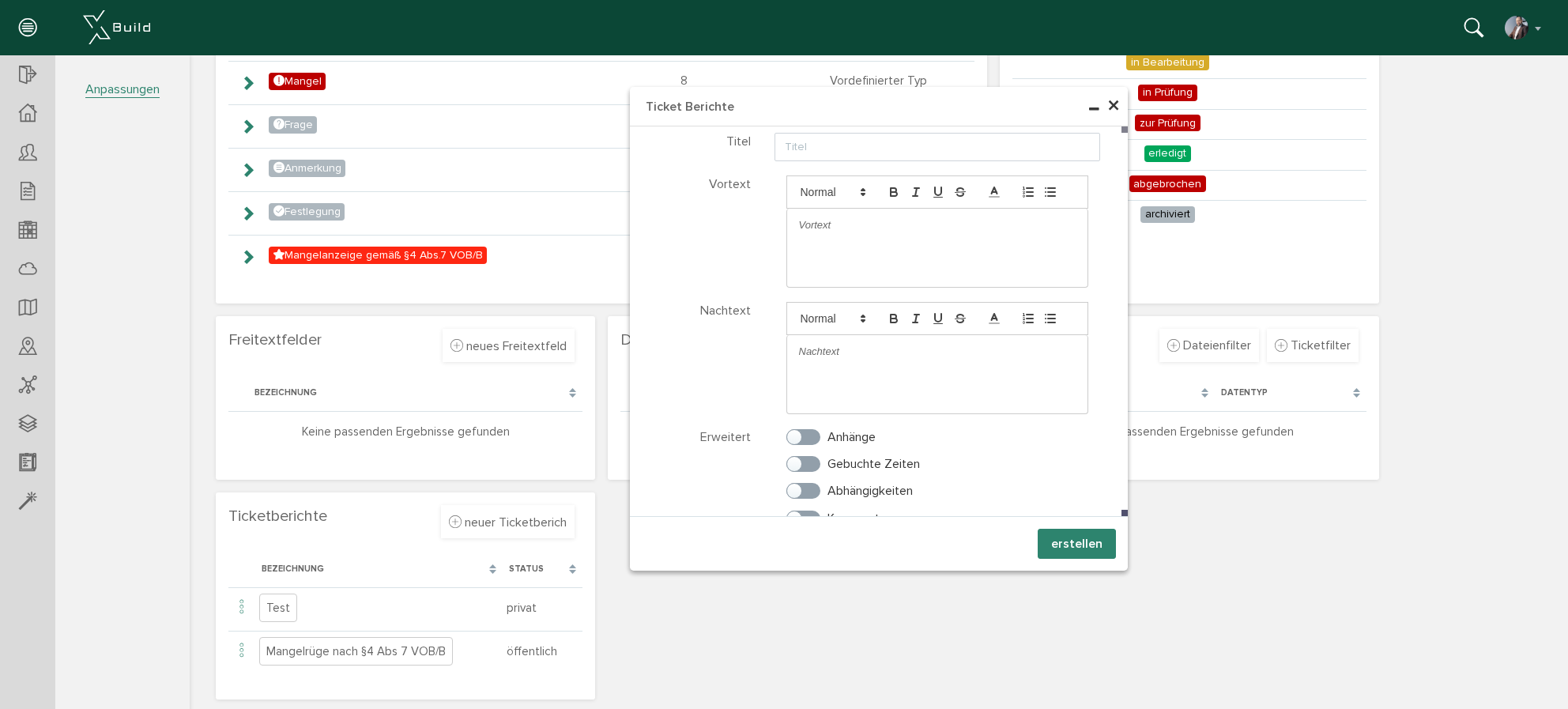
click at [986, 608] on div "Tickettypen neuer Tickettyp Verwerfen [GEOGRAPHIC_DATA] Bezeichnung Farbe wähle…" at bounding box center [879, 311] width 1339 height 789
click at [1119, 106] on span "×" at bounding box center [1113, 107] width 13 height 31
